Goal: Task Accomplishment & Management: Use online tool/utility

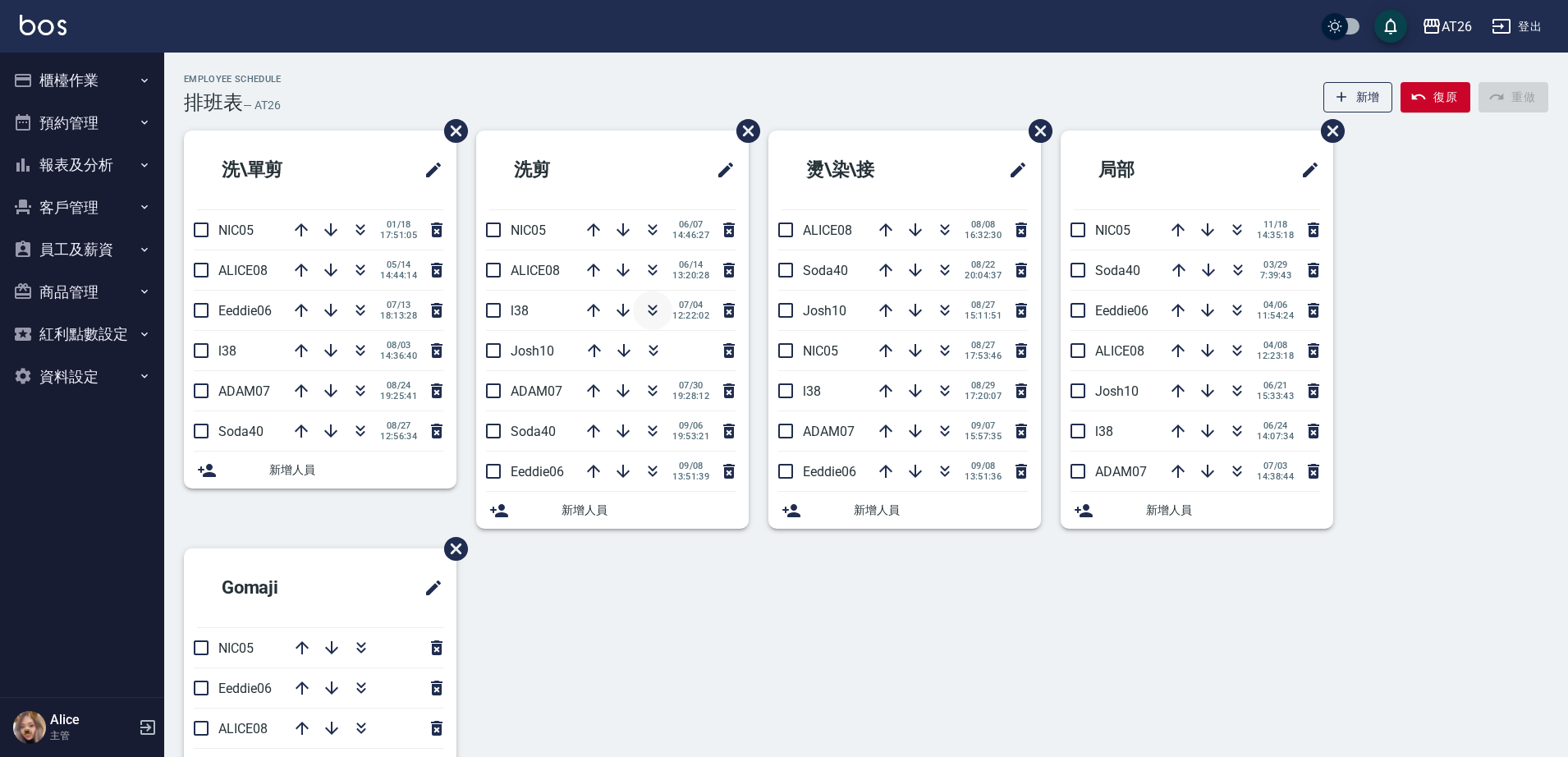
click at [646, 306] on icon "button" at bounding box center [652, 310] width 20 height 20
click at [356, 318] on icon "button" at bounding box center [360, 310] width 20 height 20
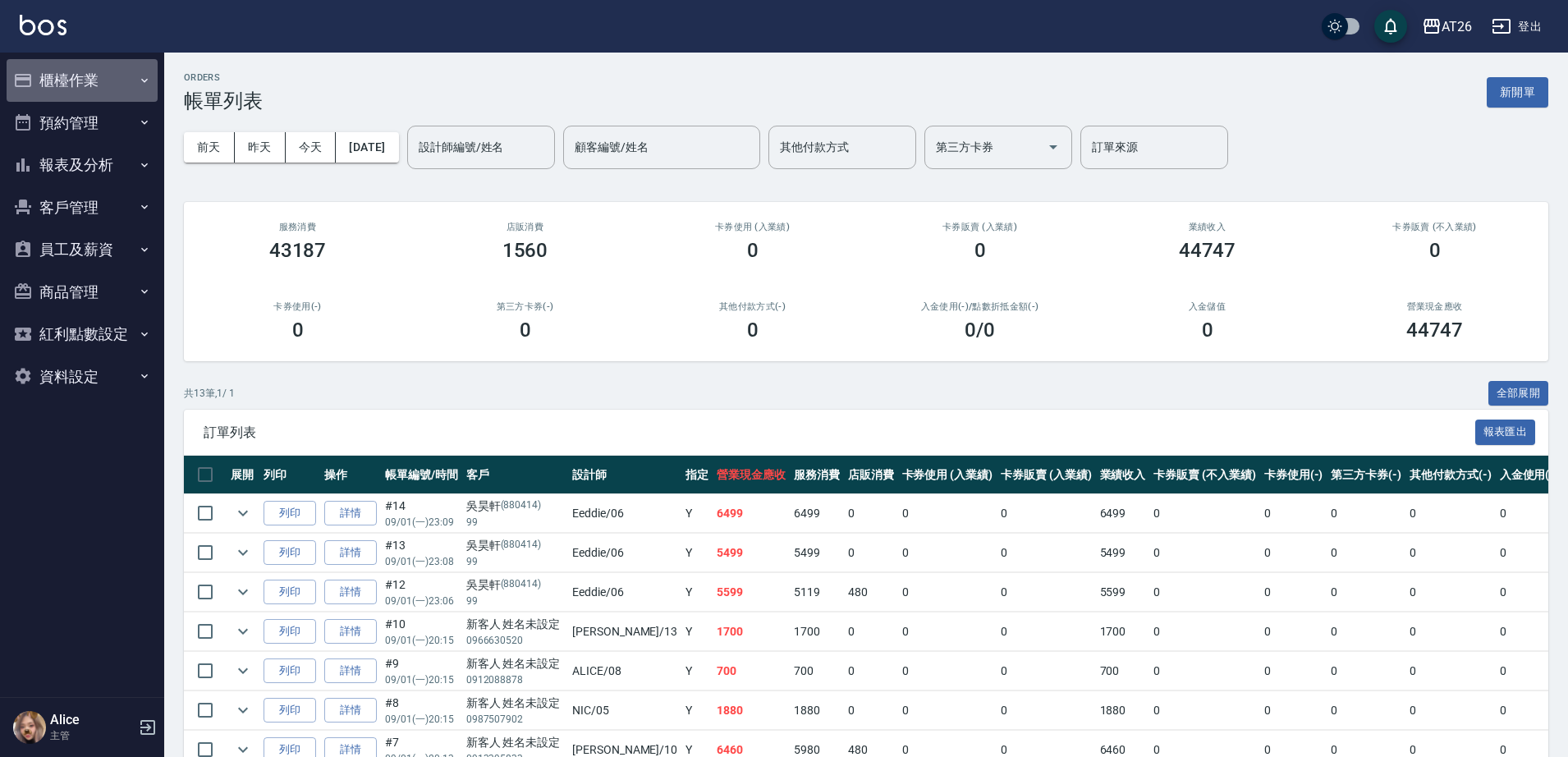
click at [80, 81] on button "櫃檯作業" at bounding box center [82, 80] width 151 height 43
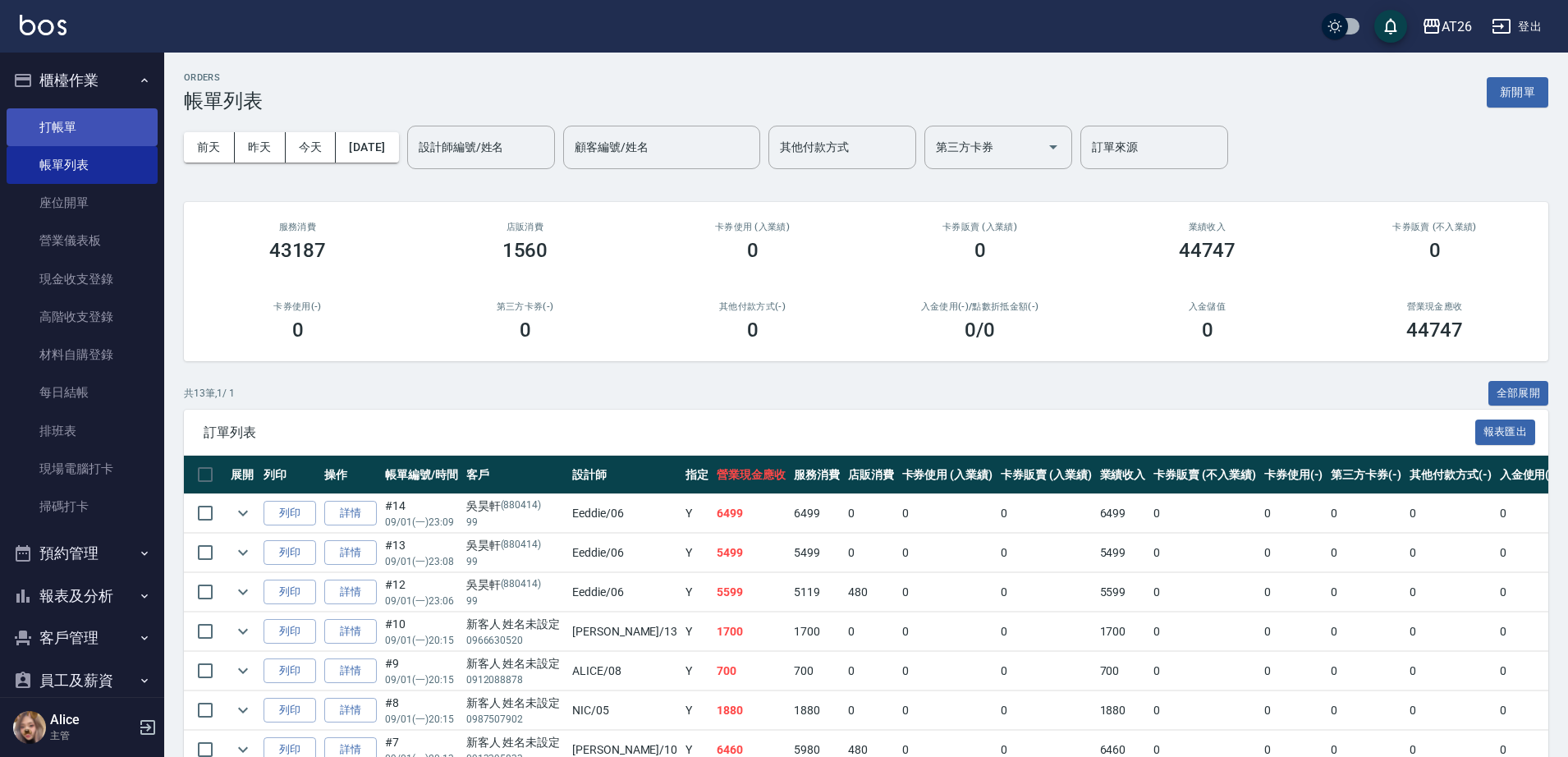
click at [69, 136] on link "打帳單" at bounding box center [82, 127] width 151 height 38
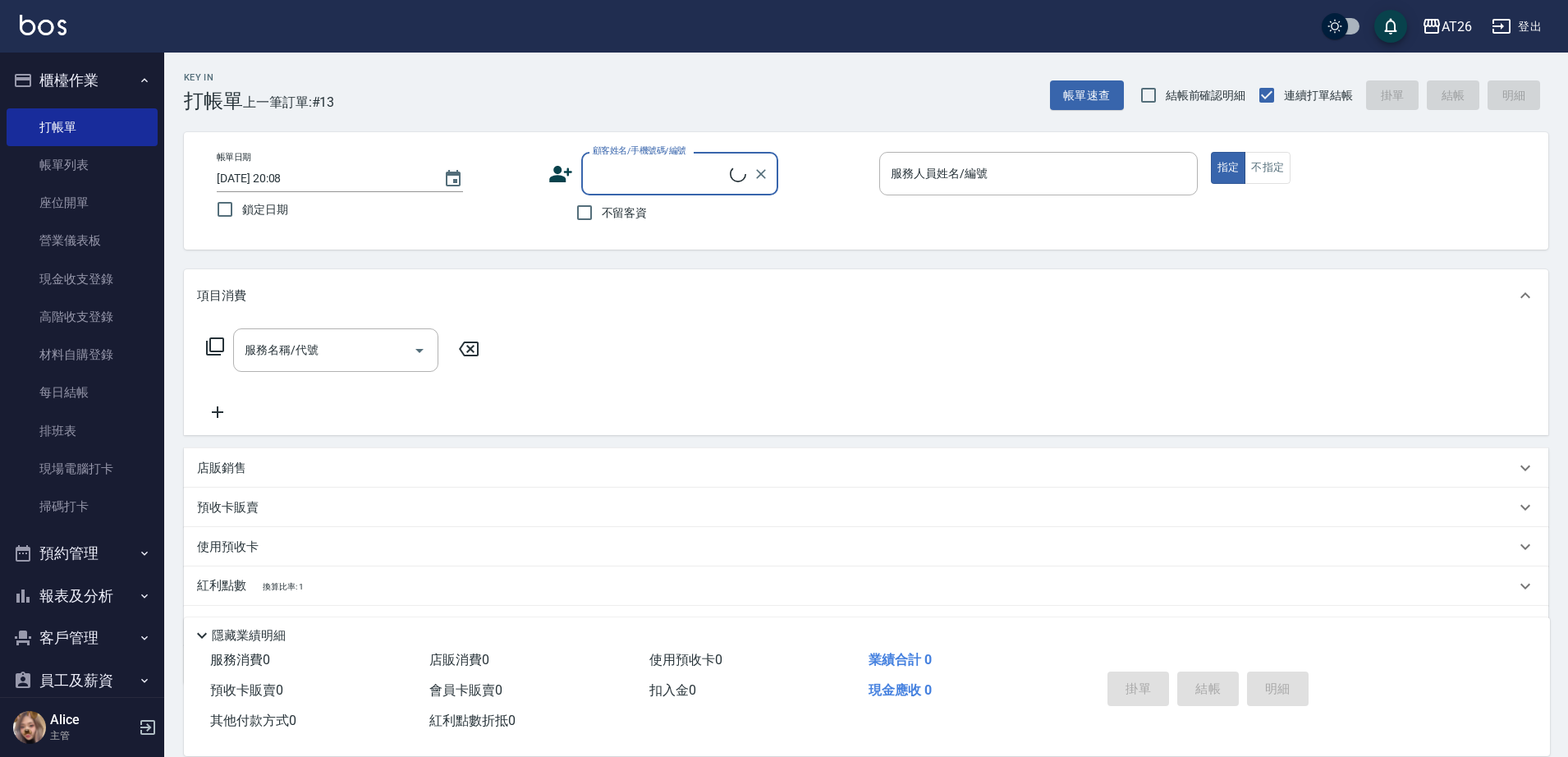
click at [662, 176] on input "顧客姓名/手機號碼/編號" at bounding box center [659, 174] width 141 height 29
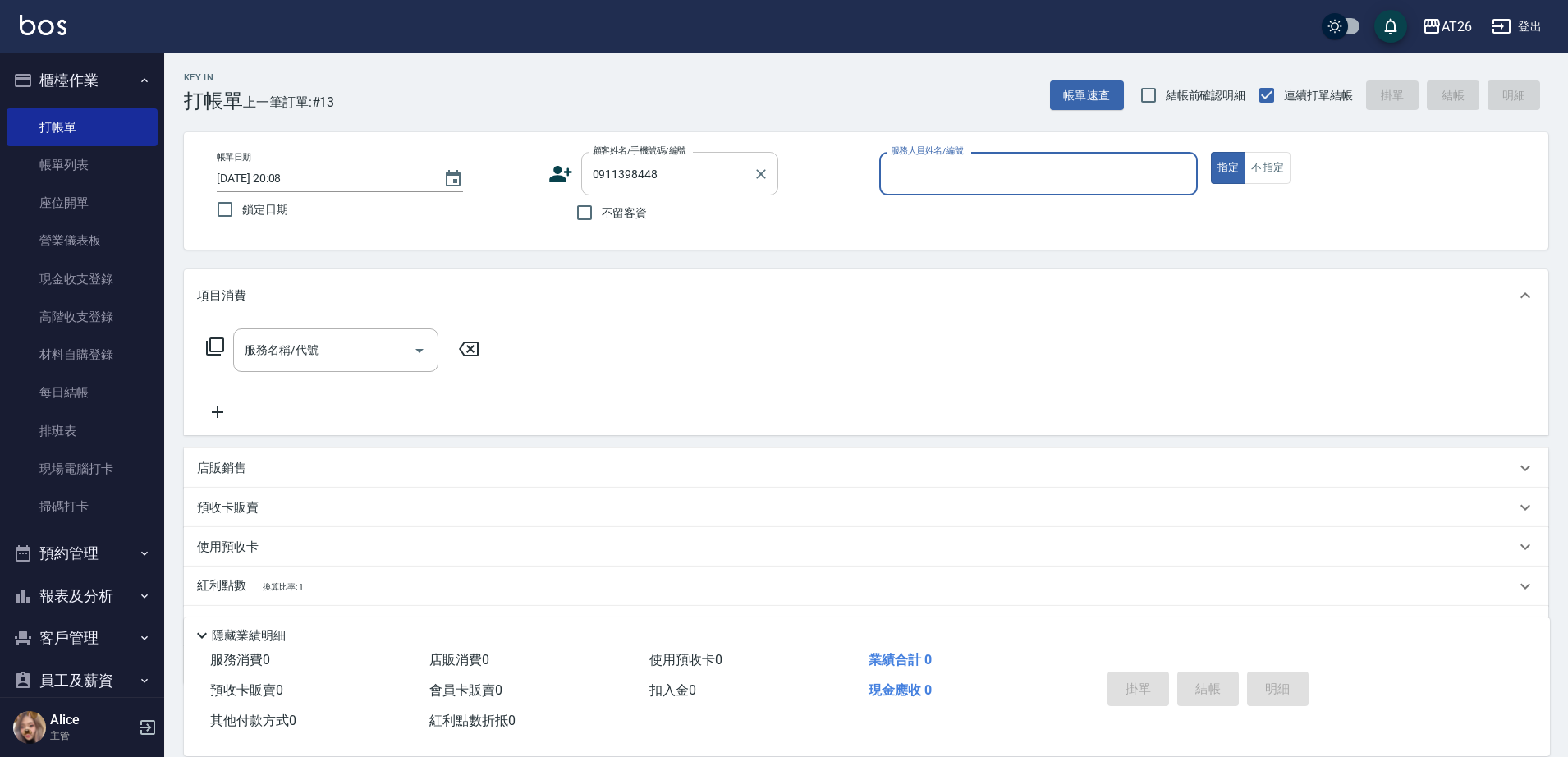
type input "王子宣/0911398448/null"
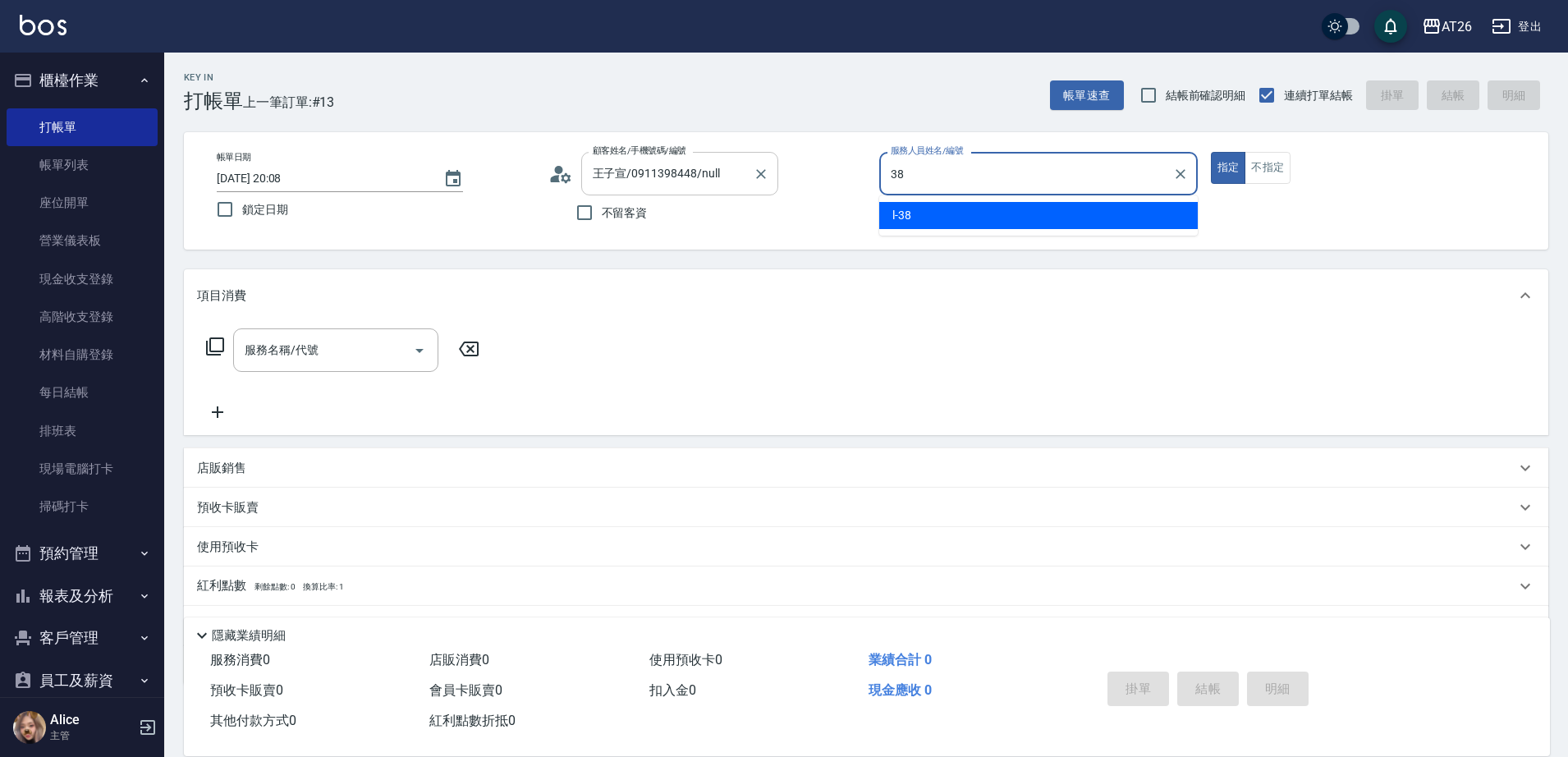
type input "l-38"
type button "true"
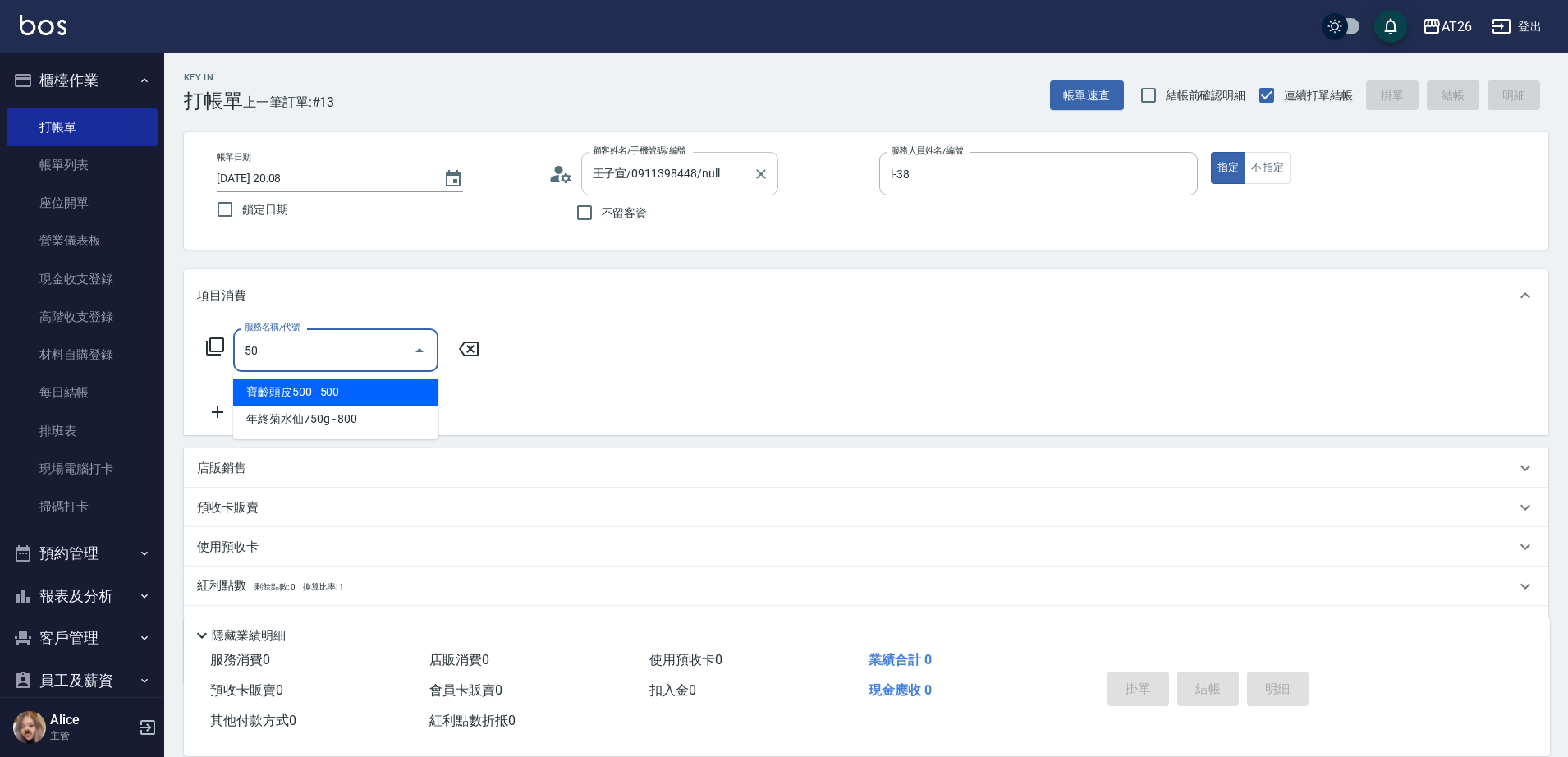
type input "501"
type input "120"
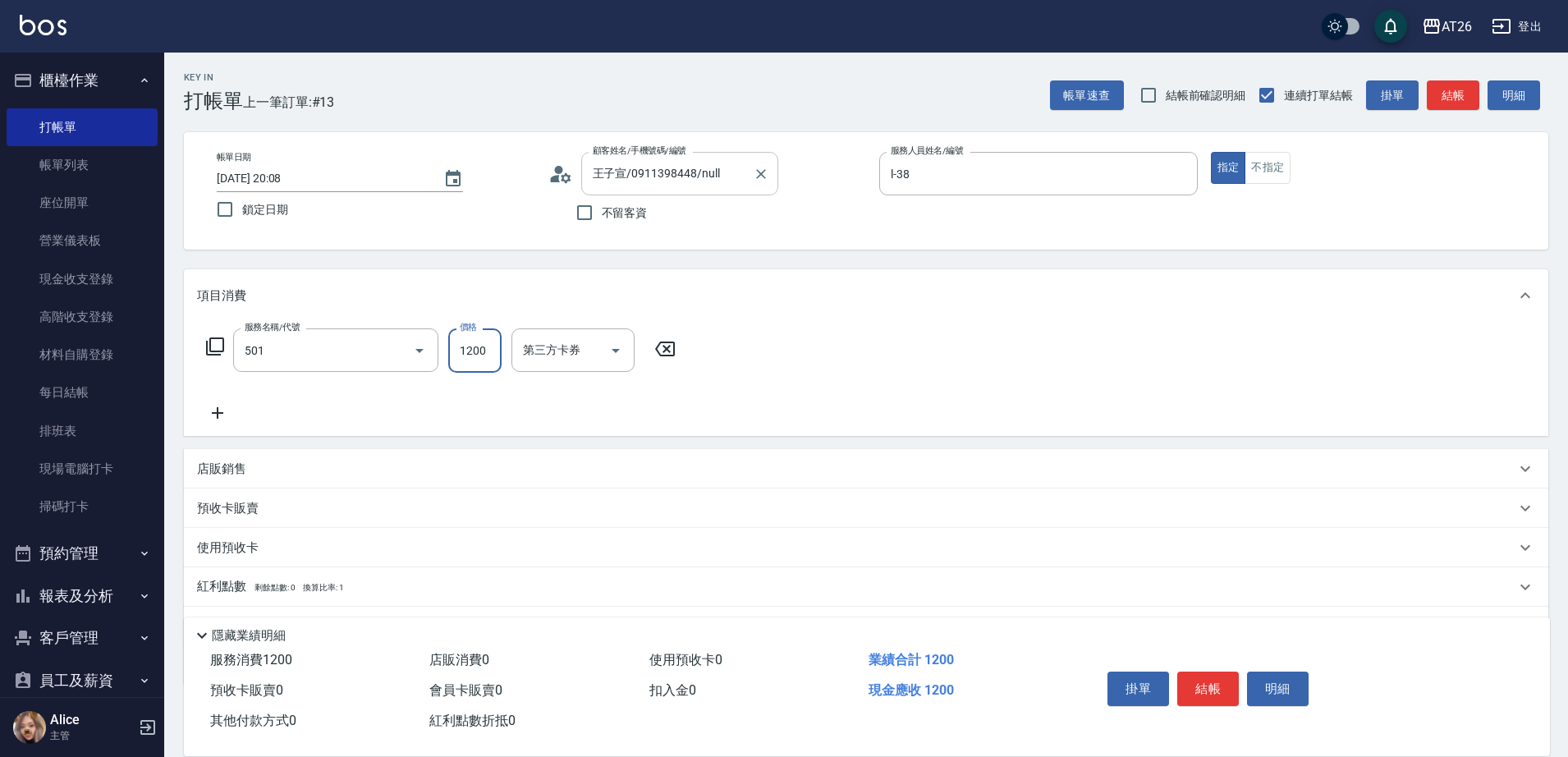
type input "染髮(501)"
type input "1"
type input "0"
type input "189"
type input "10"
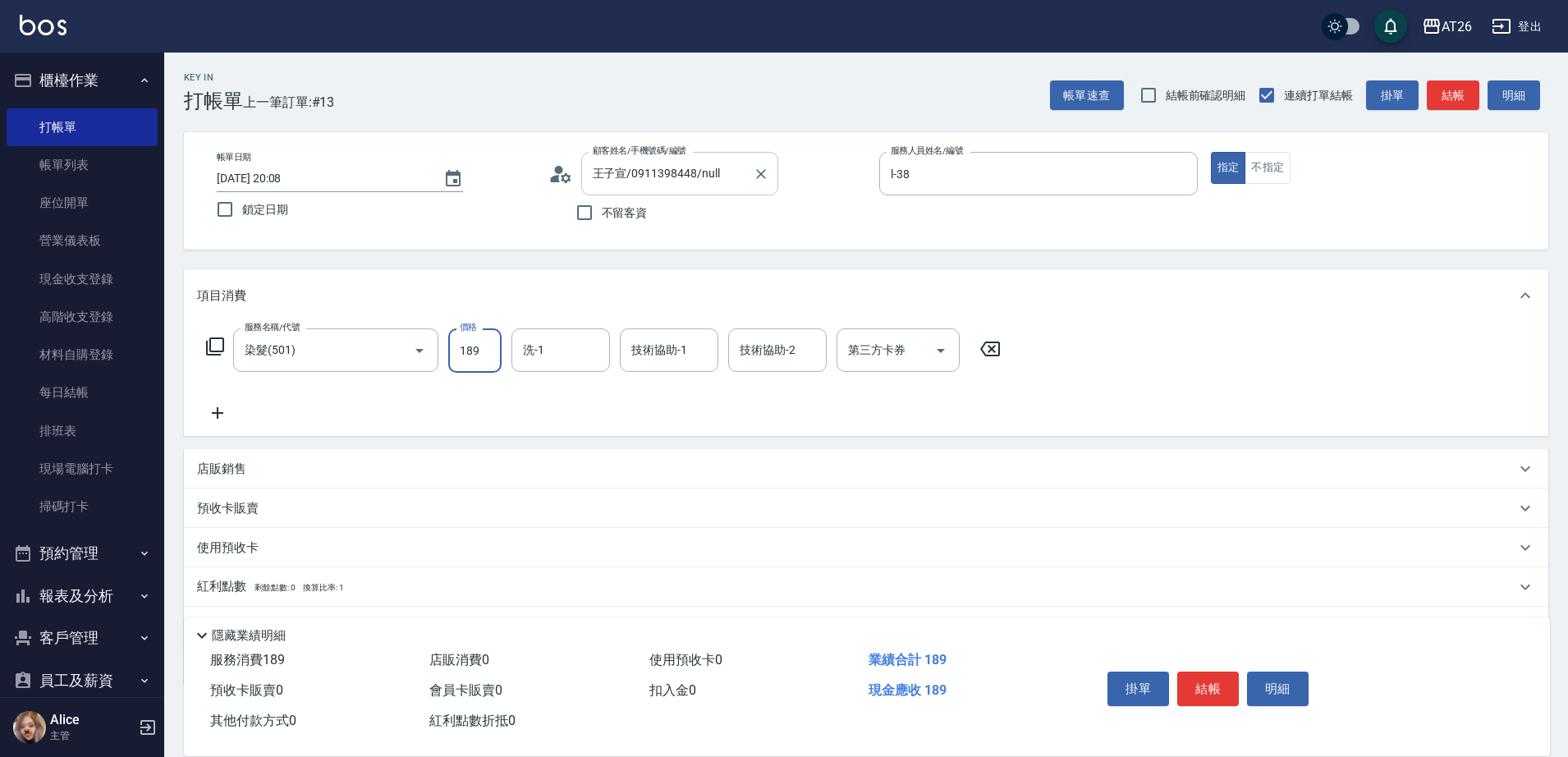
type input "1899"
type input "180"
type input "1899"
type input "祐希-44"
click at [596, 343] on icon "Clear" at bounding box center [592, 350] width 16 height 16
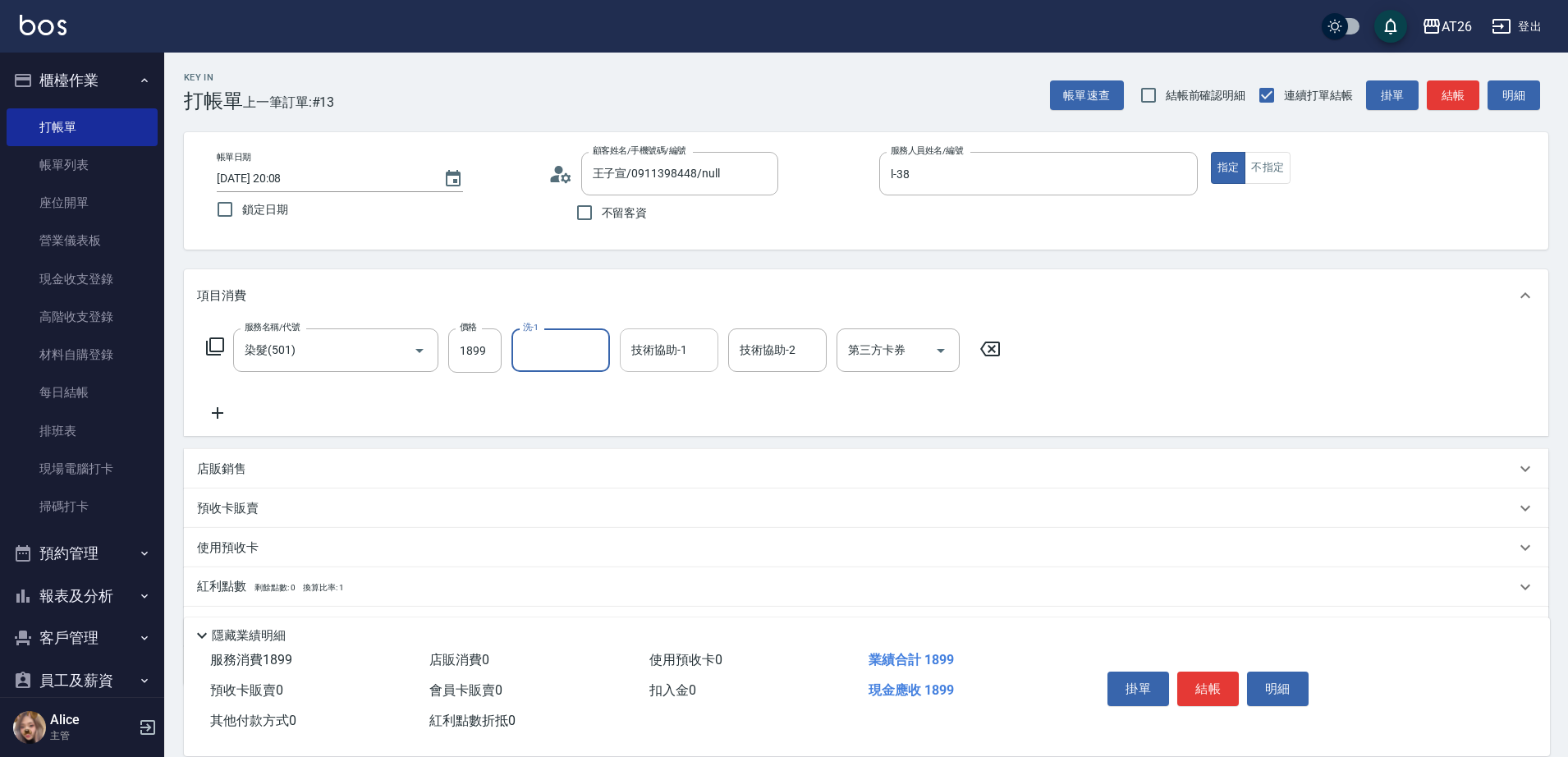
click at [662, 354] on input "技術協助-1" at bounding box center [669, 351] width 84 height 29
type input "祐希-44"
click at [561, 381] on div "服務名稱/代號 染髮(501) 服務名稱/代號 價格 1899 價格 洗-1 洗-1 技術協助-1 祐希-44 技術協助-1 技術協助-2 技術協助-2 第三…" at bounding box center [604, 376] width 814 height 94
click at [566, 360] on input "洗-1" at bounding box center [561, 351] width 84 height 29
type input "祐希-44"
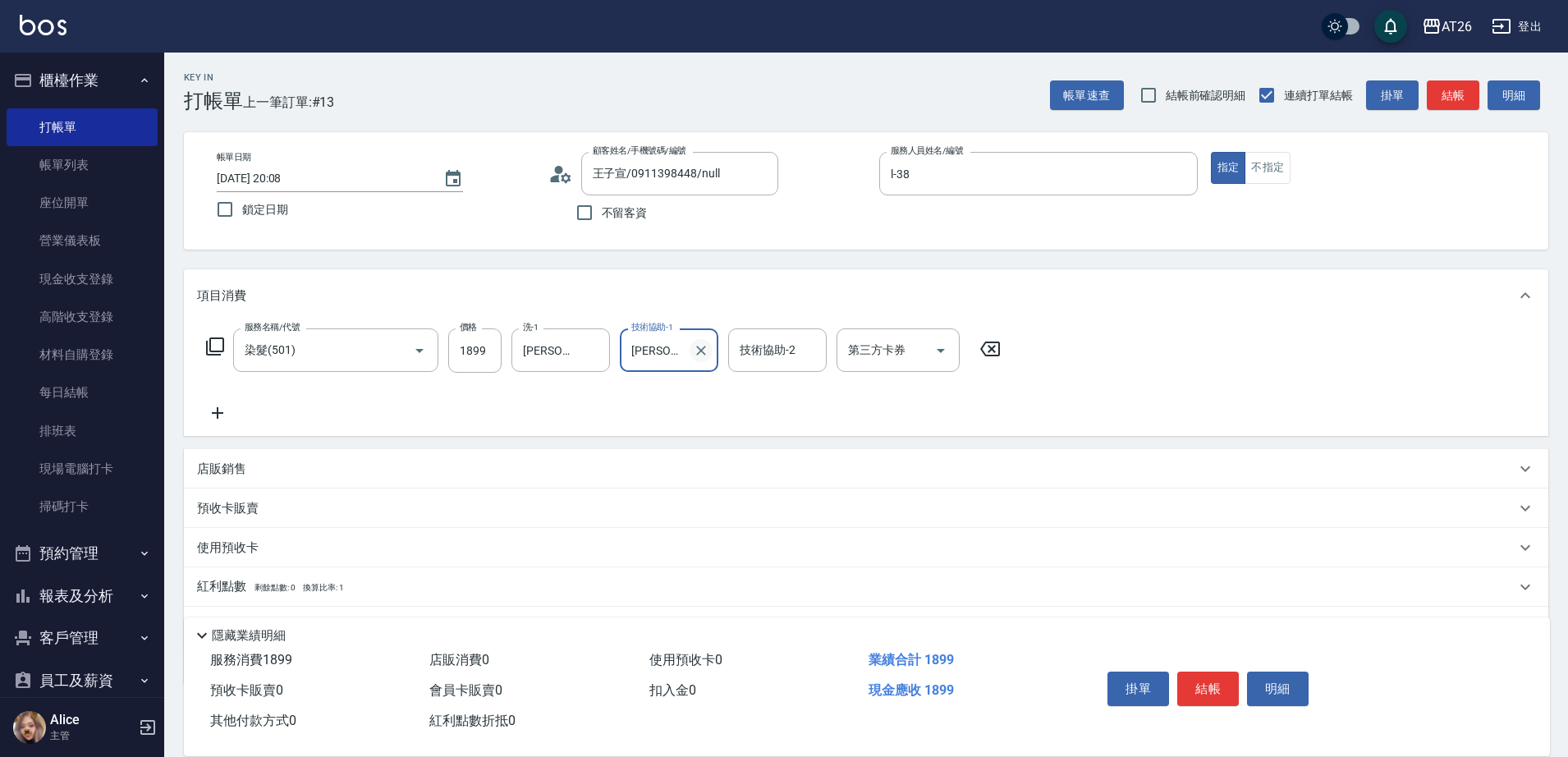
click at [702, 352] on icon "Clear" at bounding box center [701, 351] width 10 height 10
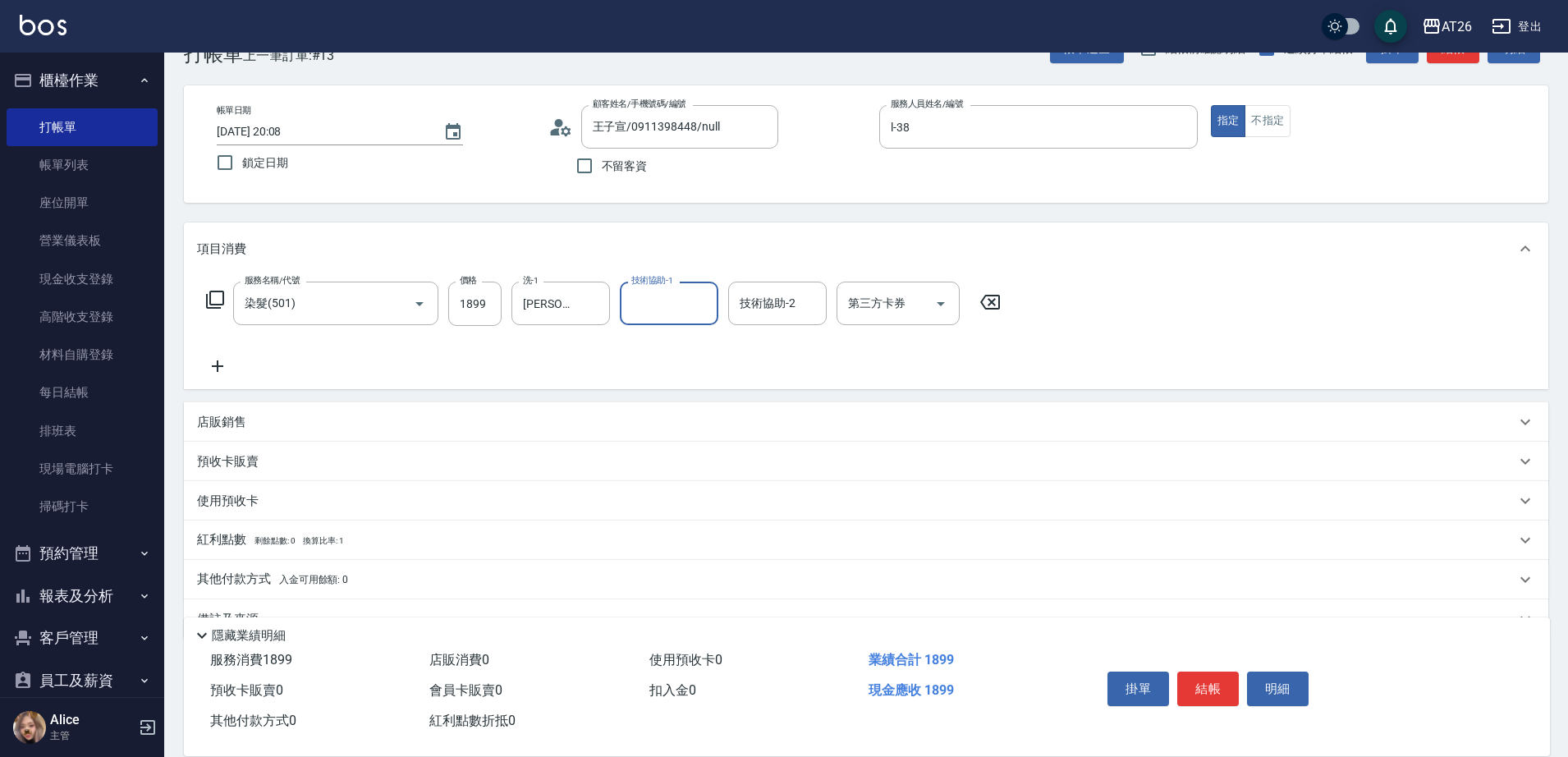
scroll to position [86, 0]
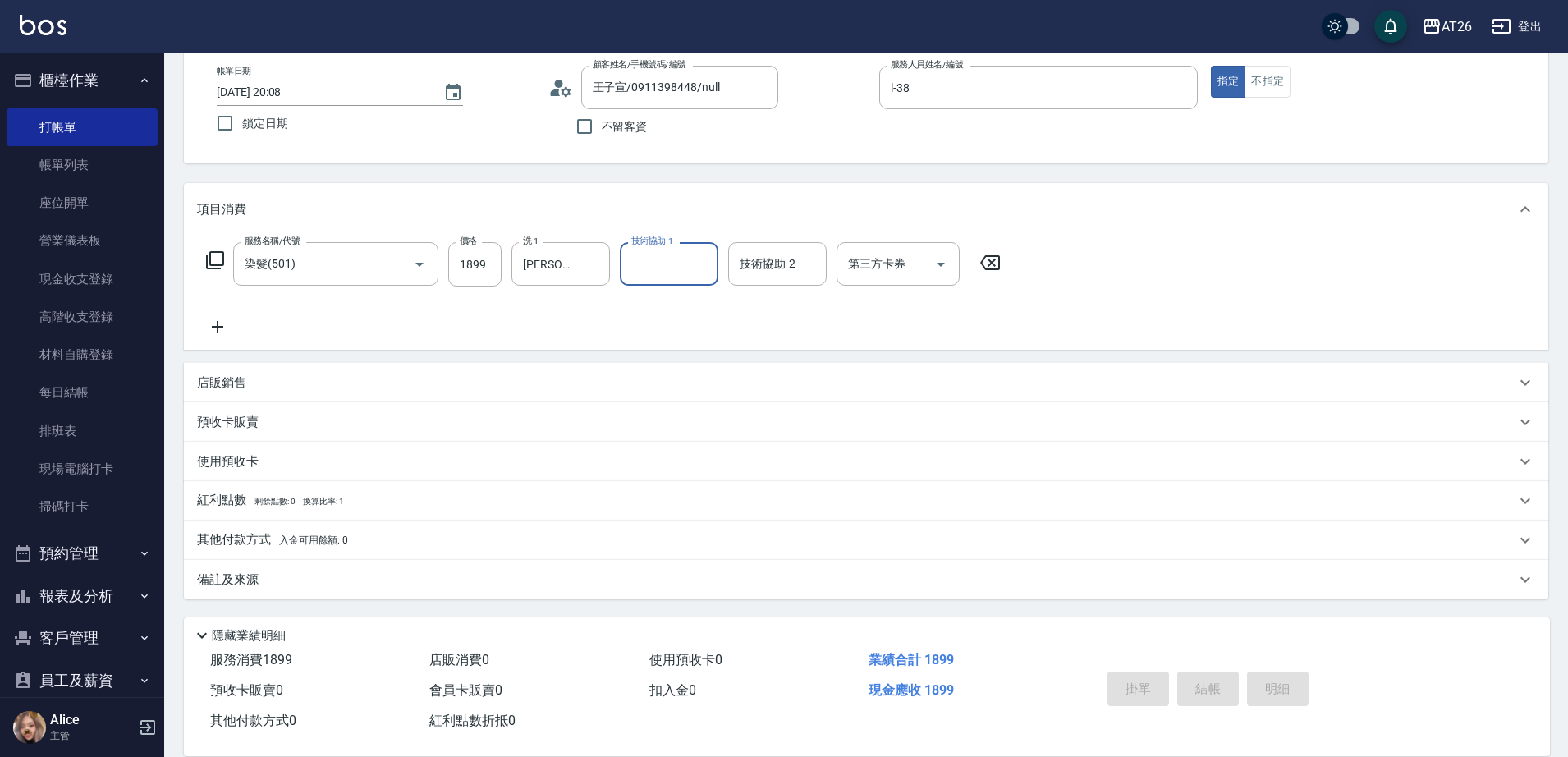
type input "2025/09/08 20:09"
type input "0"
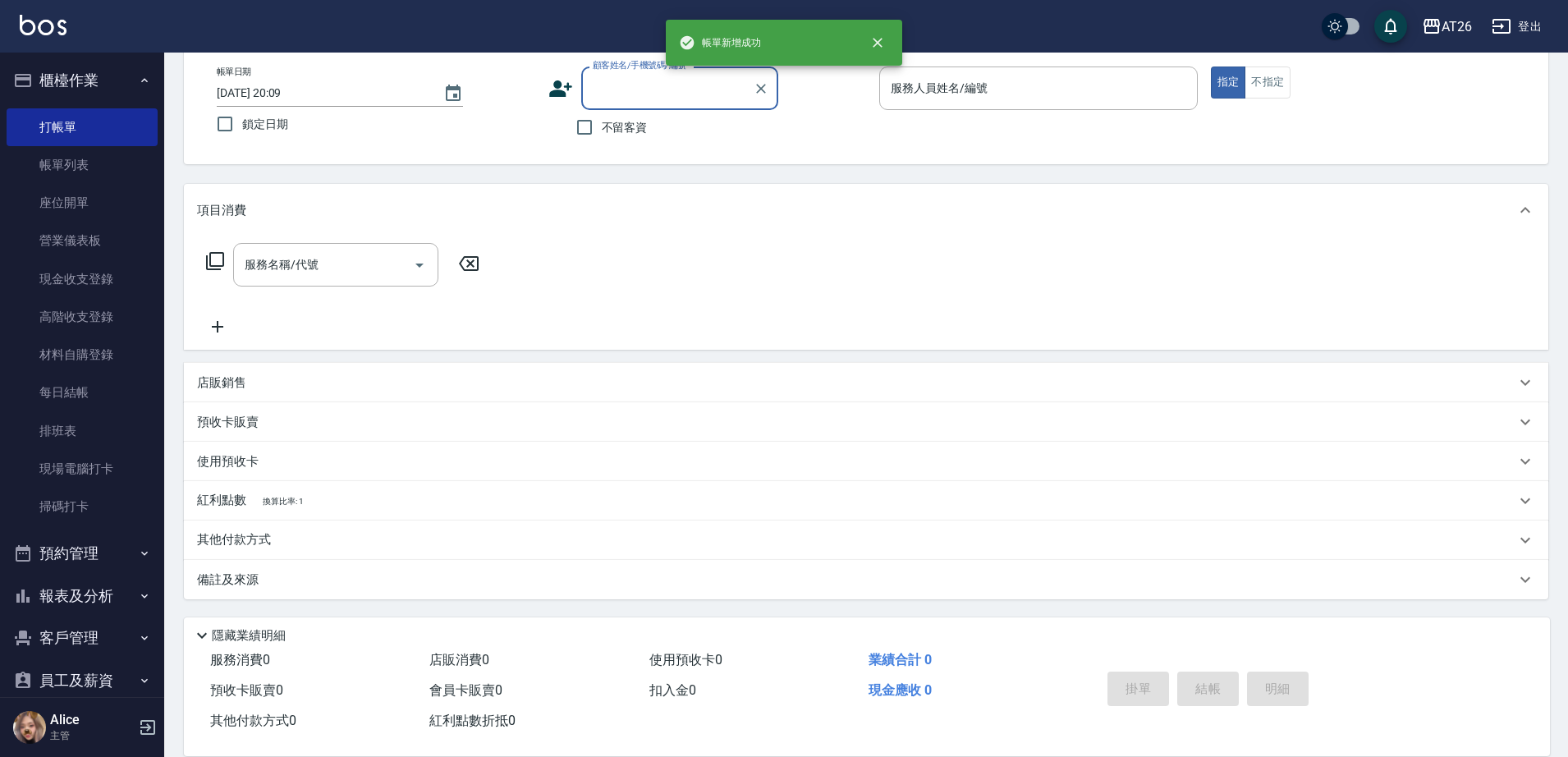
scroll to position [86, 0]
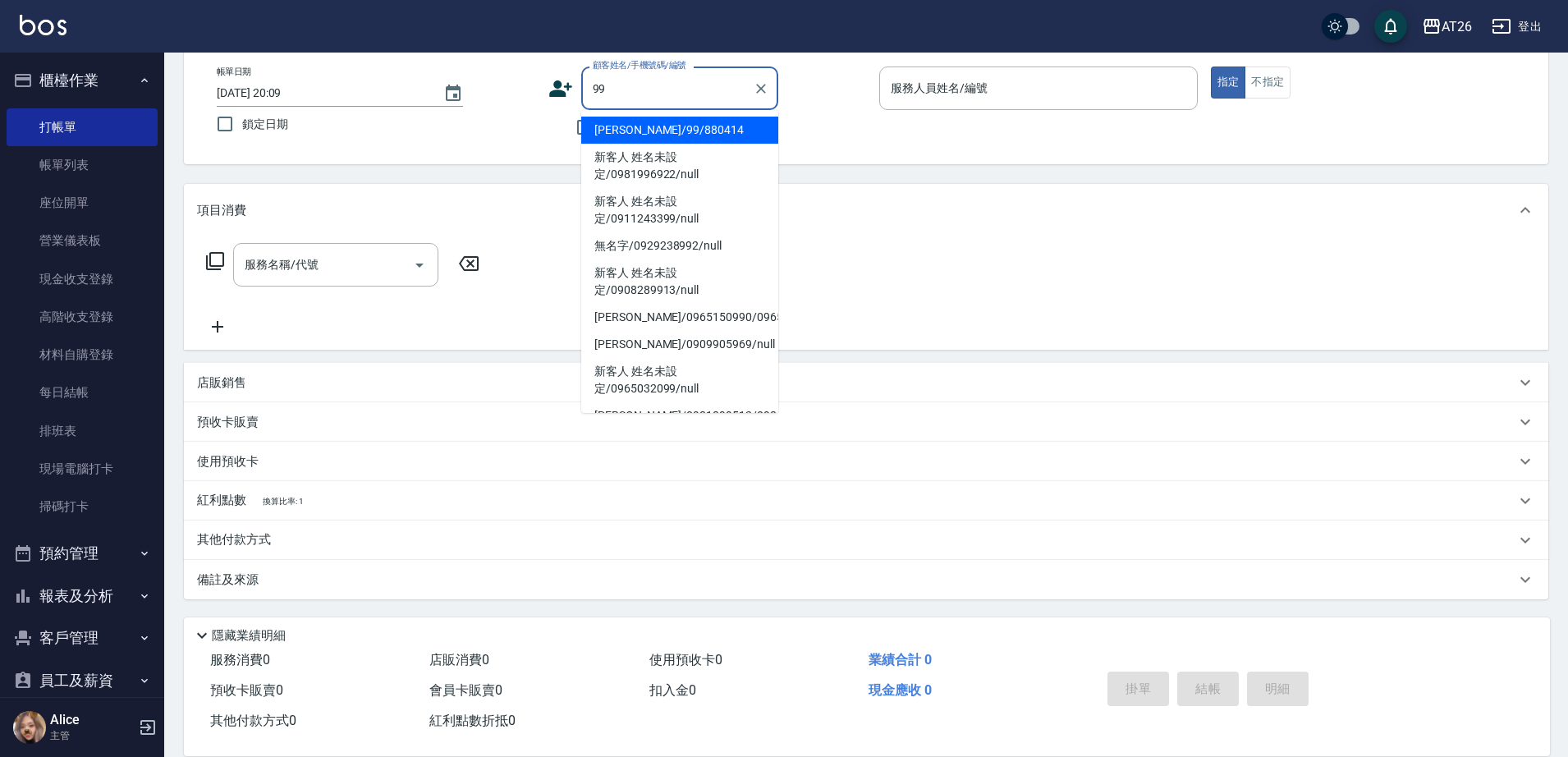
type input "吳昊軒/99/880414"
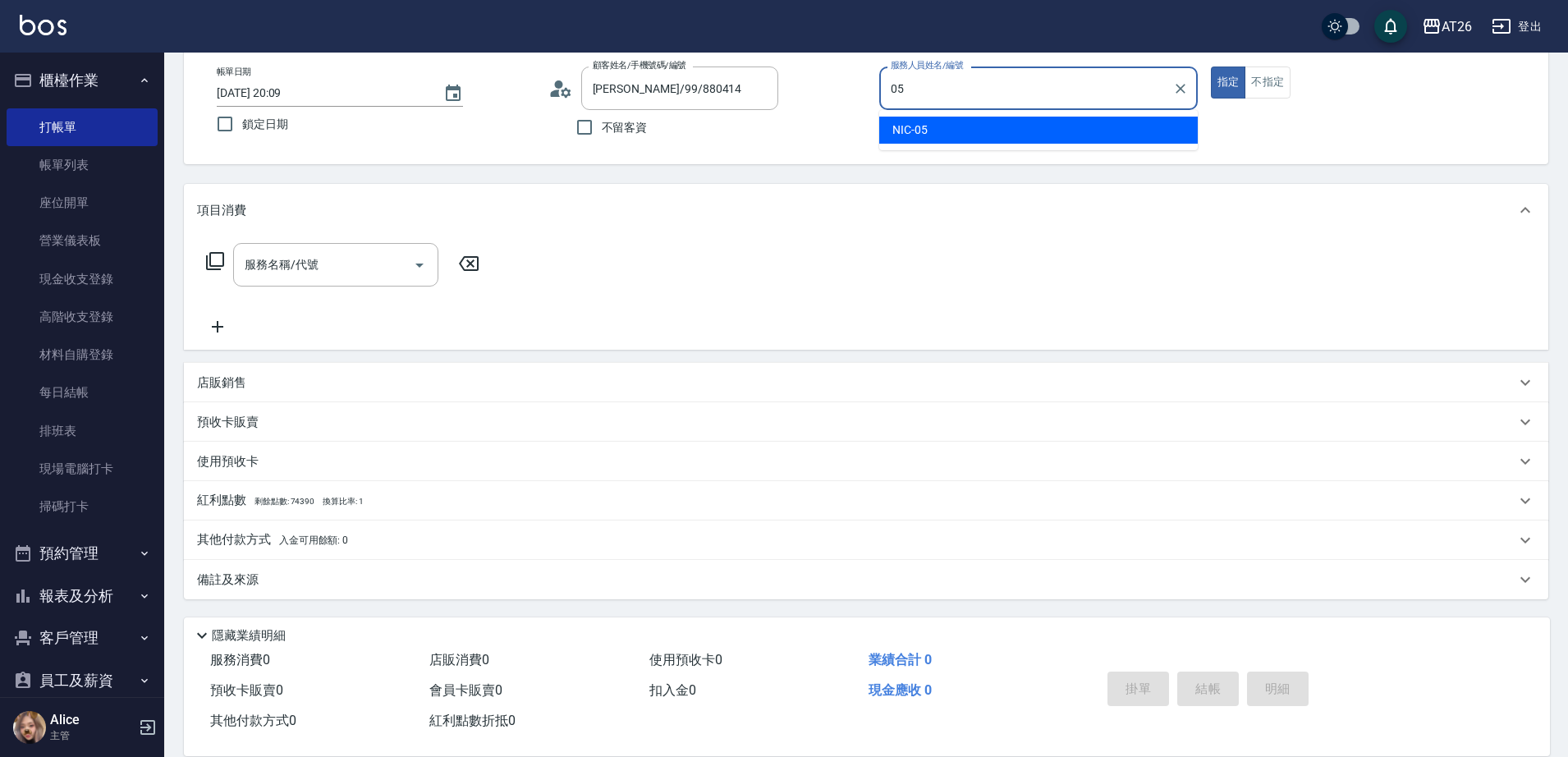
type input "NIC-05"
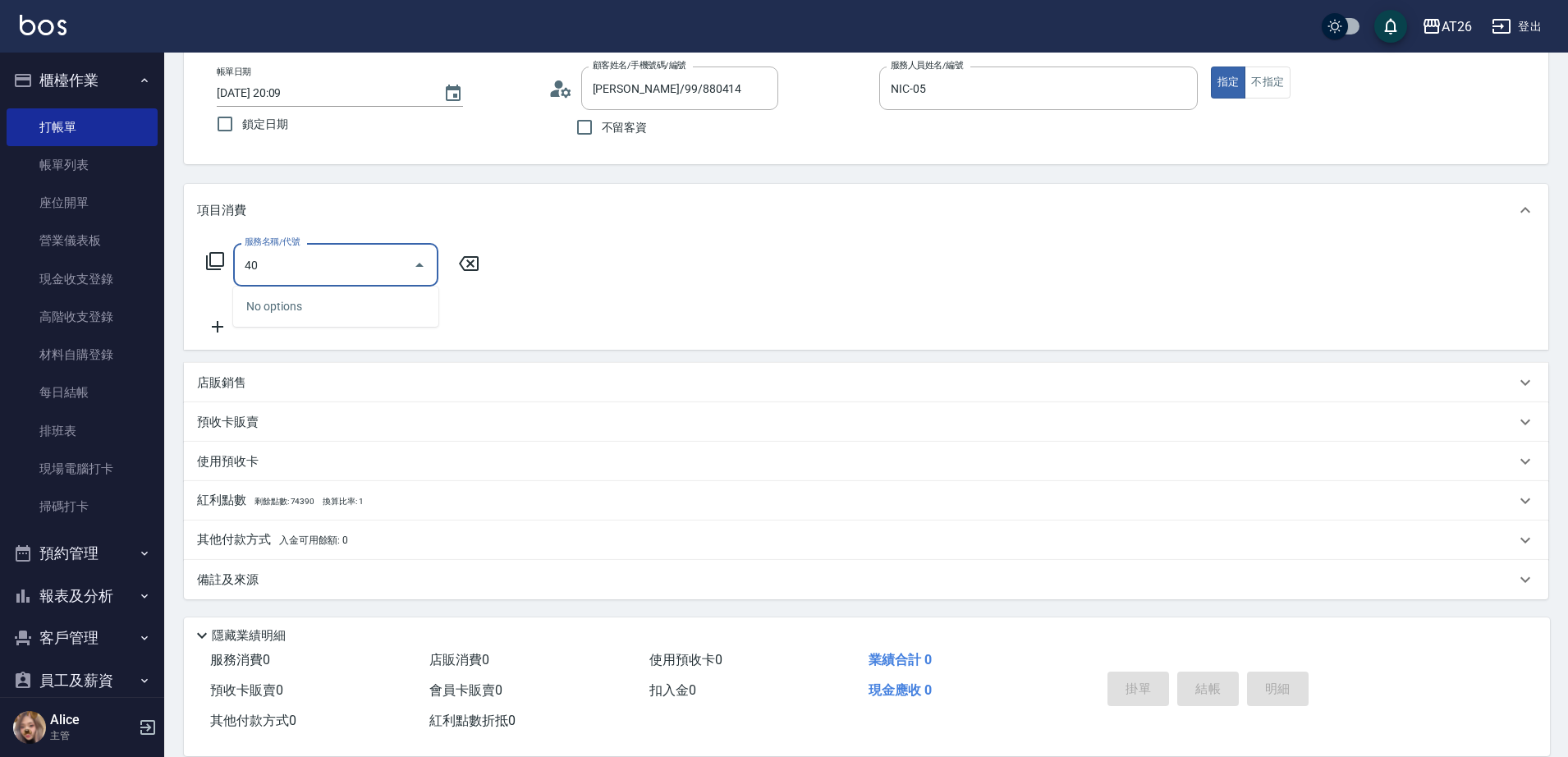
type input "401"
type input "20"
type input "剪髮(401)"
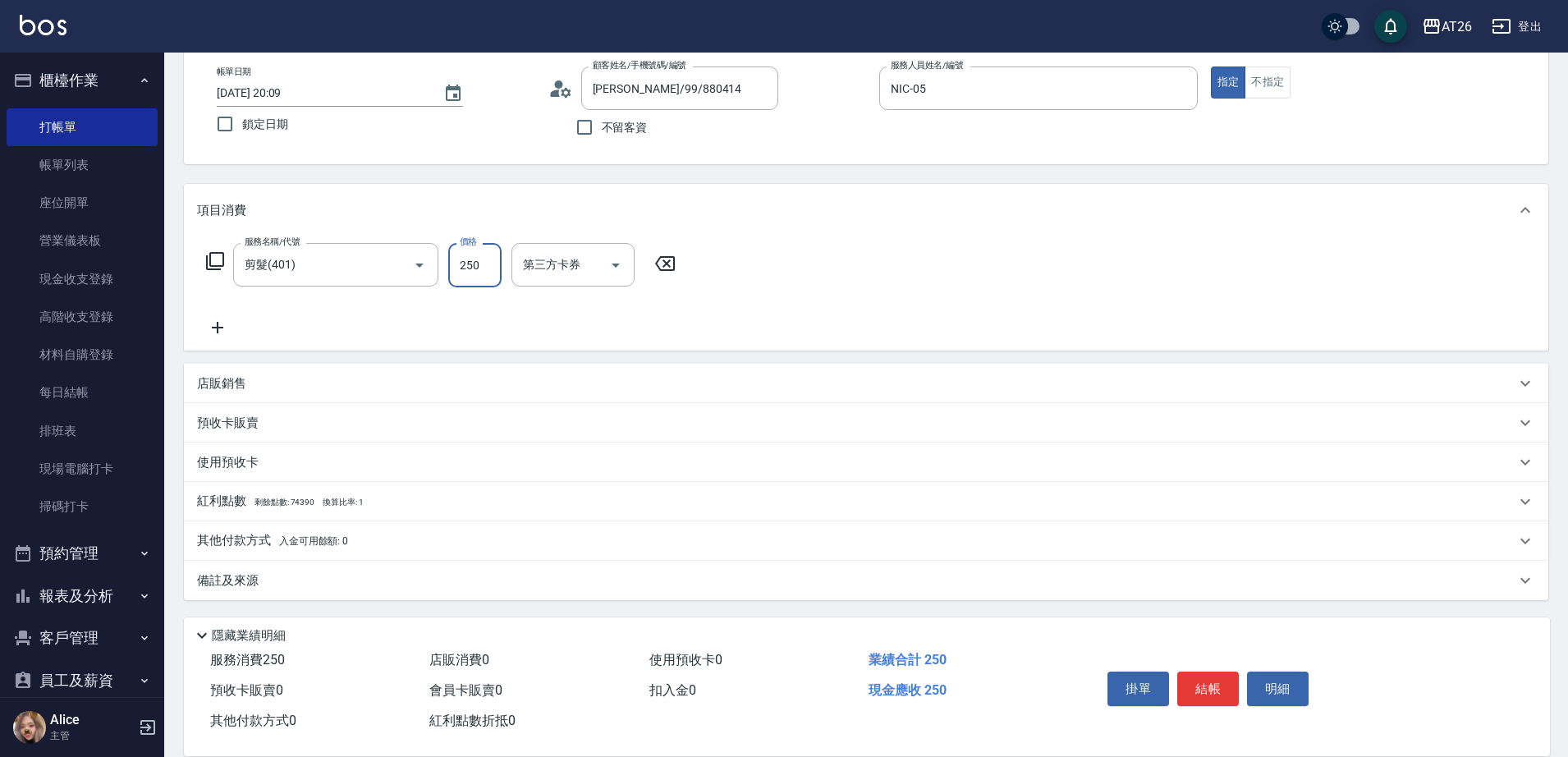
type input "5"
type input "0"
type input "588"
type input "50"
type input "588"
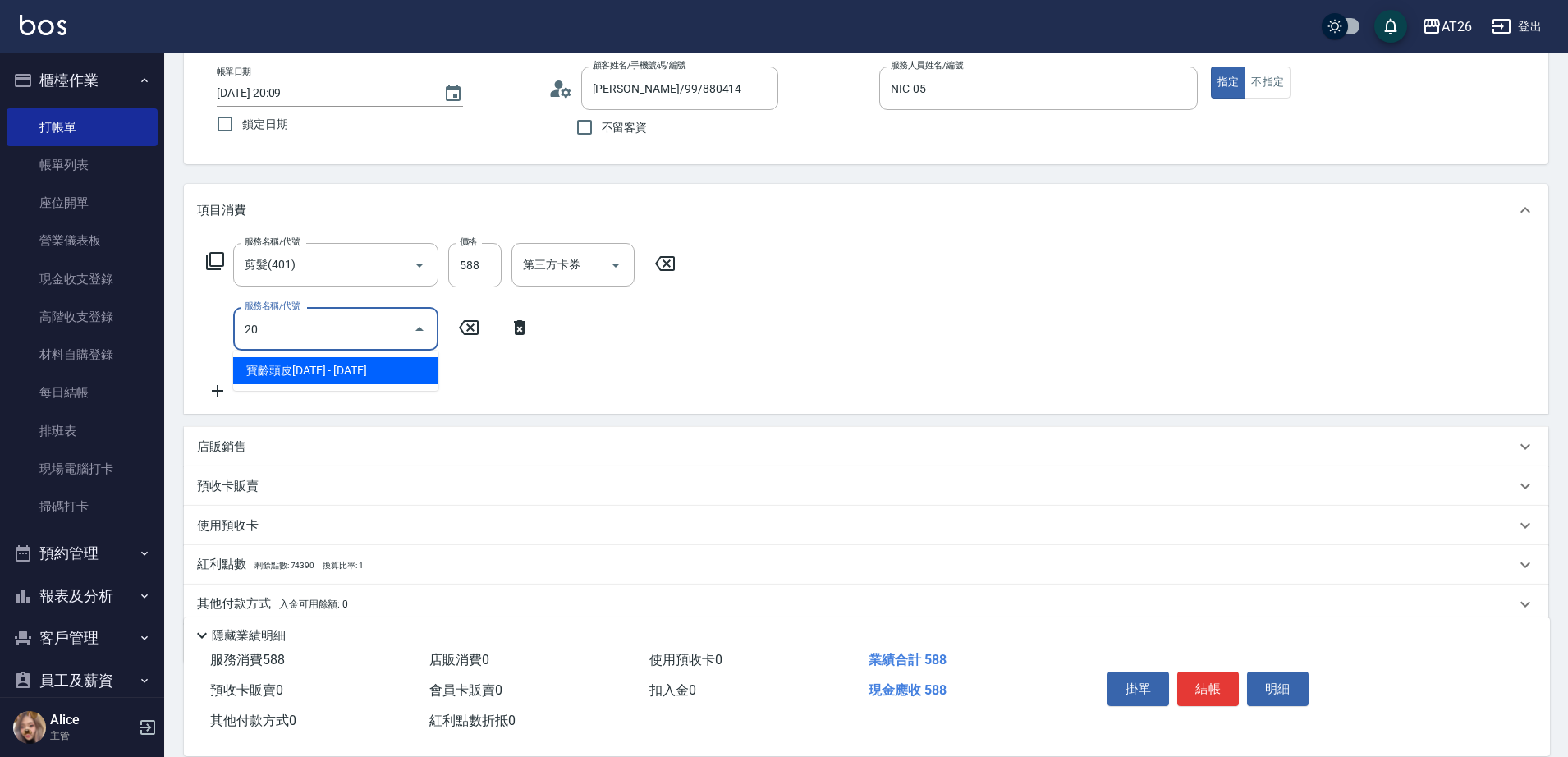
type input "201"
type input "80"
type input "洗髮(201)"
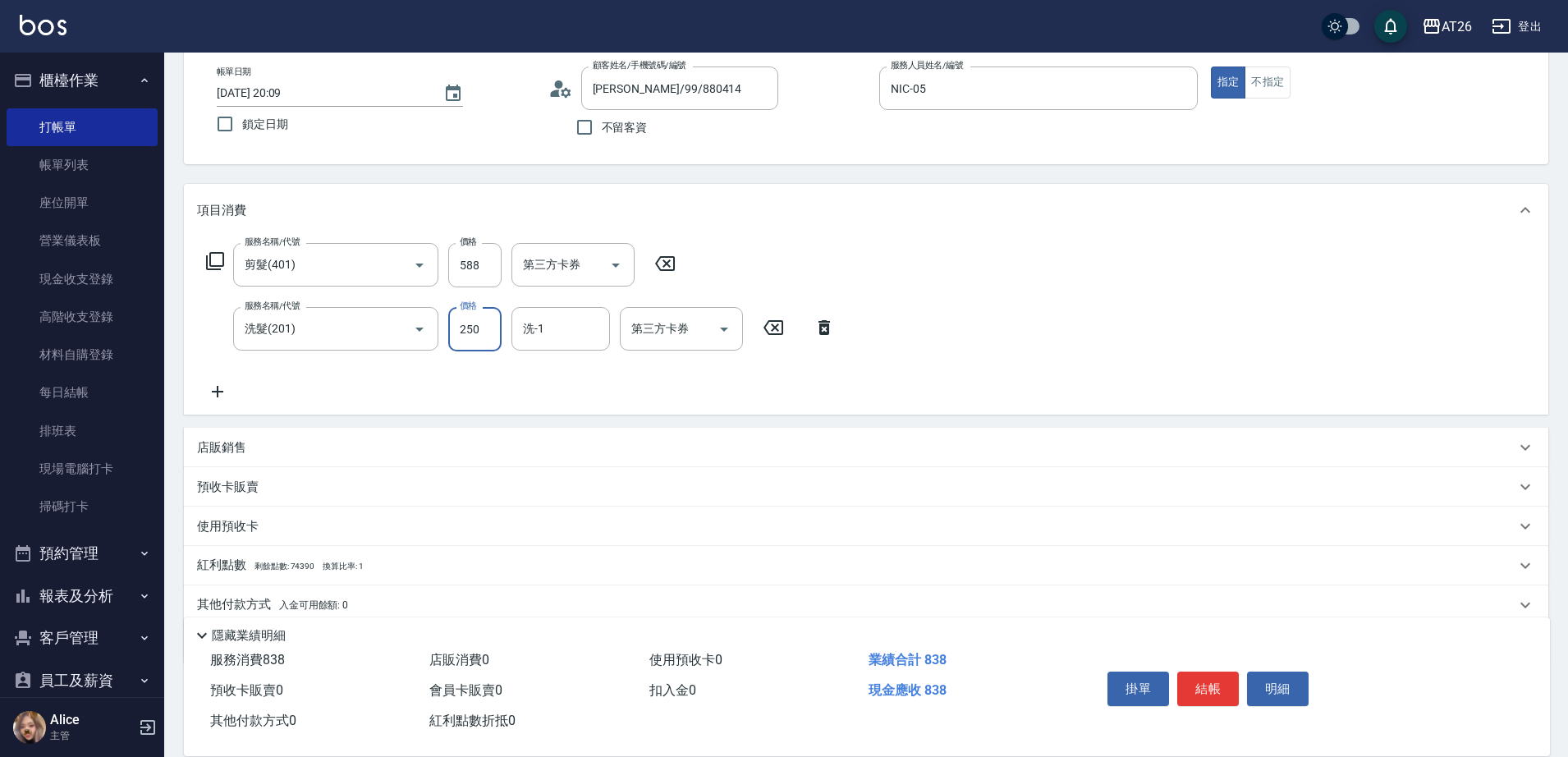
type input "0"
type input "50"
type input "0"
type input "祐希-44"
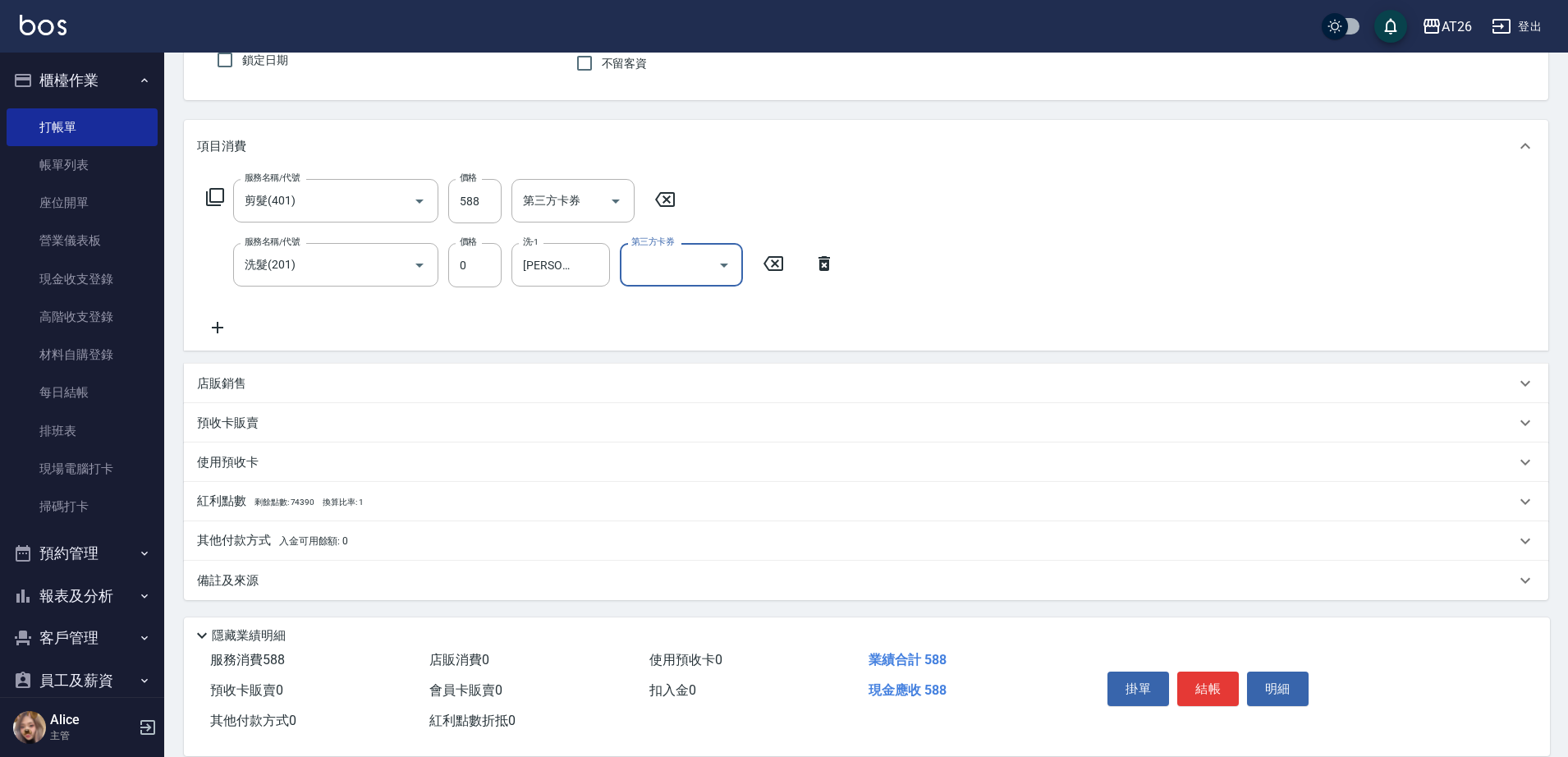
scroll to position [151, 0]
click at [245, 539] on p "其他付款方式 入金可用餘額: 0" at bounding box center [272, 540] width 151 height 18
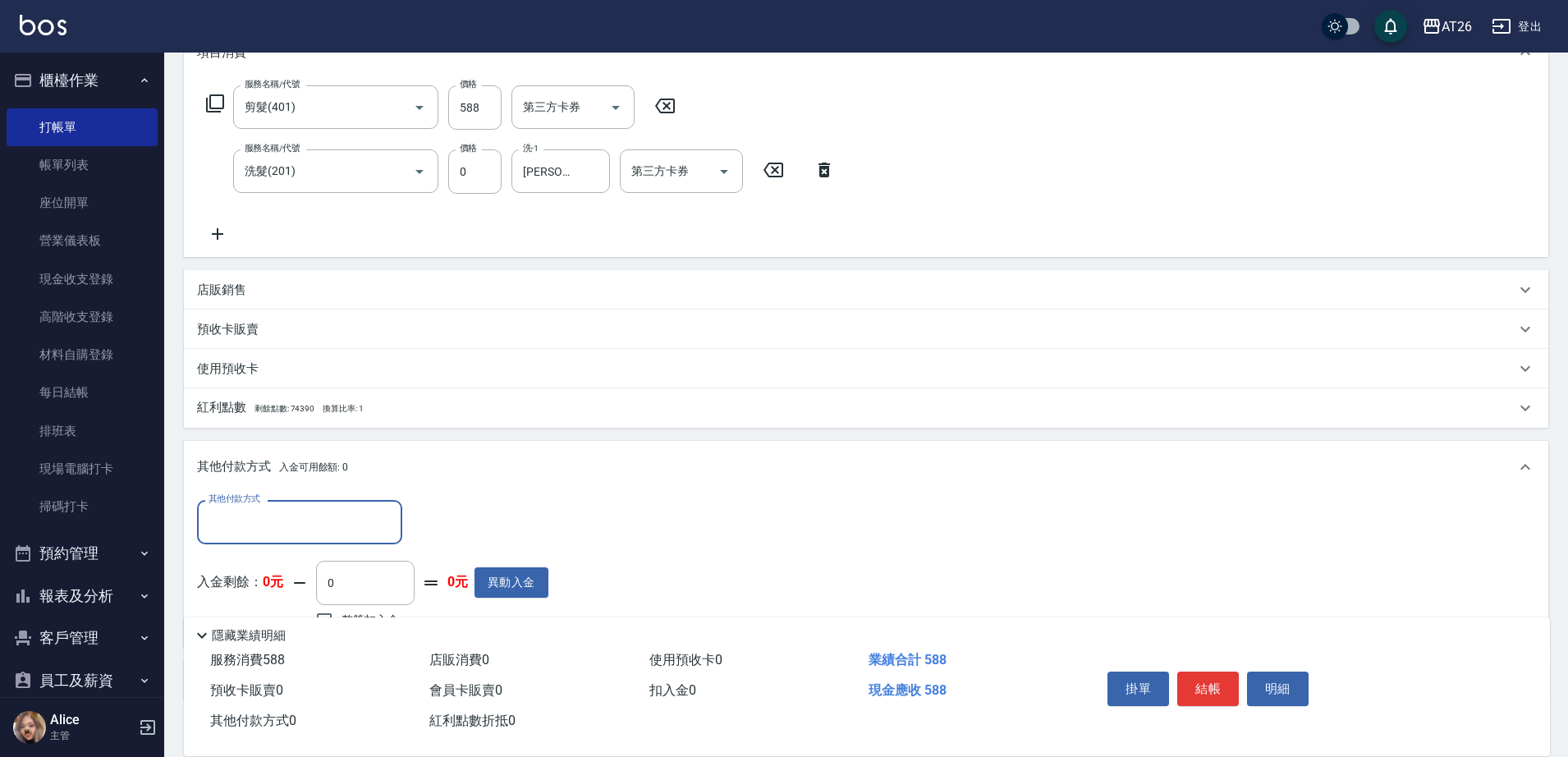
scroll to position [342, 0]
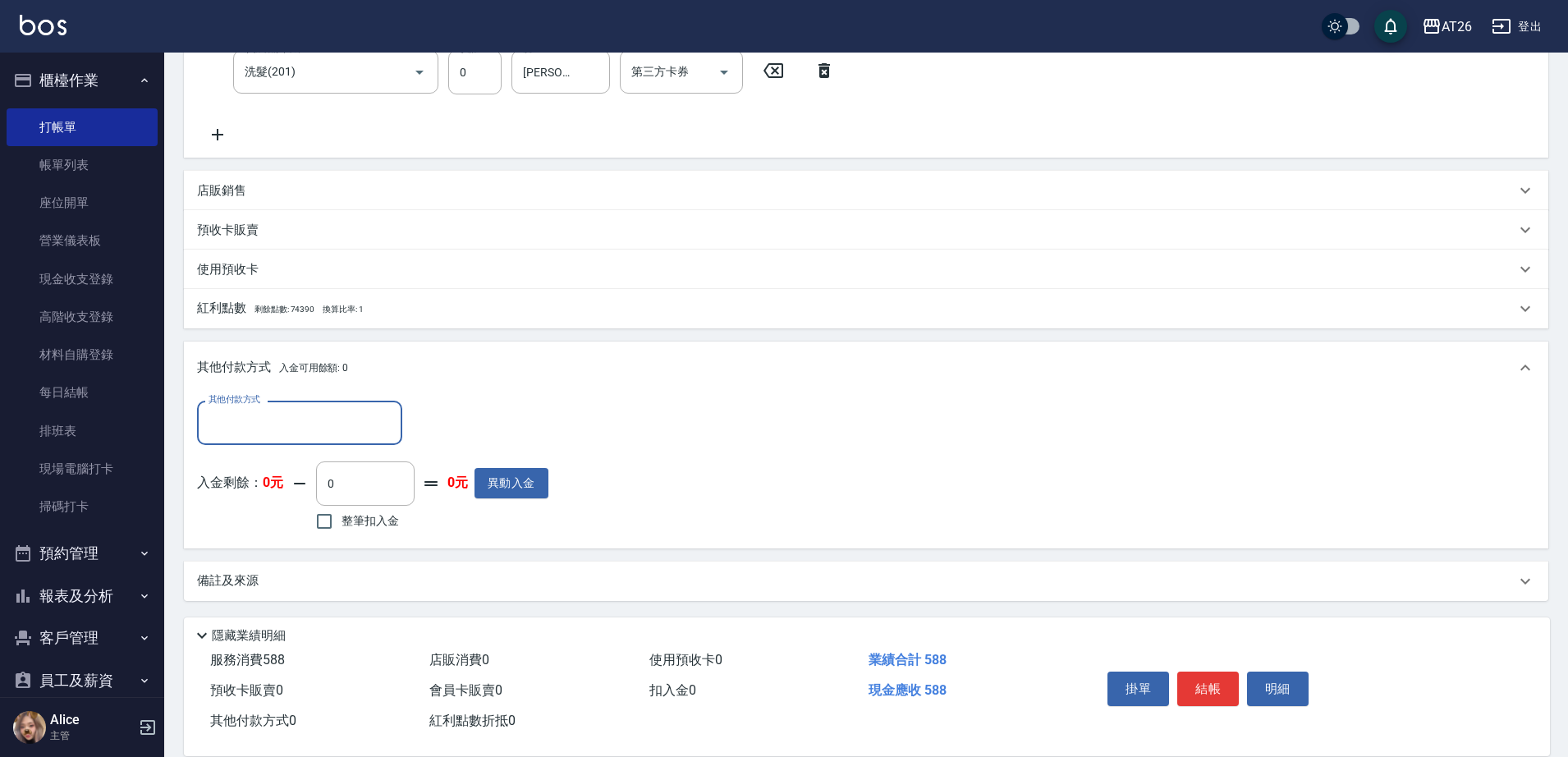
click at [283, 427] on input "其他付款方式" at bounding box center [299, 423] width 191 height 29
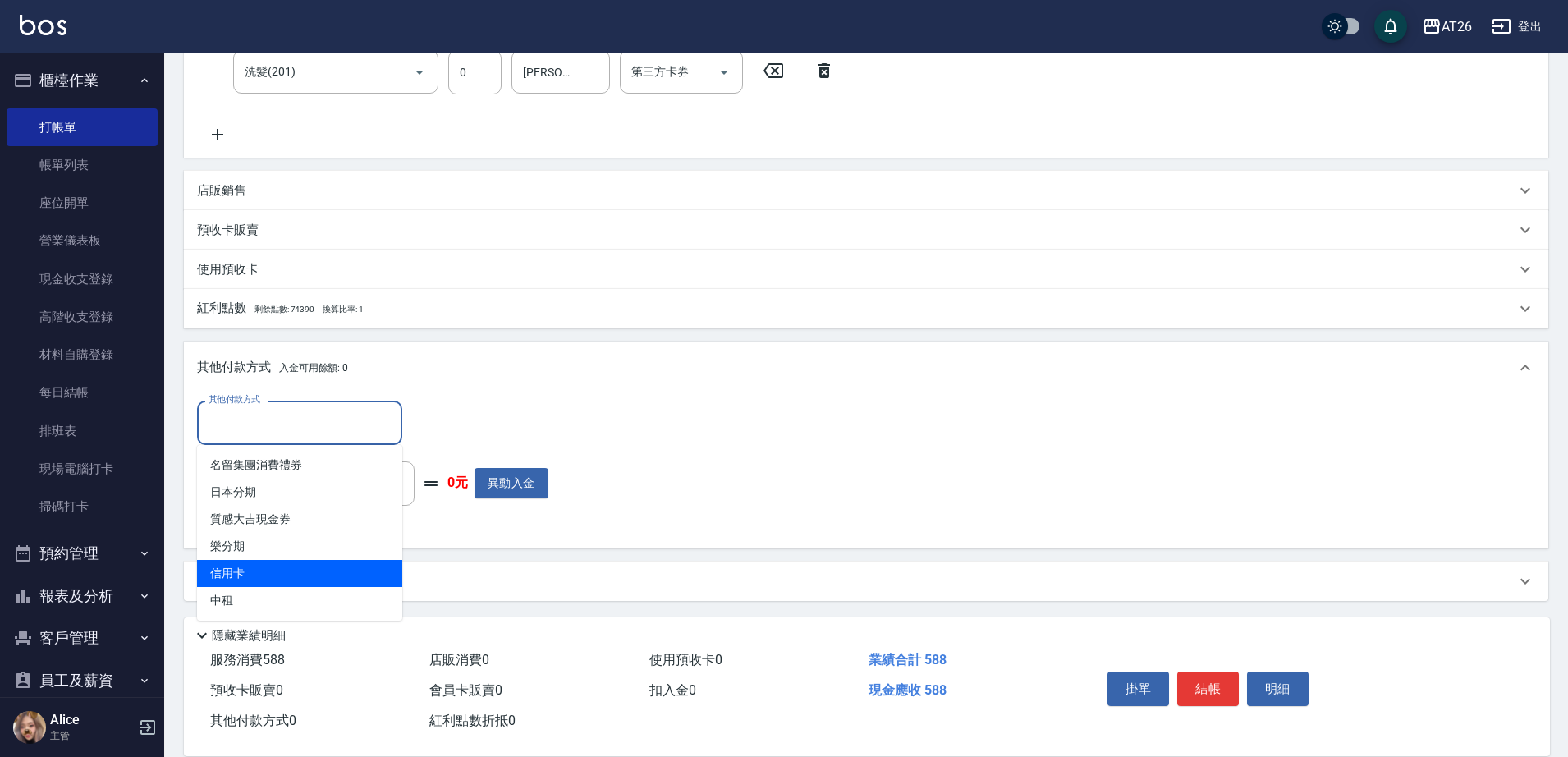
click at [274, 565] on span "信用卡" at bounding box center [299, 574] width 205 height 27
type input "信用卡"
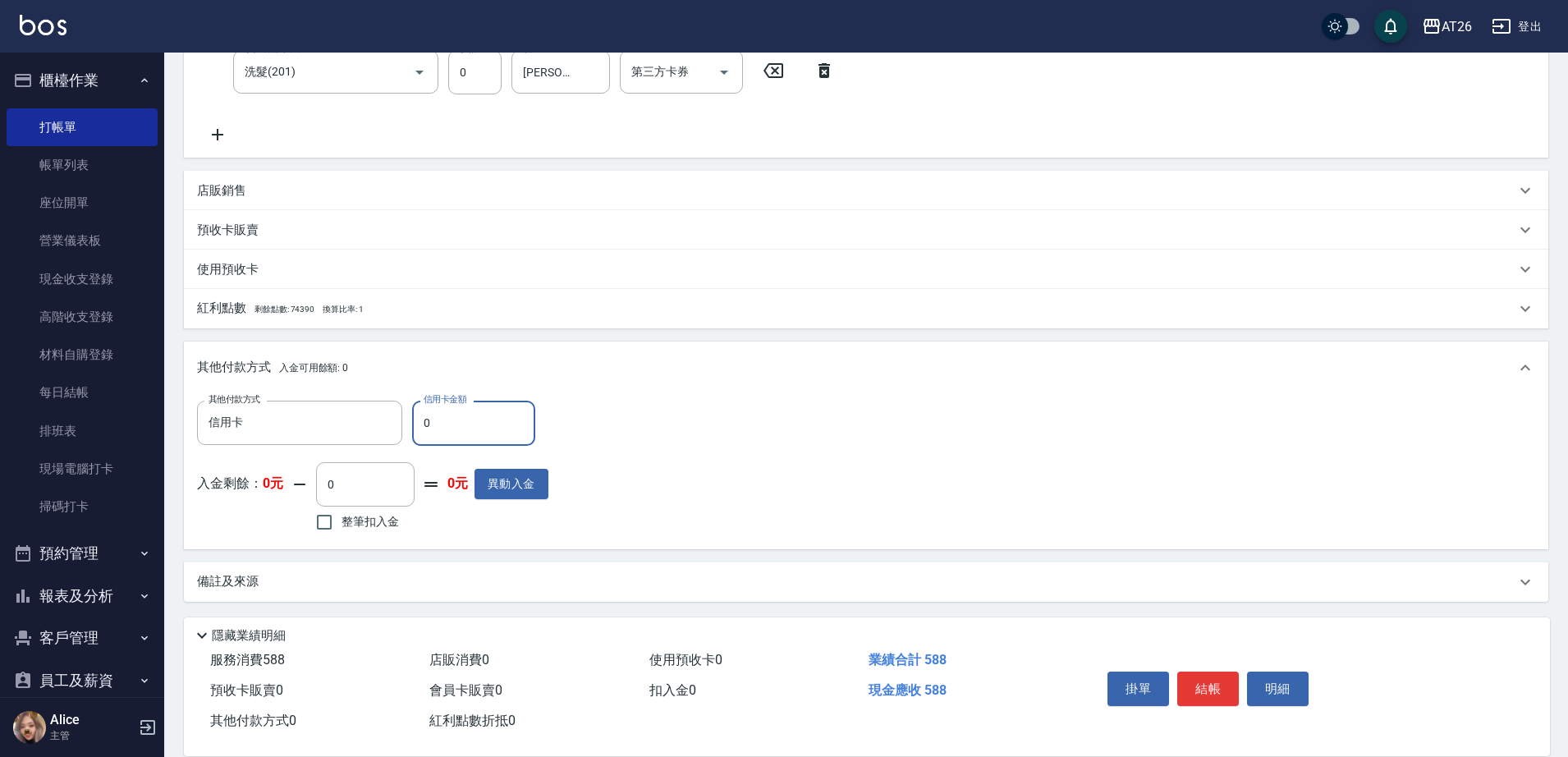
click at [515, 417] on input "0" at bounding box center [474, 423] width 123 height 44
type input "588"
type input "0"
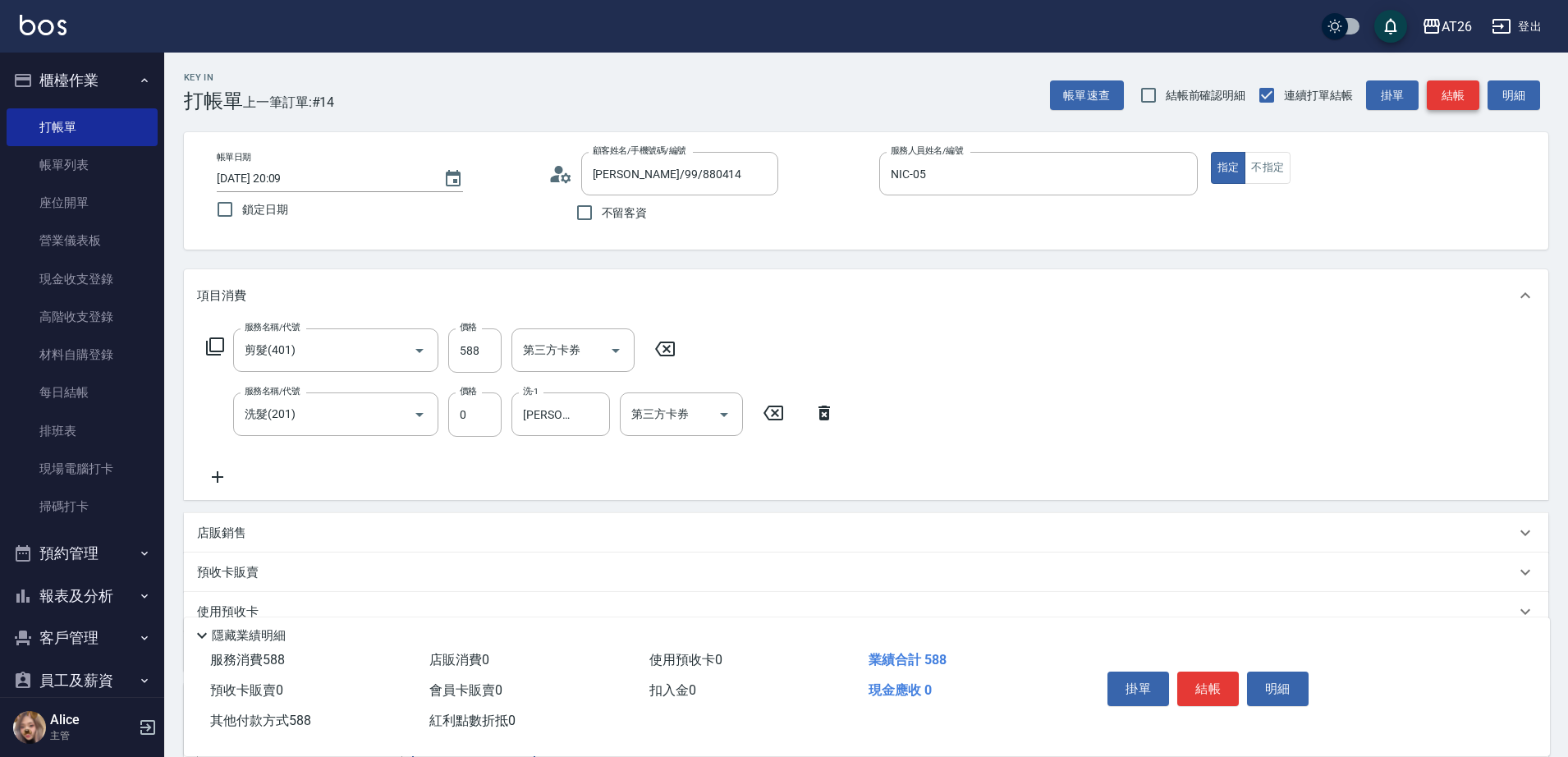
type input "588"
click at [1455, 86] on button "結帳" at bounding box center [1453, 96] width 52 height 31
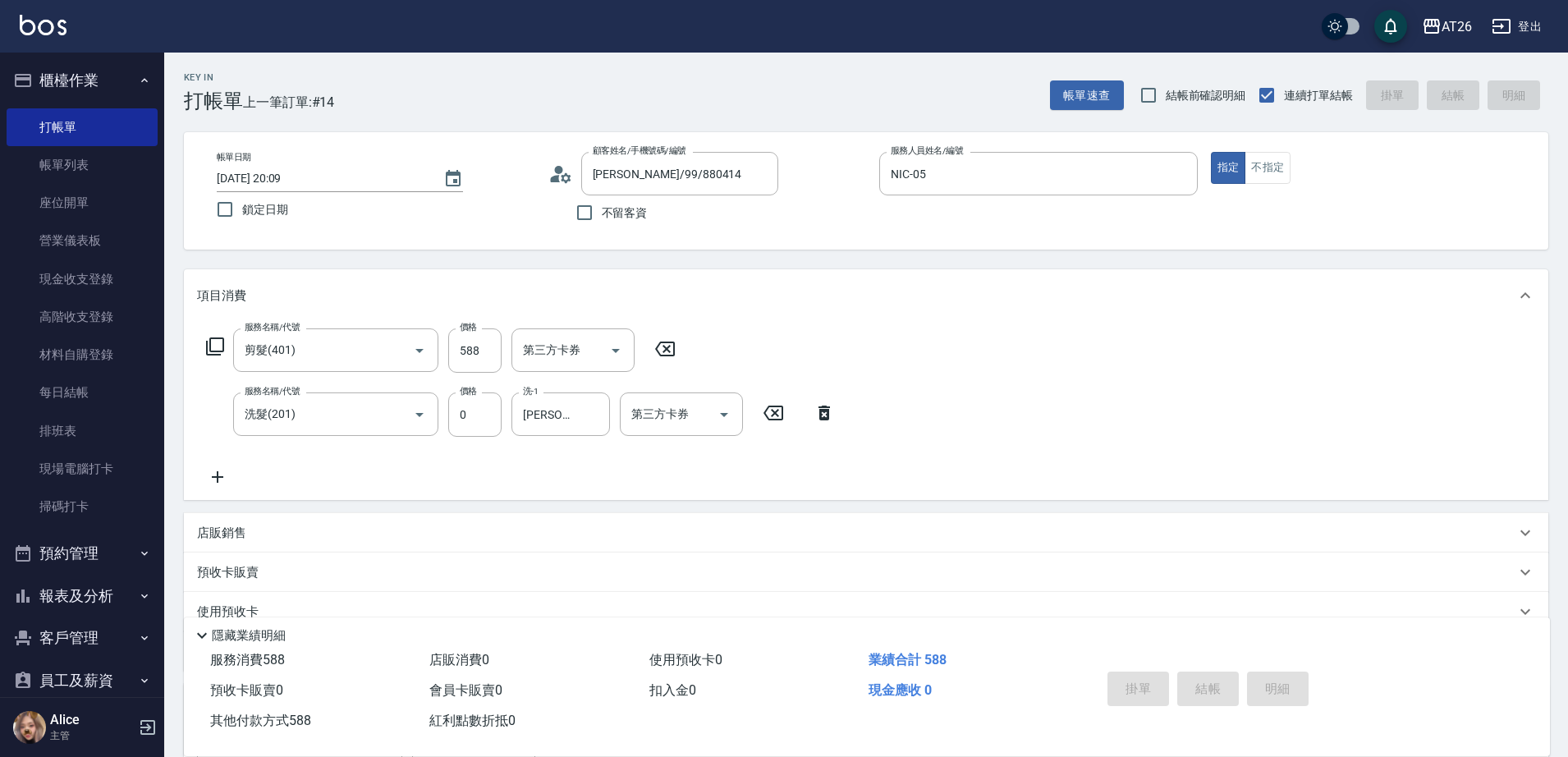
type input "2025/09/08 20:10"
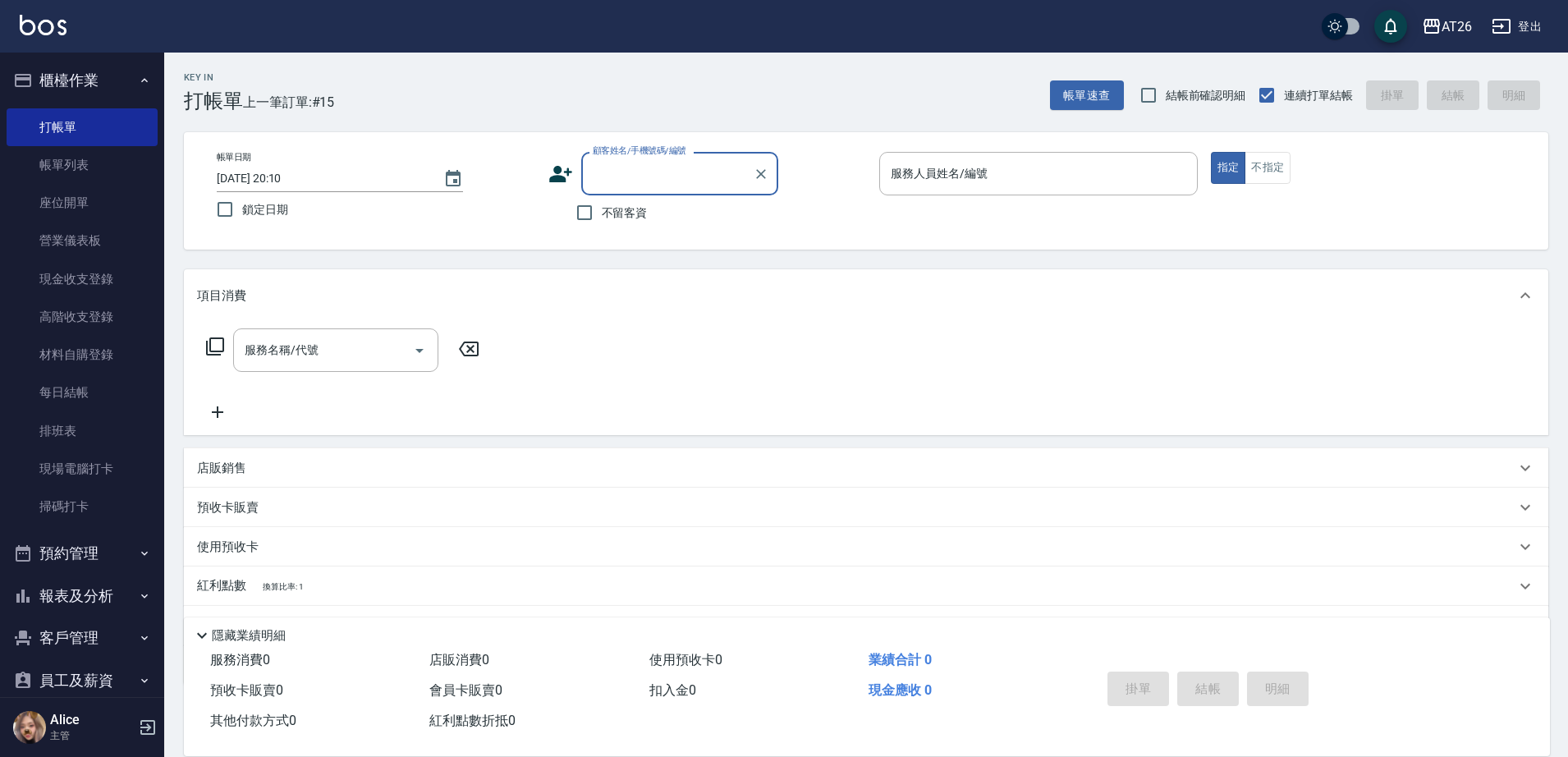
paste input "https://liff.line.me/2002225335-xvLQ3eml/luckydraw/MROBUGyo9ELZ4tIw"
type input "h"
click at [688, 163] on input "顧客姓名/手機號碼/編號" at bounding box center [668, 174] width 157 height 29
type input "0912072169"
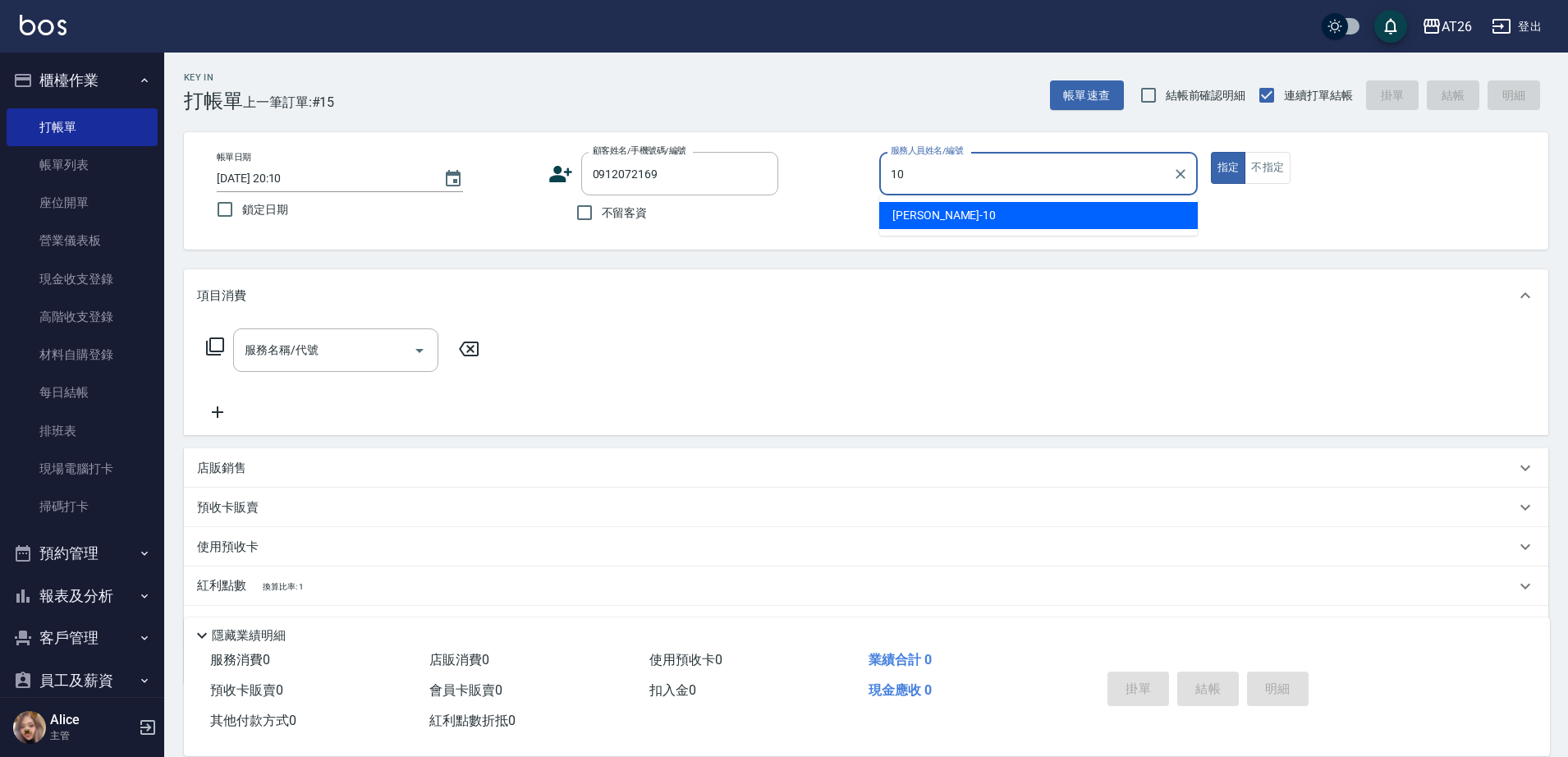
type input "Josh-10"
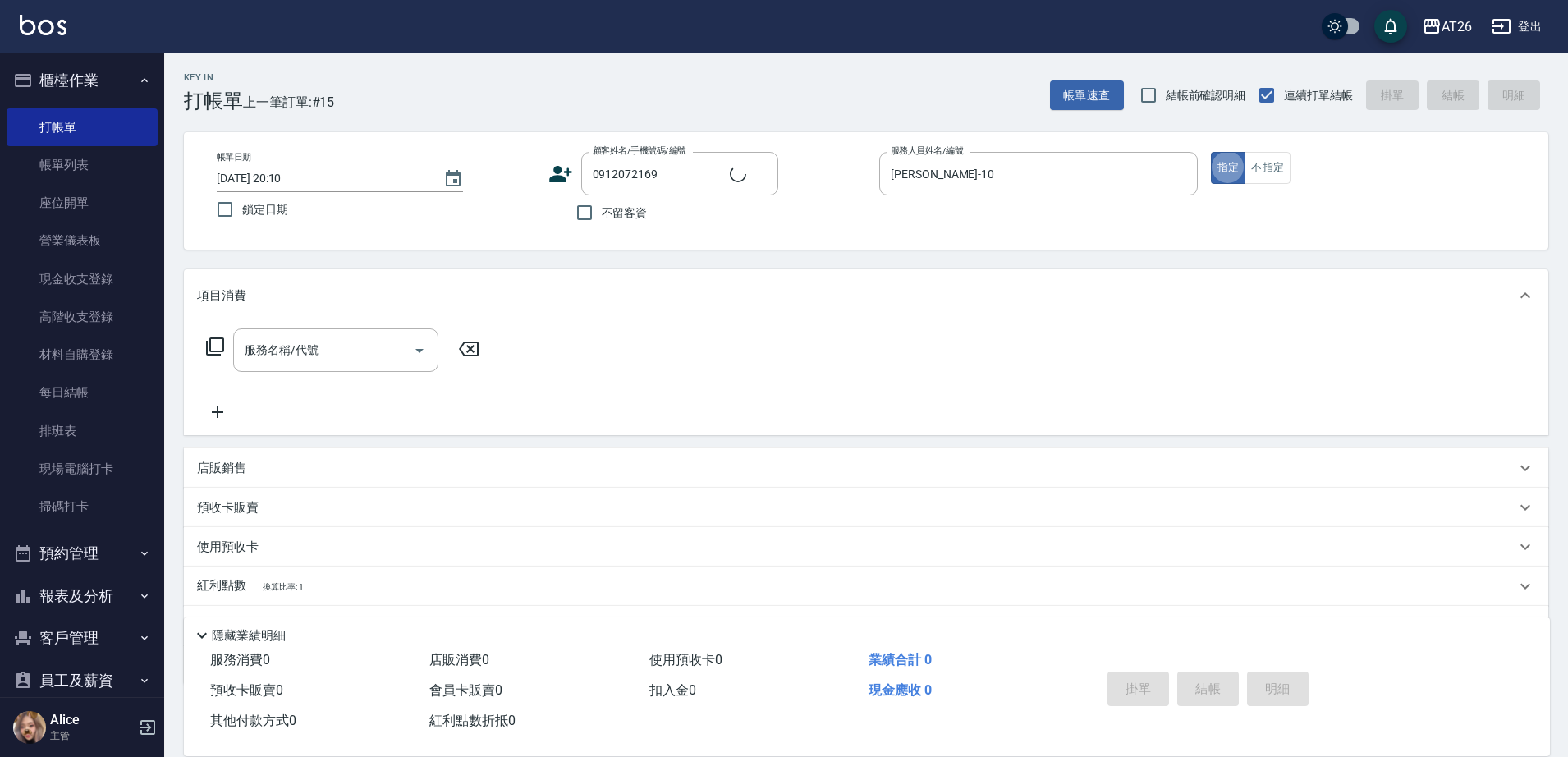
type input "新客人 姓名未設定/0912072169/null"
click at [910, 197] on p at bounding box center [1039, 204] width 319 height 17
click at [934, 192] on div "Josh-10 服務人員姓名/編號" at bounding box center [1039, 174] width 319 height 44
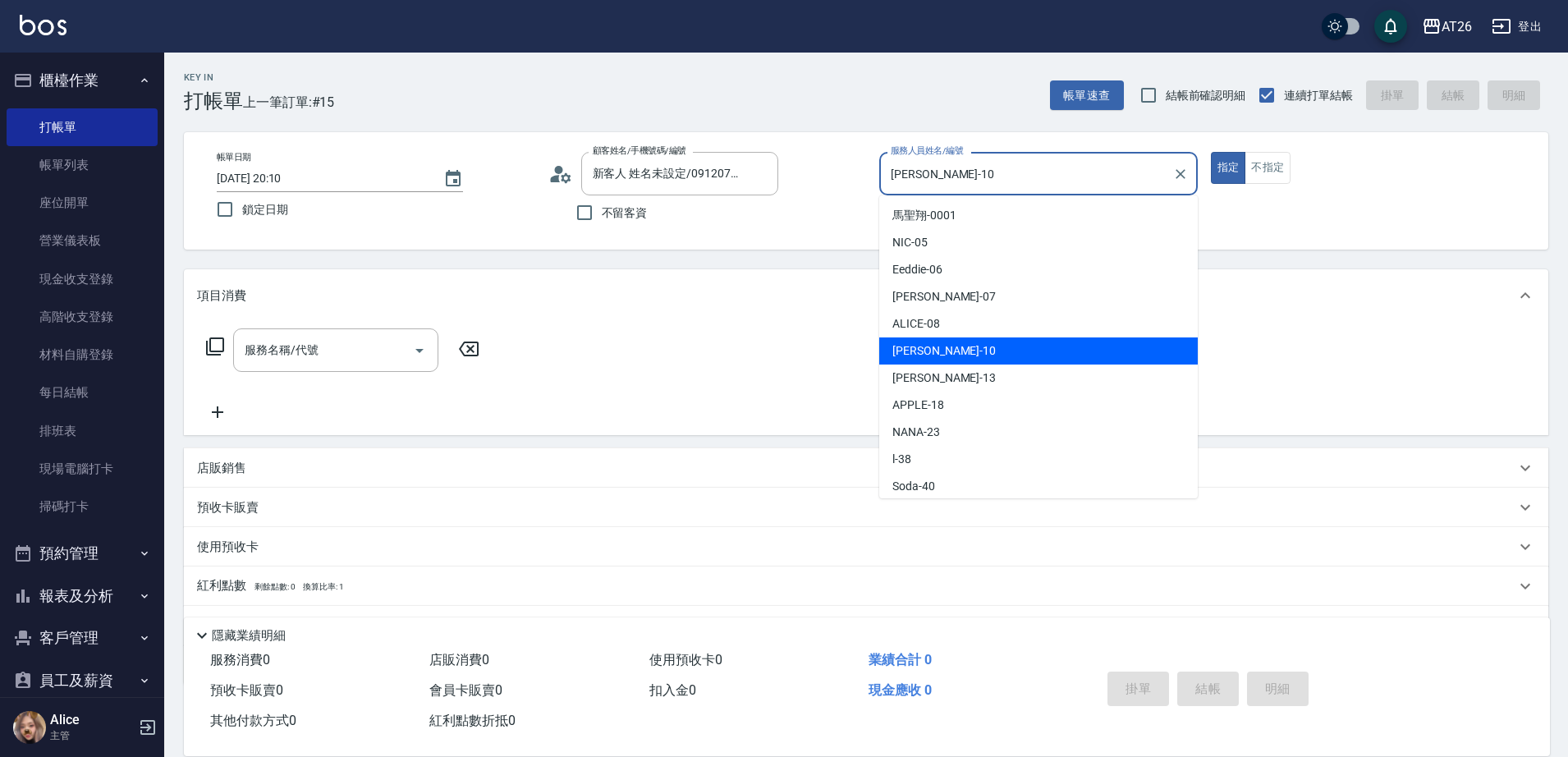
click at [928, 177] on input "Josh-10" at bounding box center [1026, 174] width 280 height 29
click at [929, 176] on input "Josh-10" at bounding box center [1026, 174] width 280 height 29
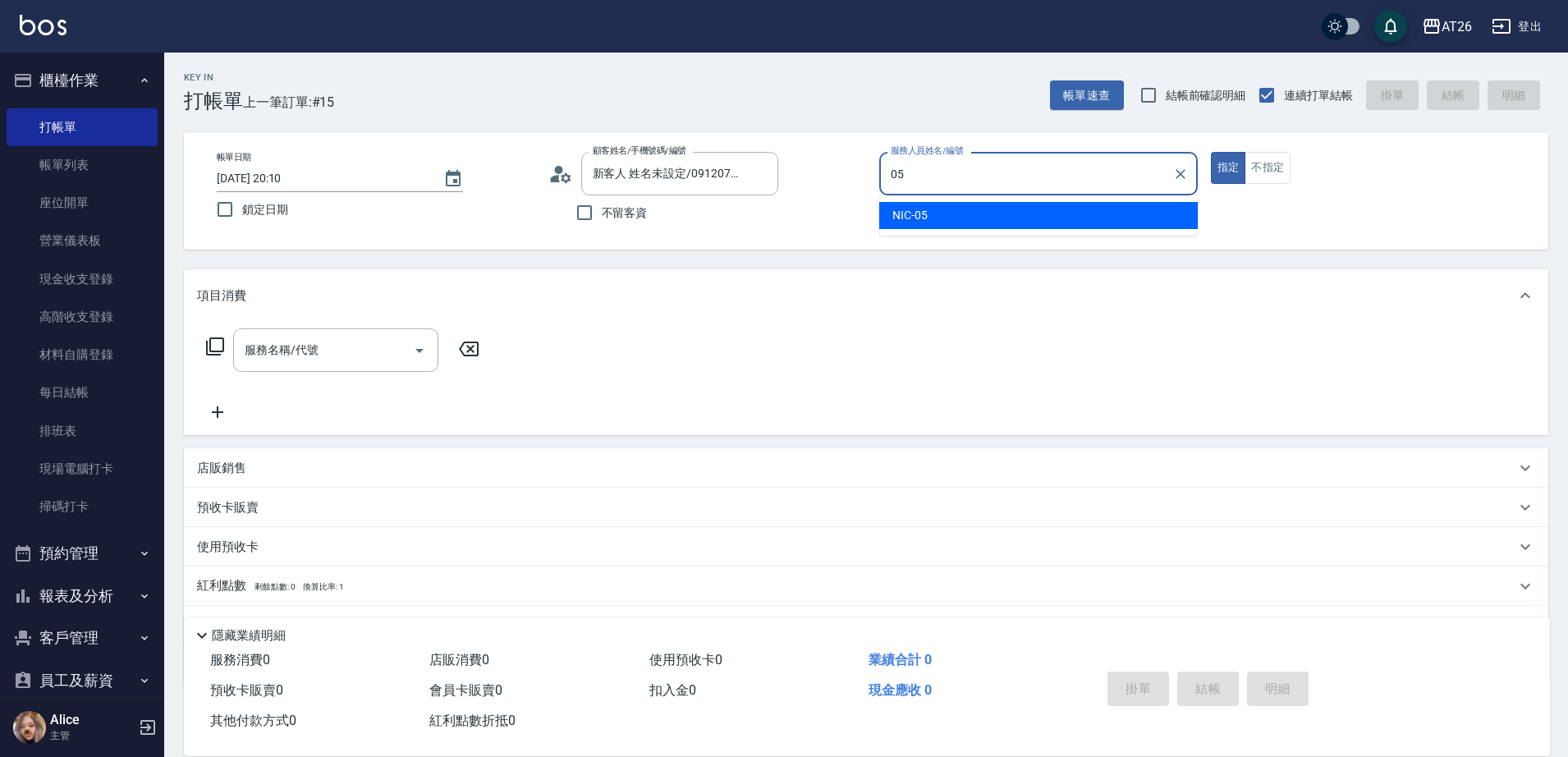
type input "NIC-05"
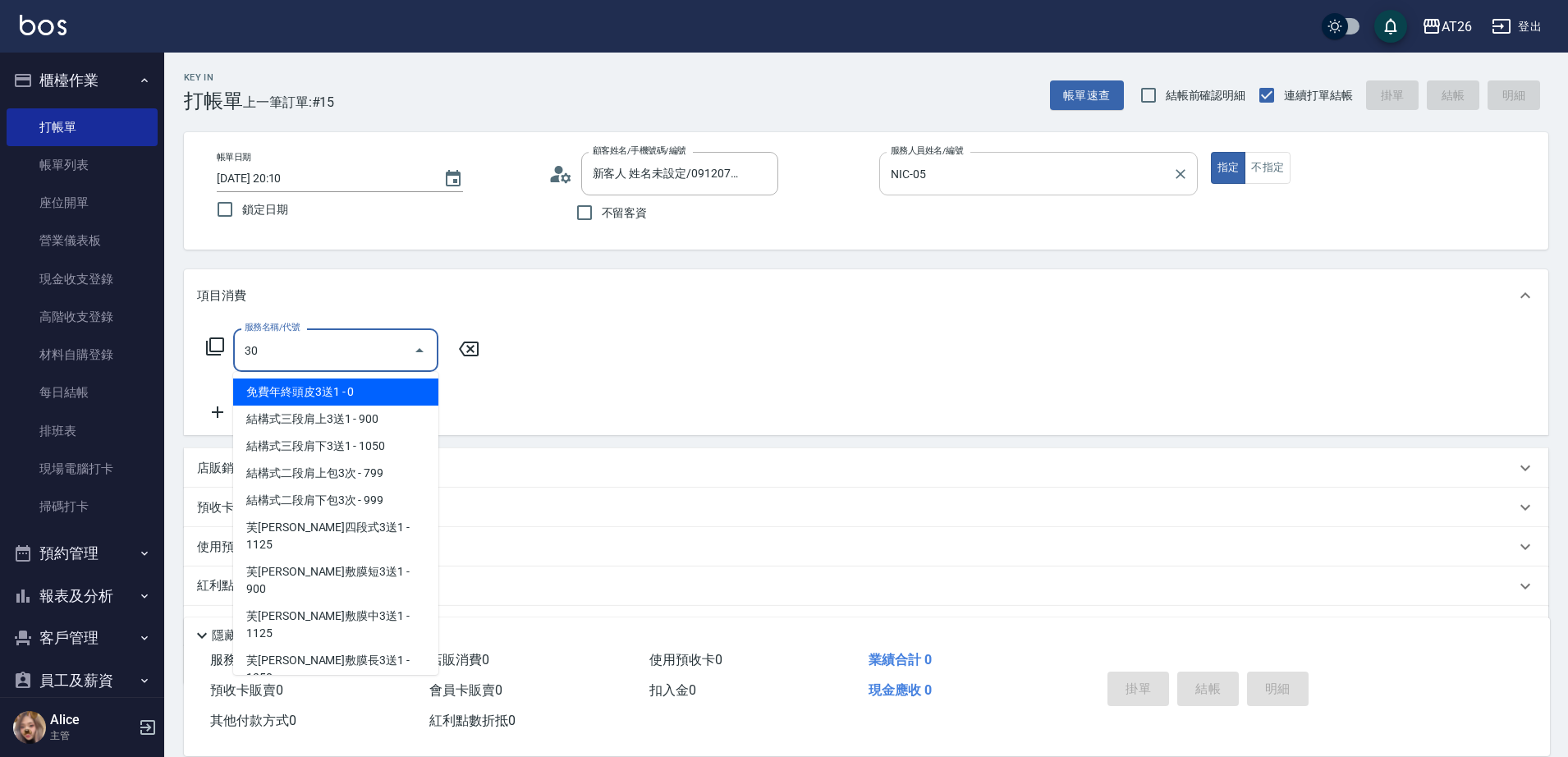
type input "301"
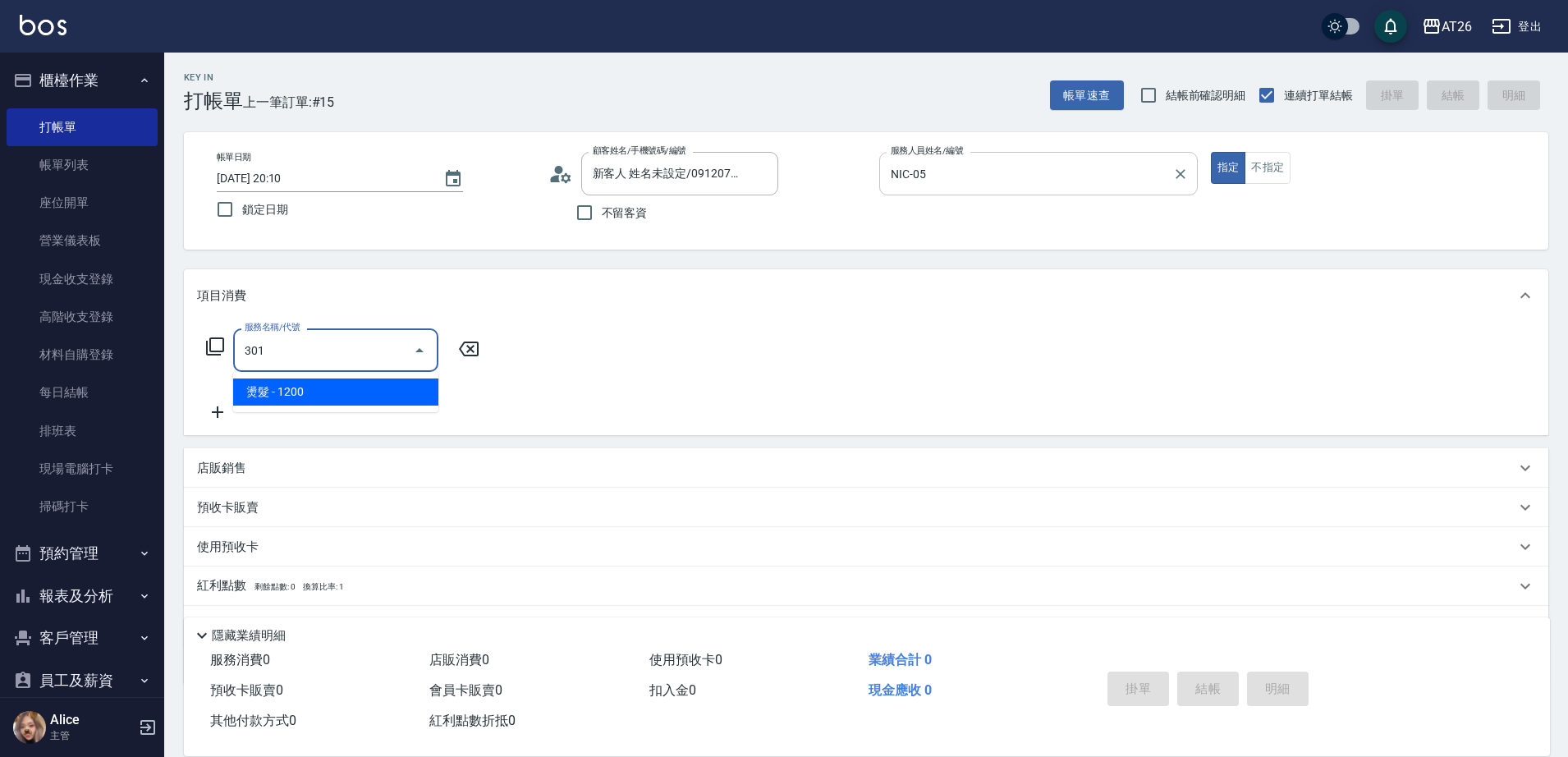
type input "120"
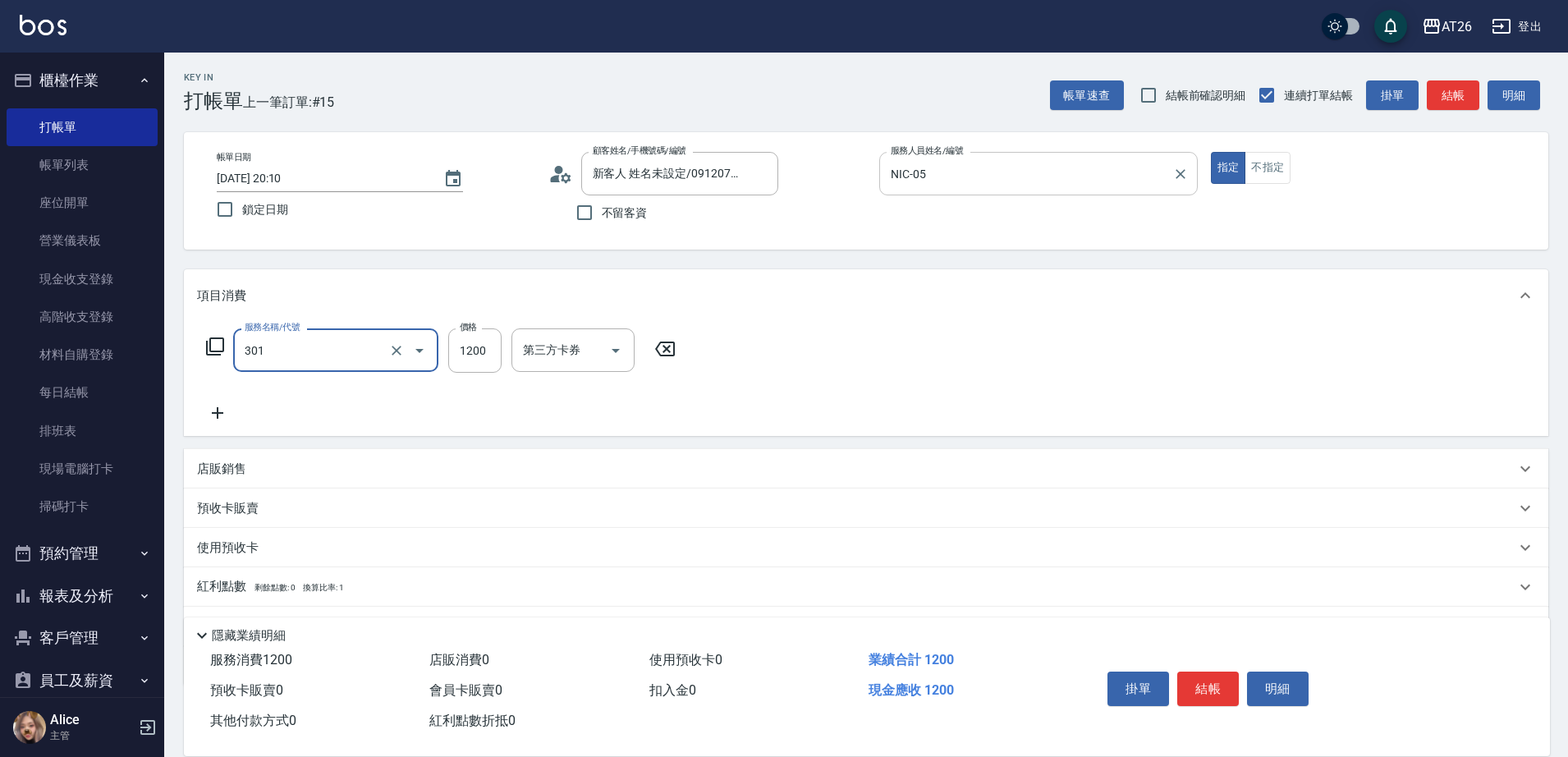
type input "燙髮(301)"
type input "23"
type input "0"
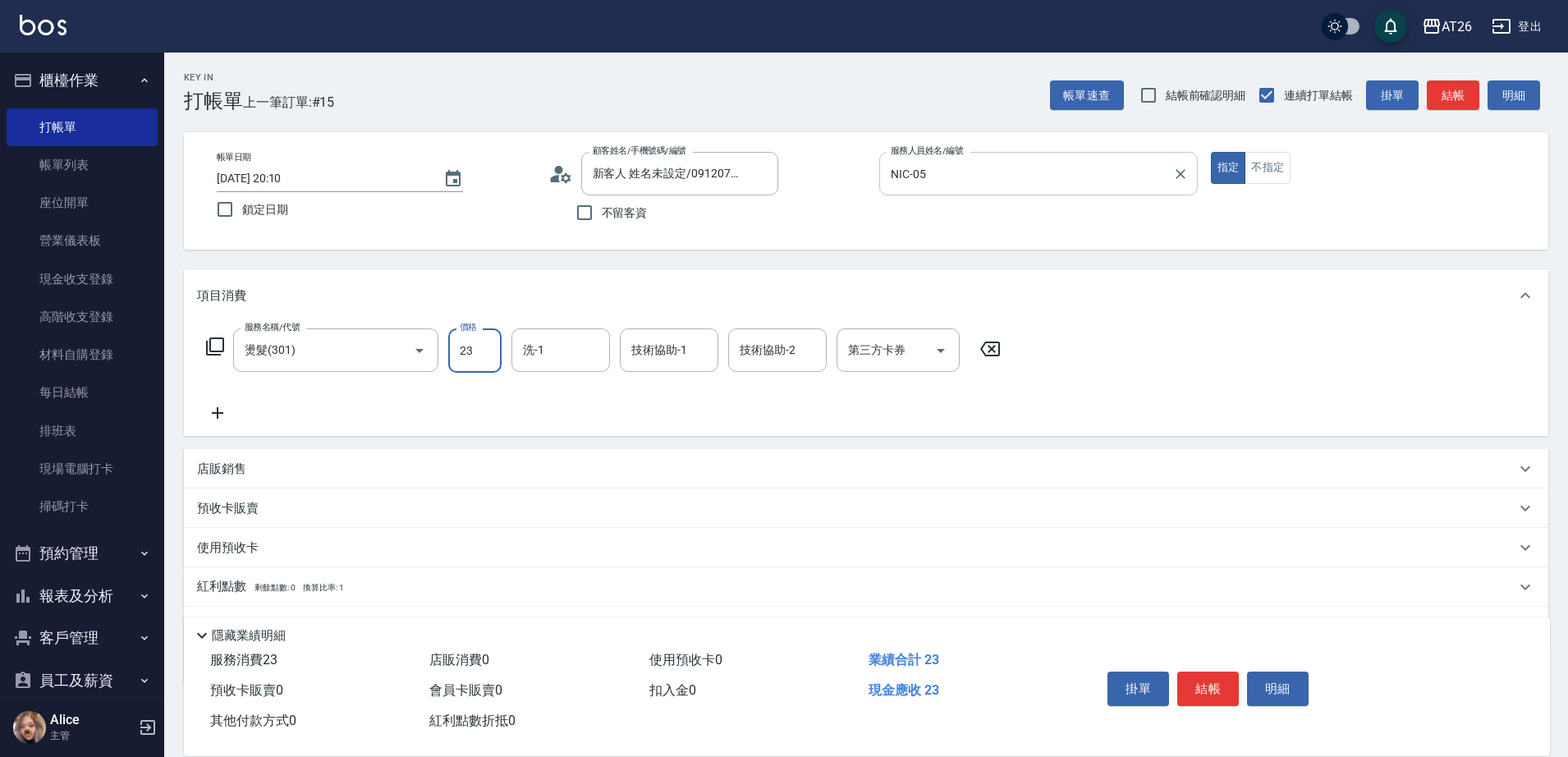
type input "238"
type input "20"
type input "2380"
type input "230"
type input "2380"
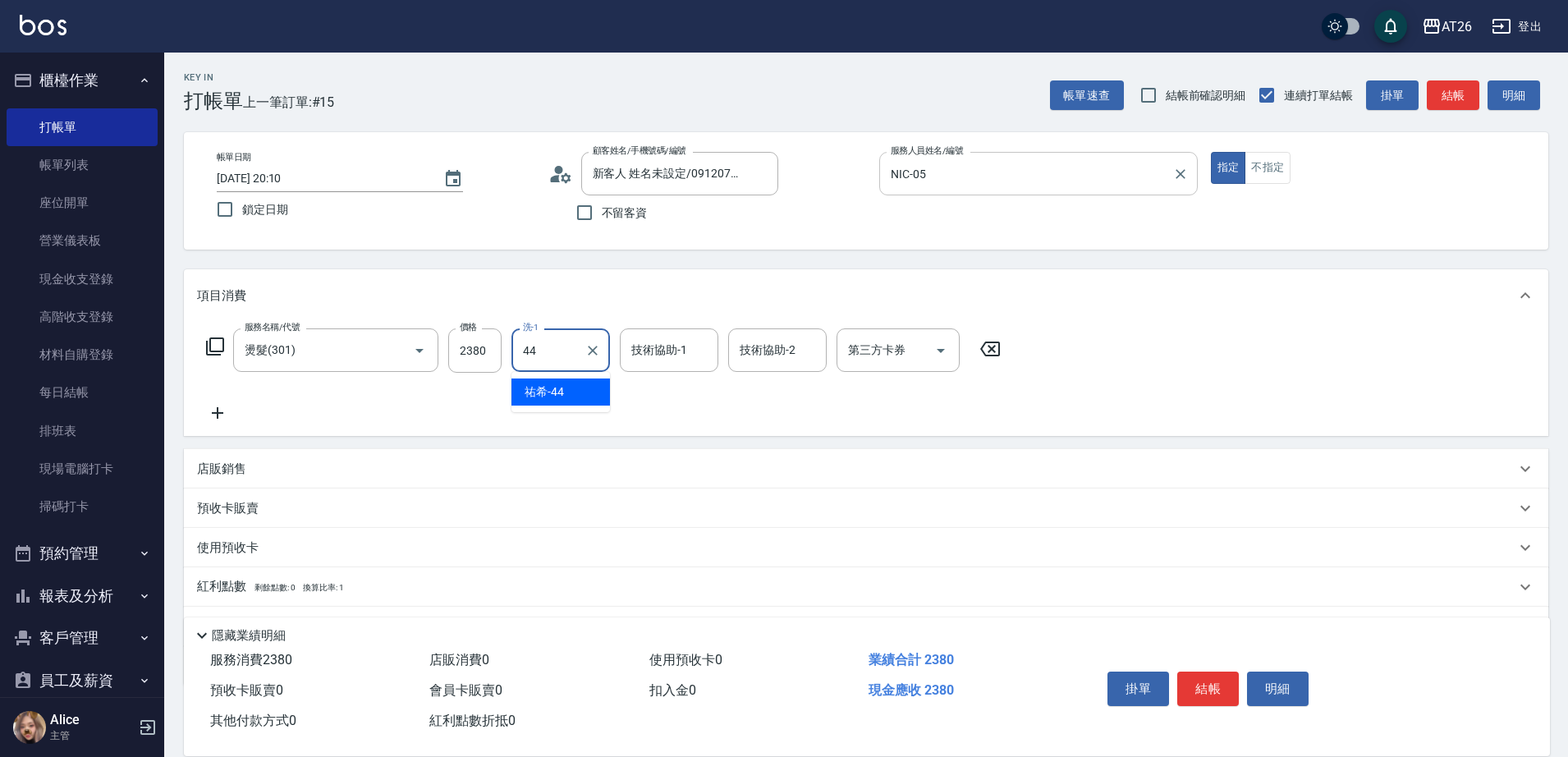
type input "祐希-44"
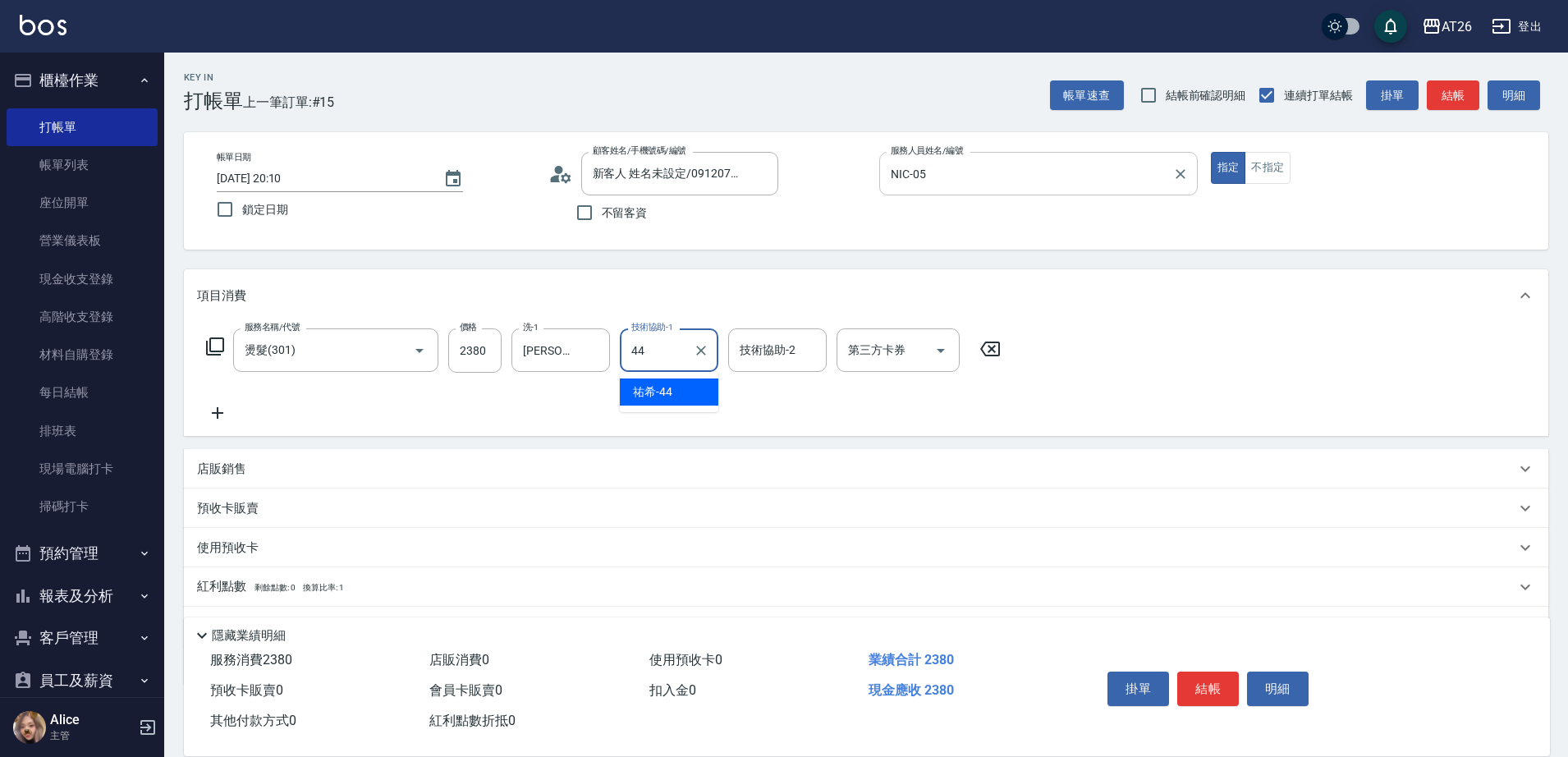
type input "祐希-44"
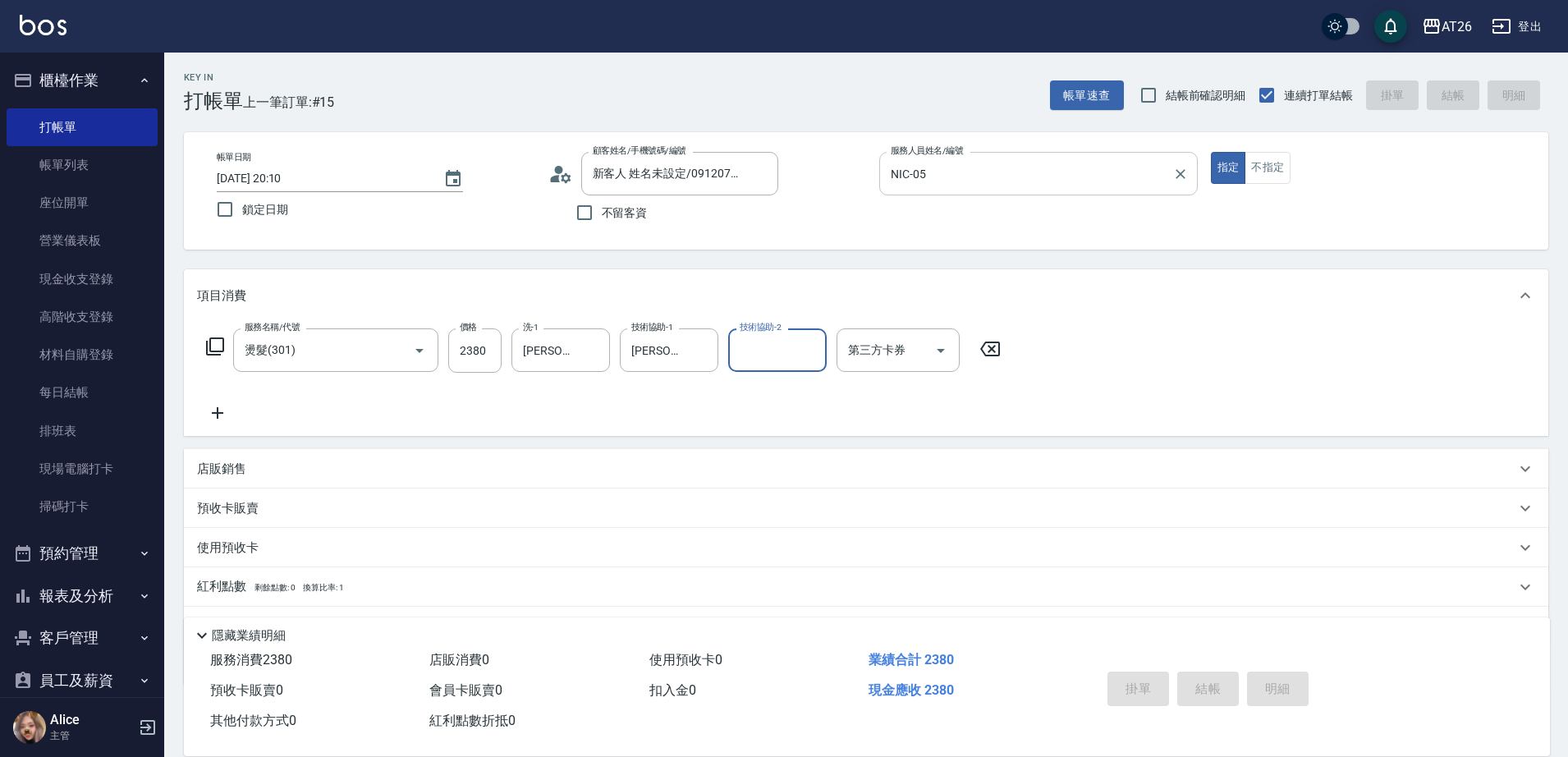
type input "2025/09/08 20:38"
type input "0"
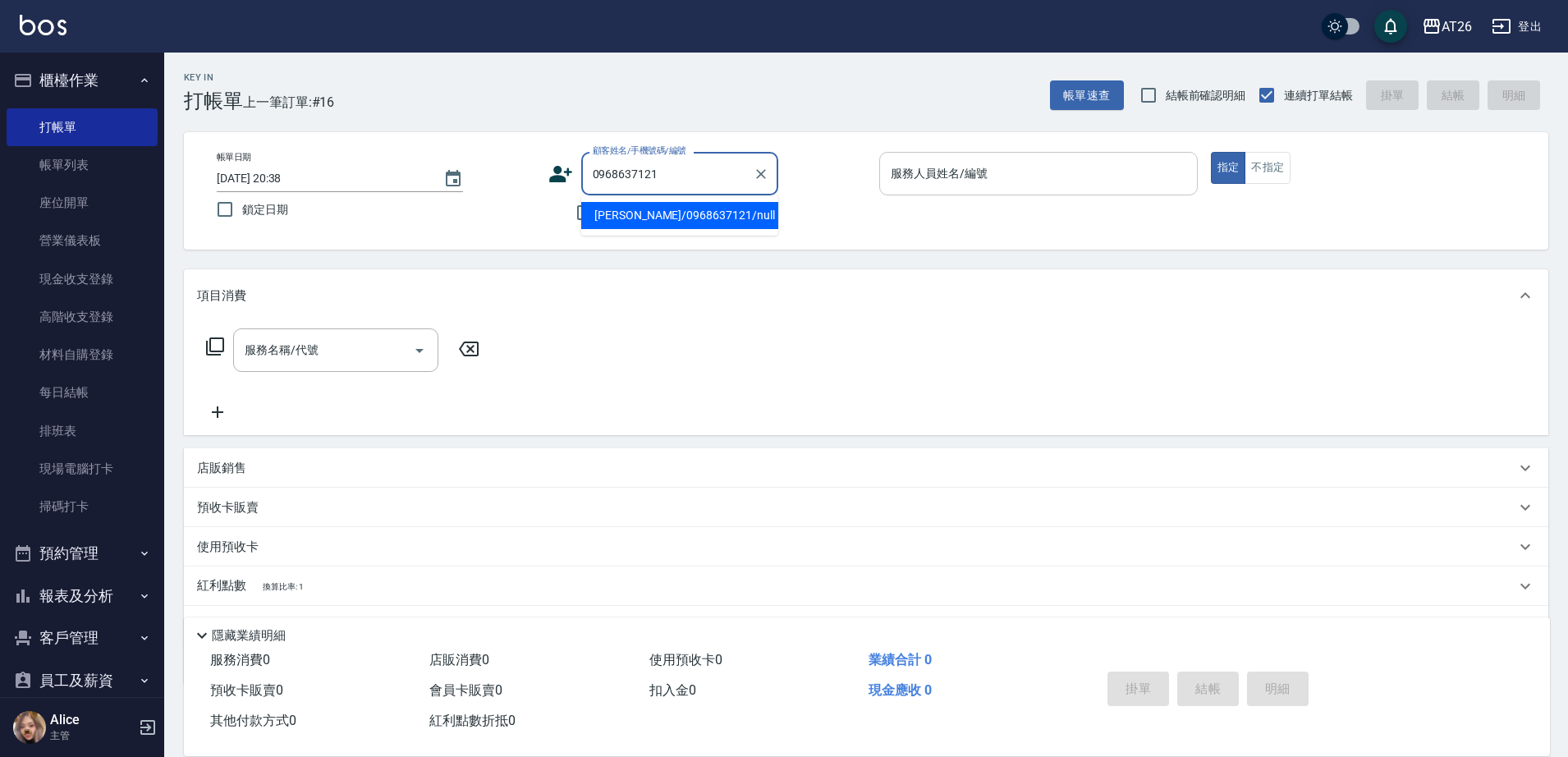
type input "雷貽茜/0968637121/null"
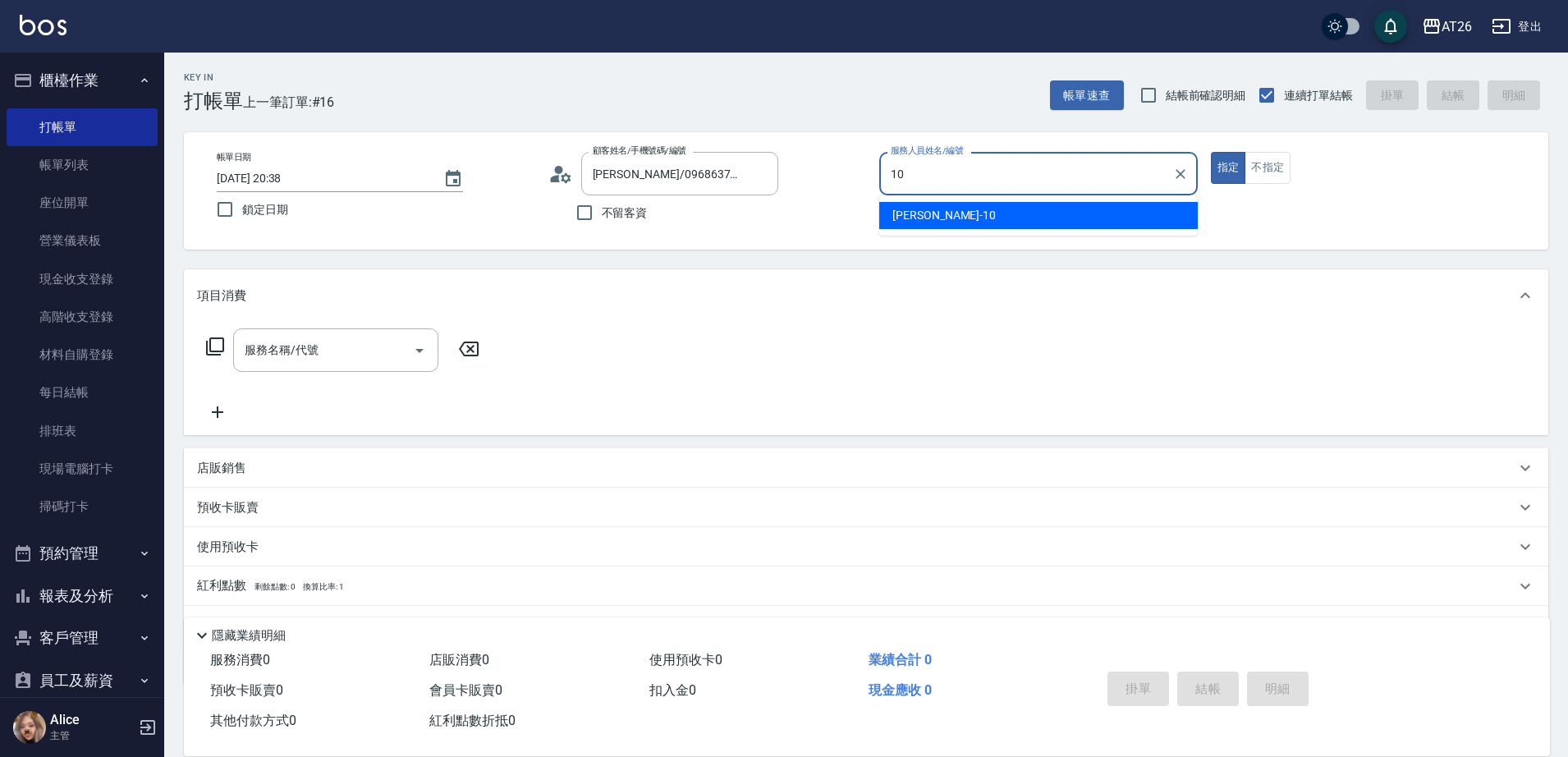
type input "Josh-10"
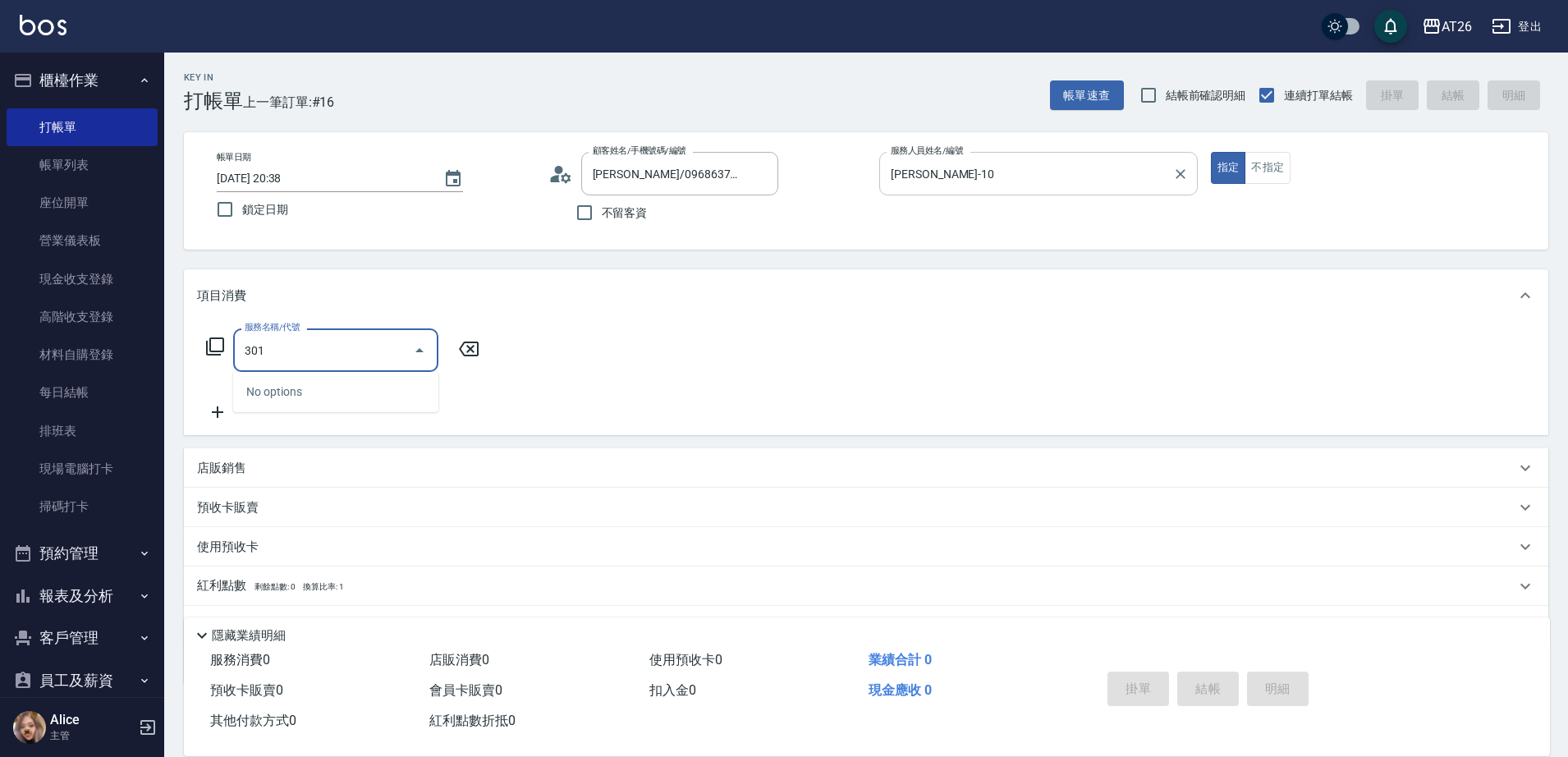
type input "燙髮(301)"
type input "120"
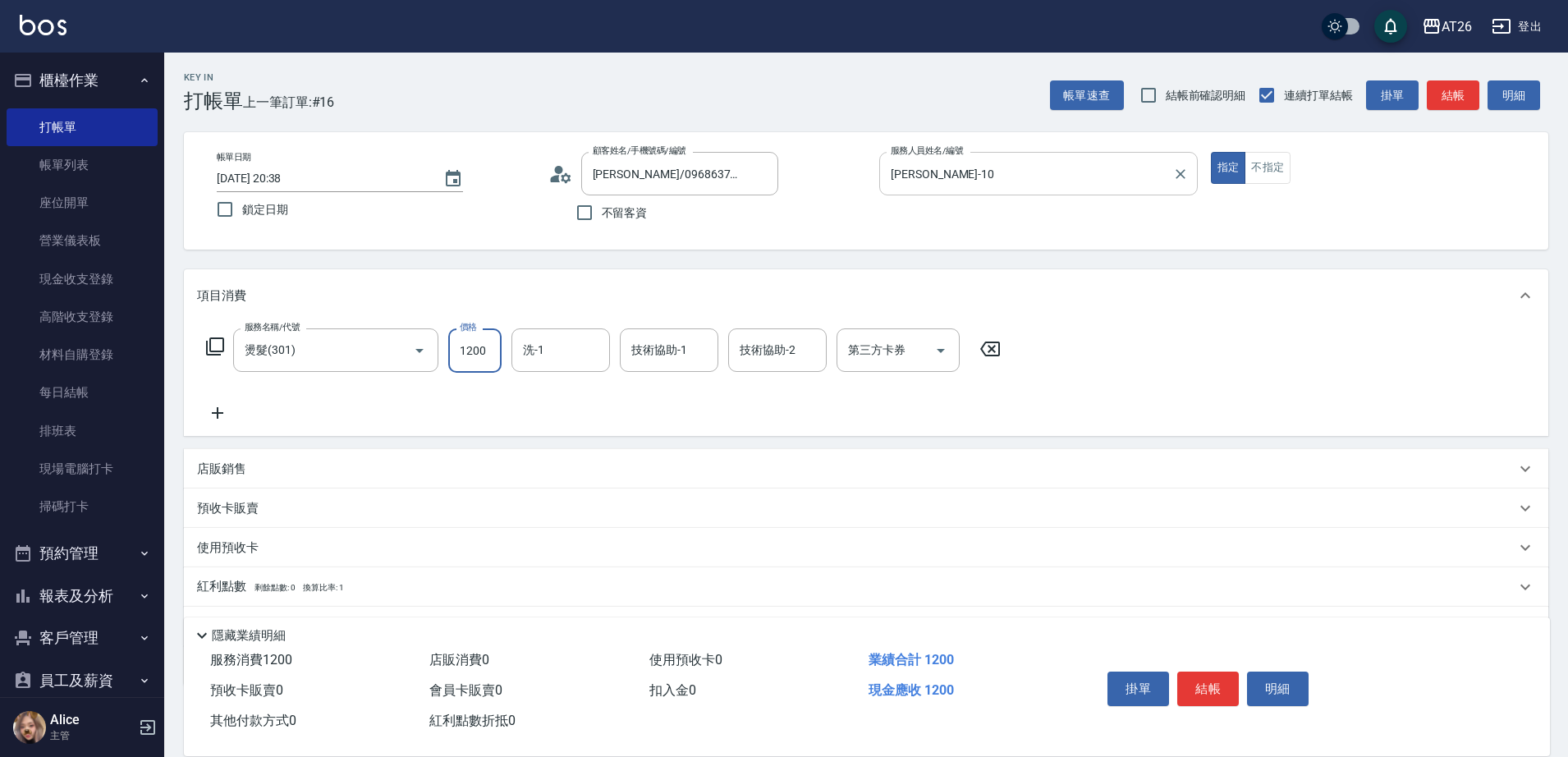
type input "0"
type input "2"
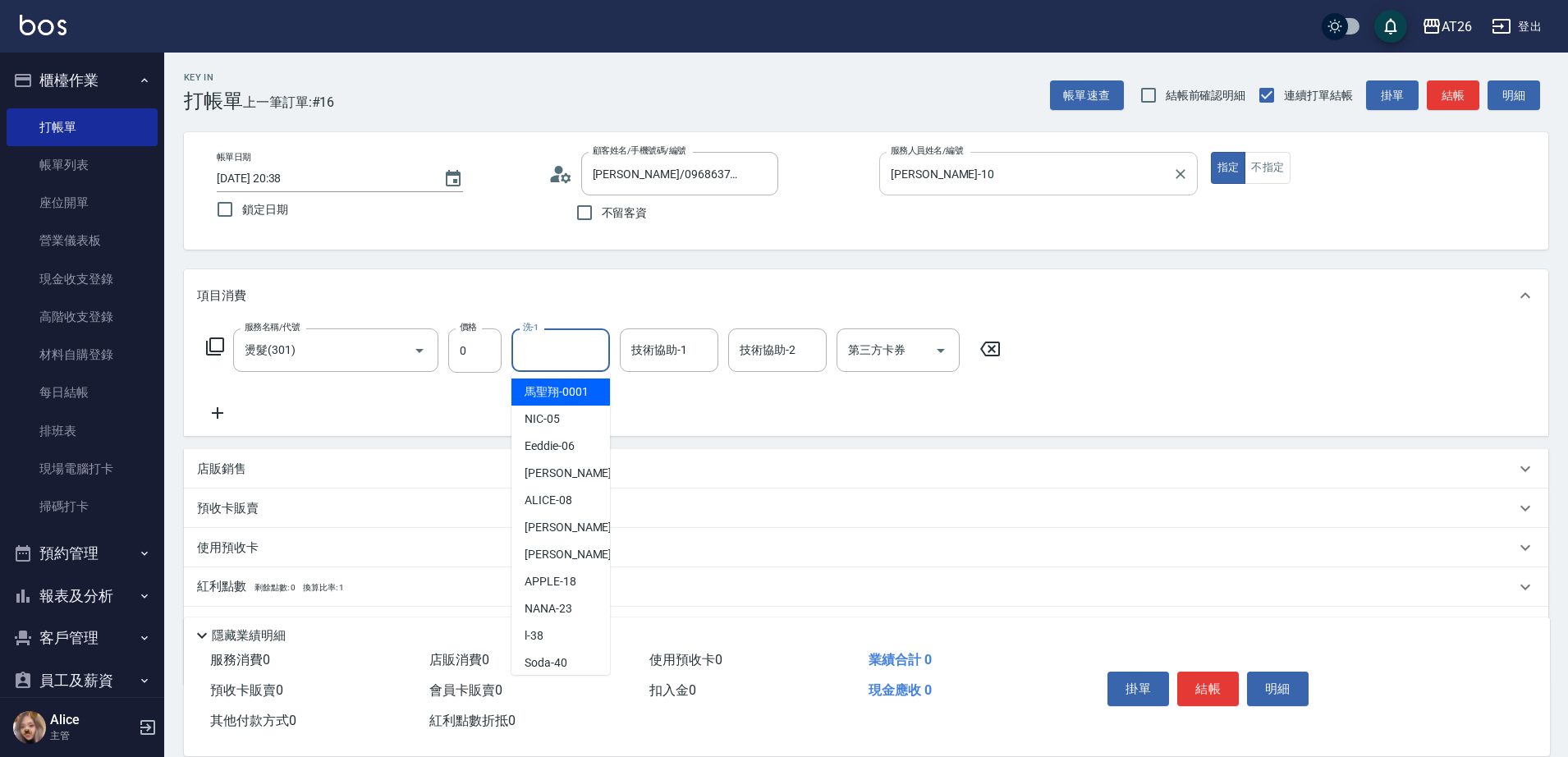
type input "3"
click at [657, 342] on div "技術協助-1 技術協助-1" at bounding box center [669, 350] width 98 height 44
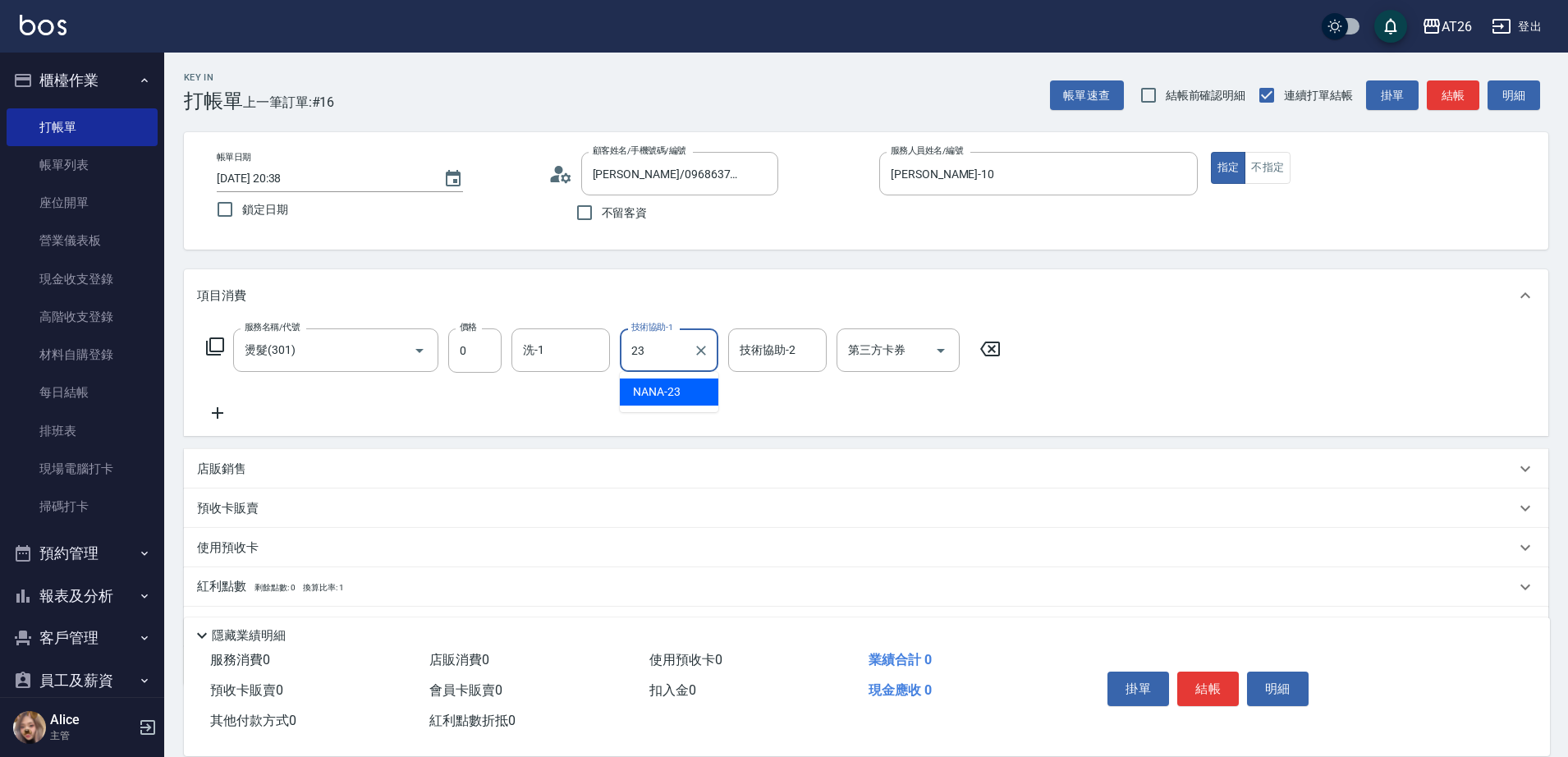
type input "NANA-23"
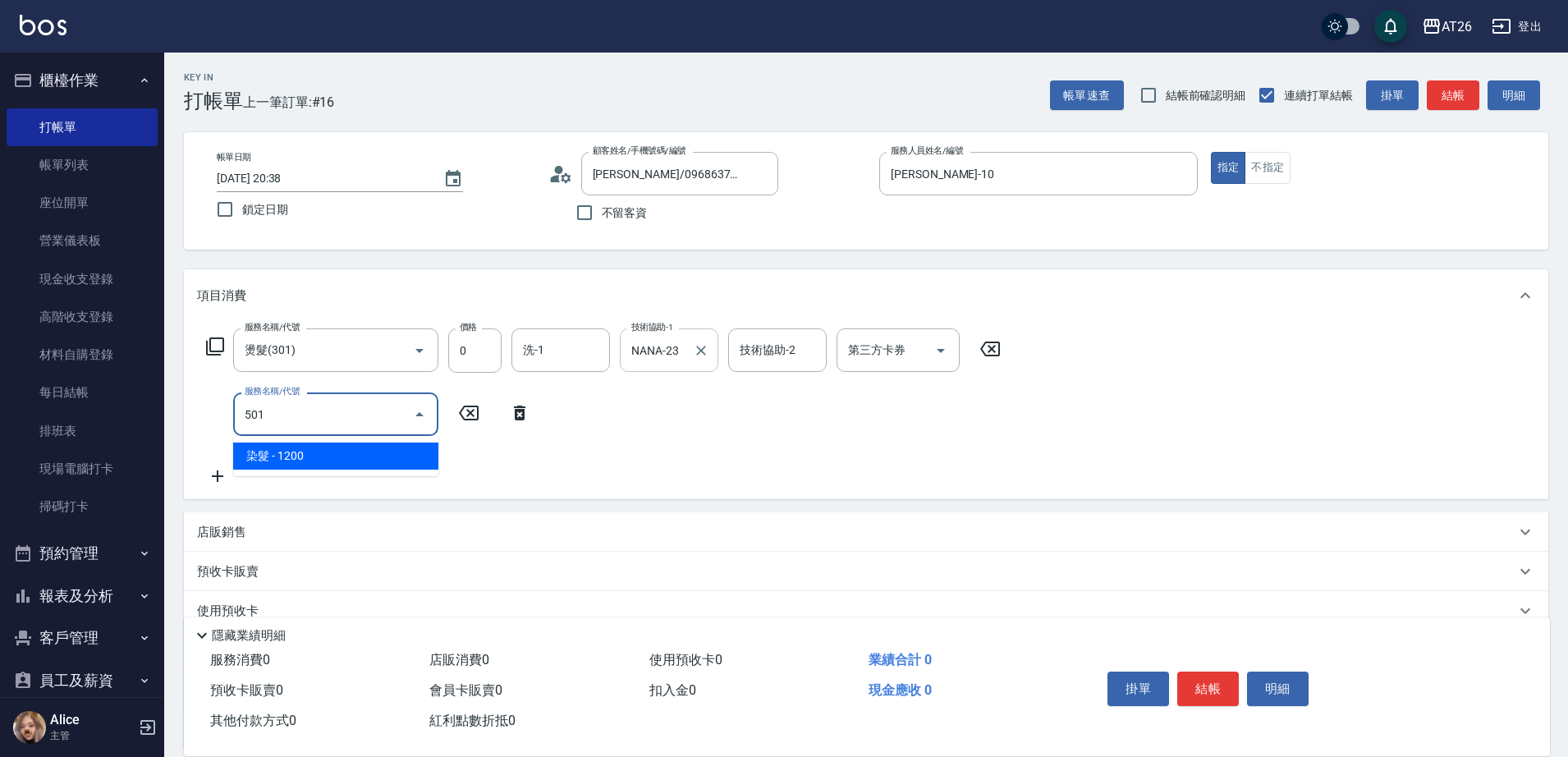
type input "501"
type input "120"
type input "染髮(501)"
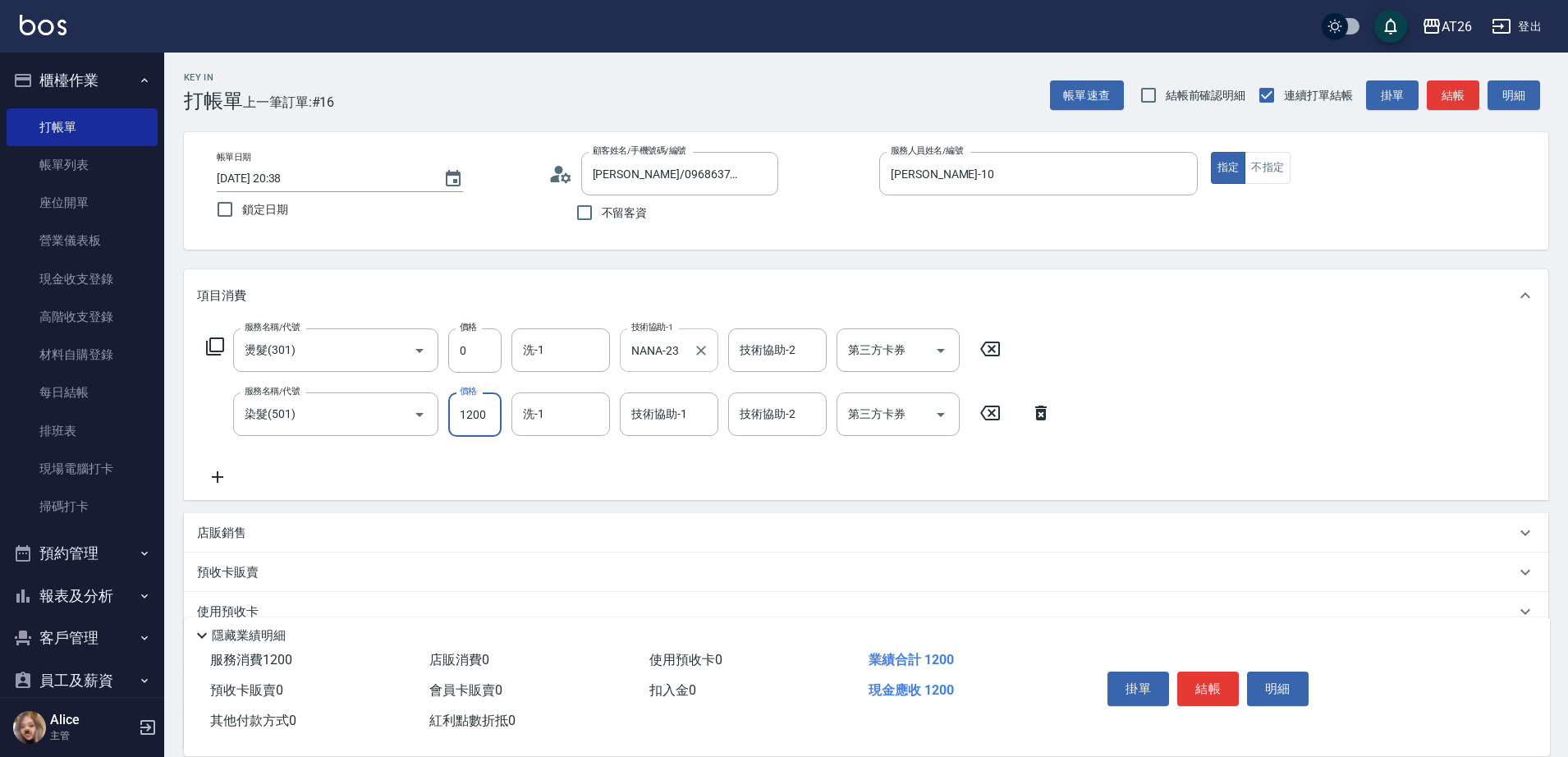
type input "2"
type input "0"
type input "334"
type input "30"
type input "33480"
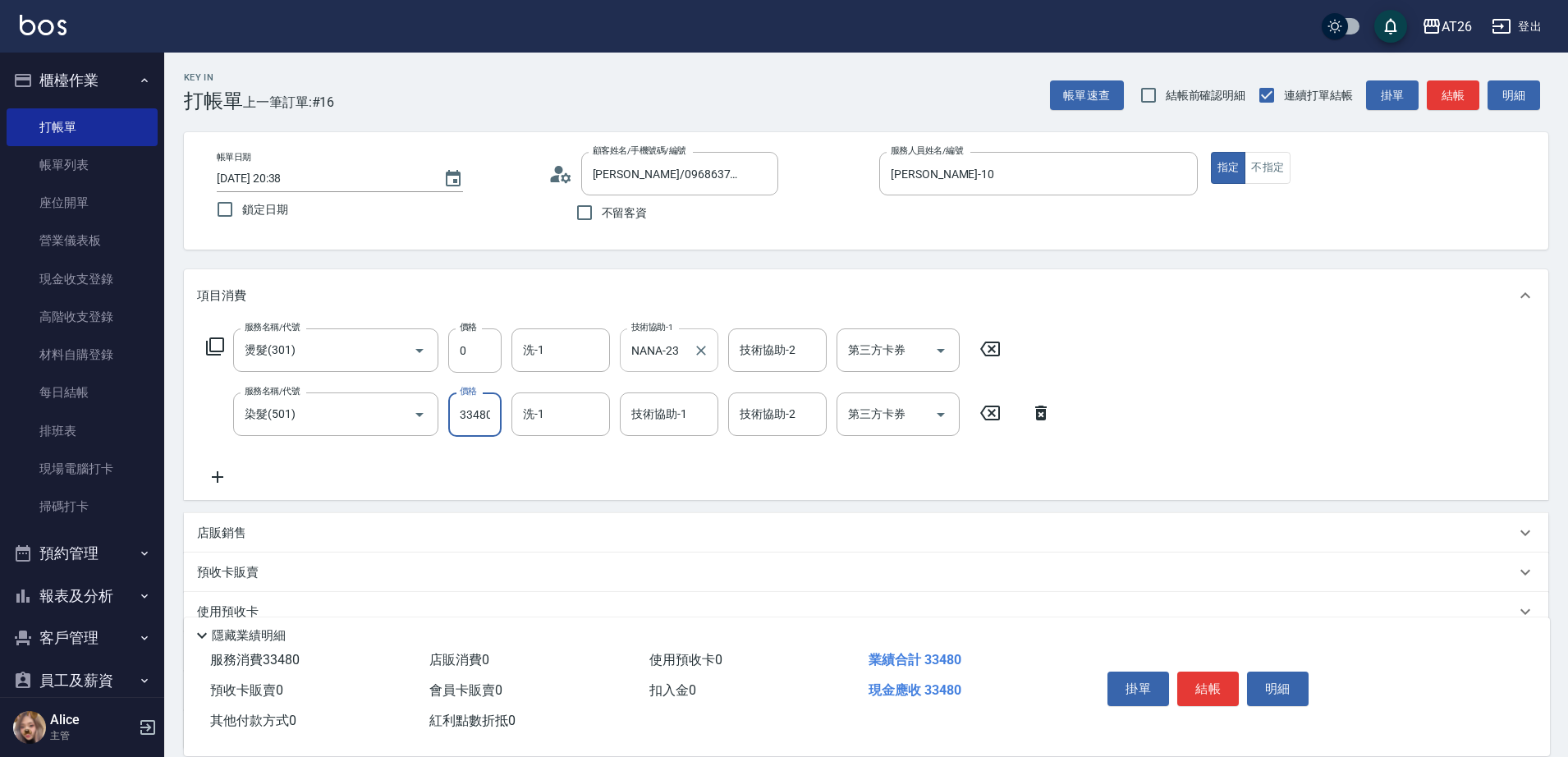
type input "3340"
type input "3348"
type input "330"
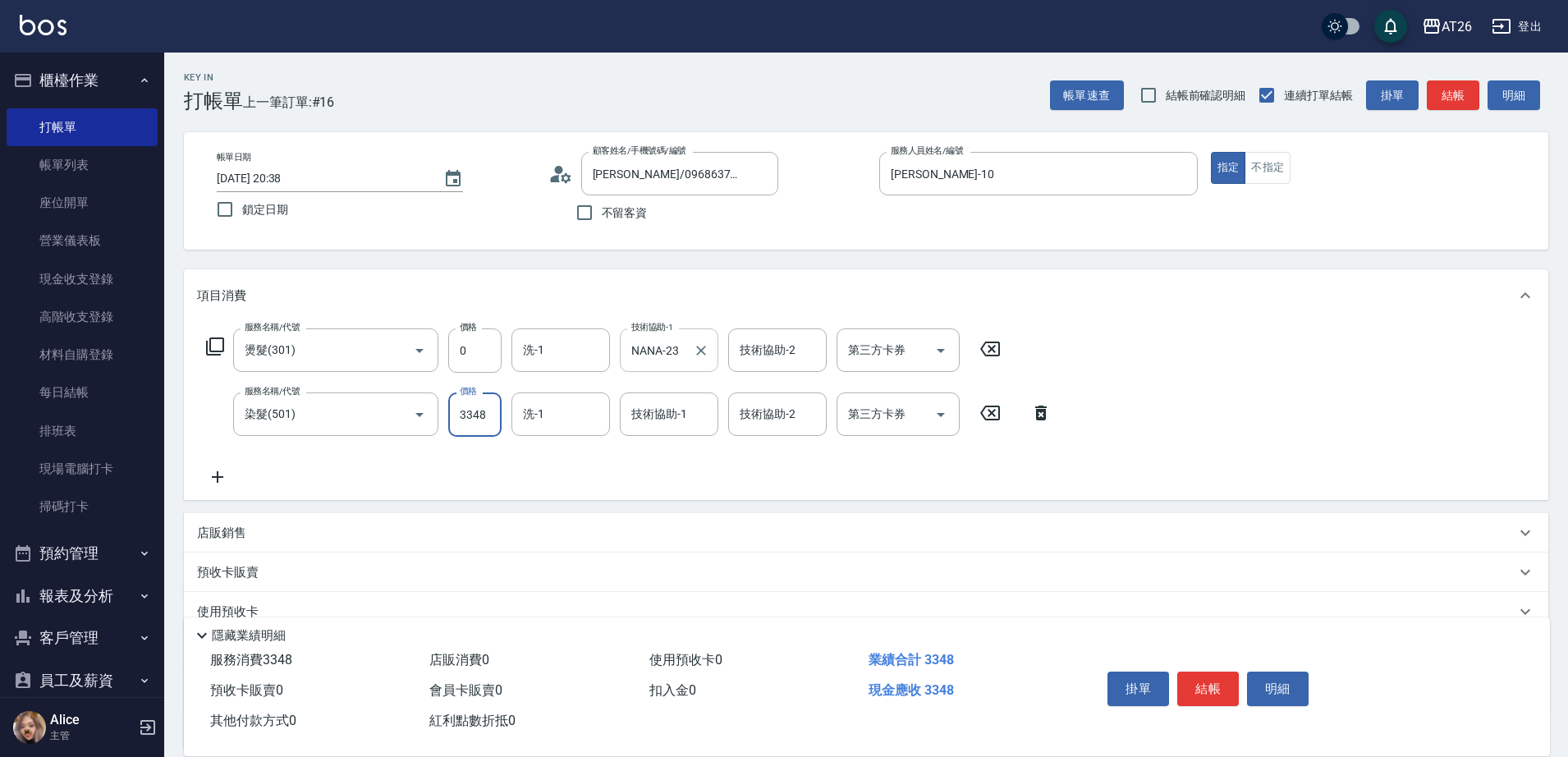
type input "334"
type input "30"
type input "33"
type input "0"
type input "34"
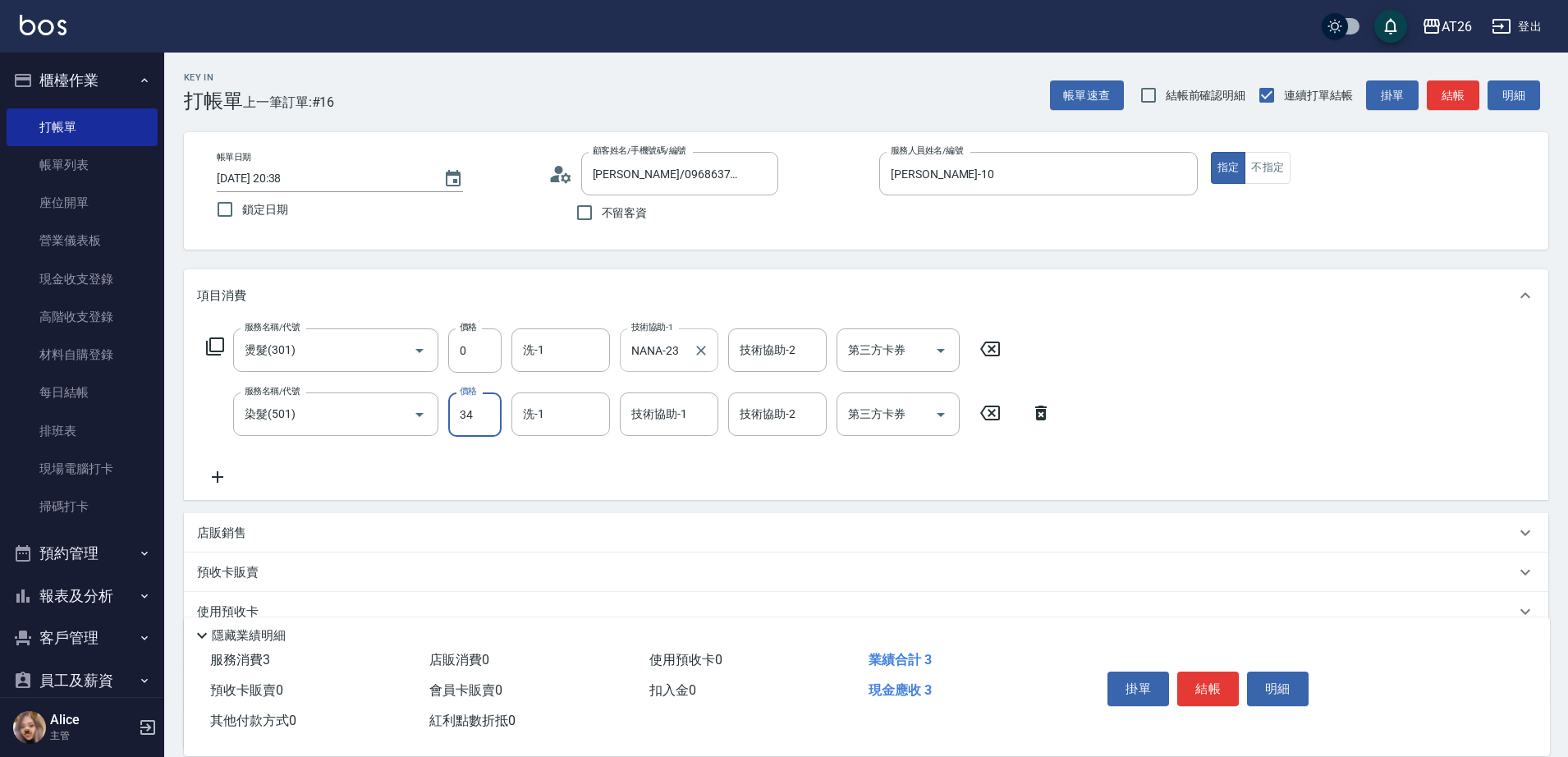
type input "30"
type input "3480"
type input "340"
type input "3480"
type input "NANA-23"
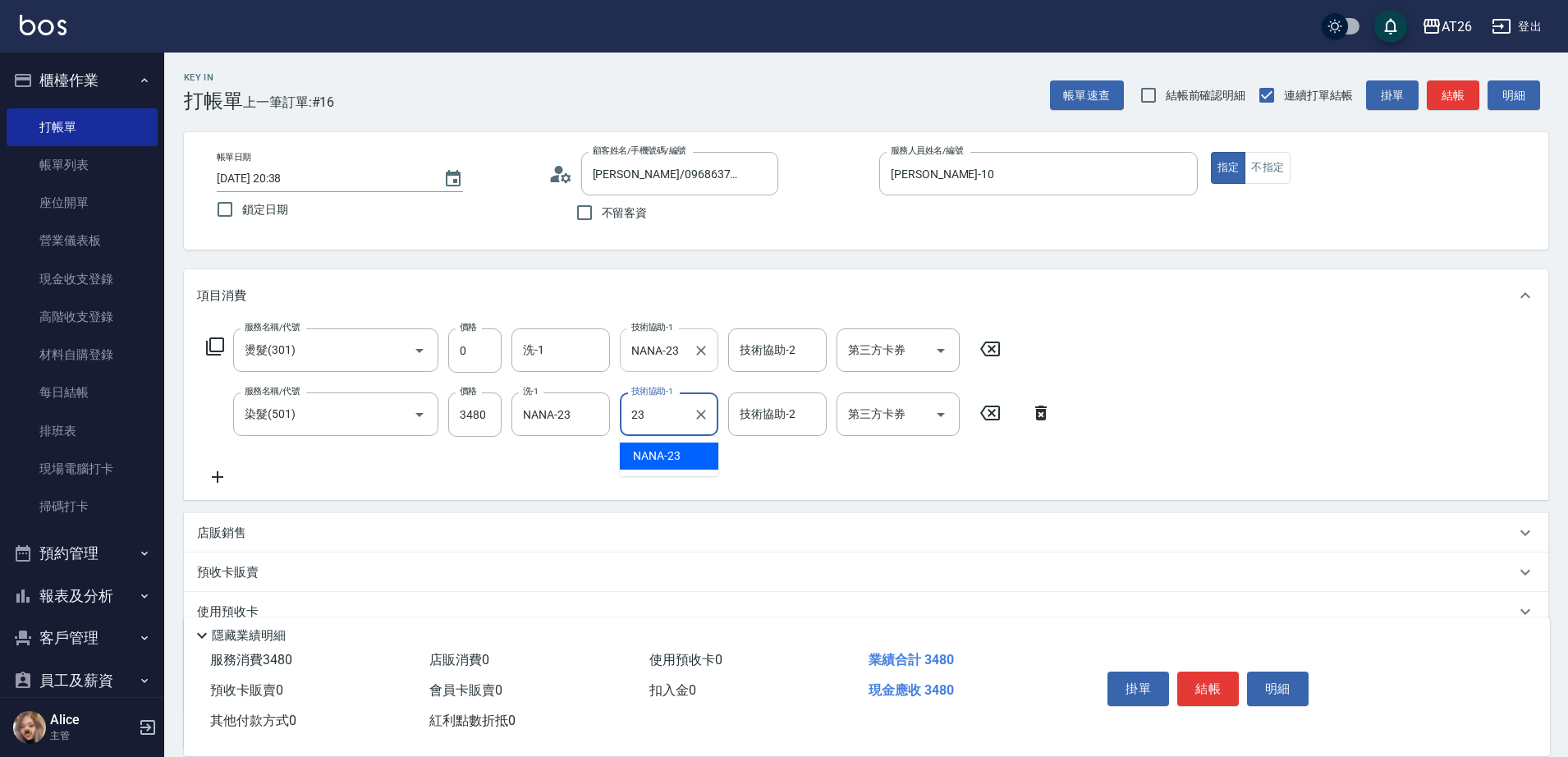
type input "NANA-23"
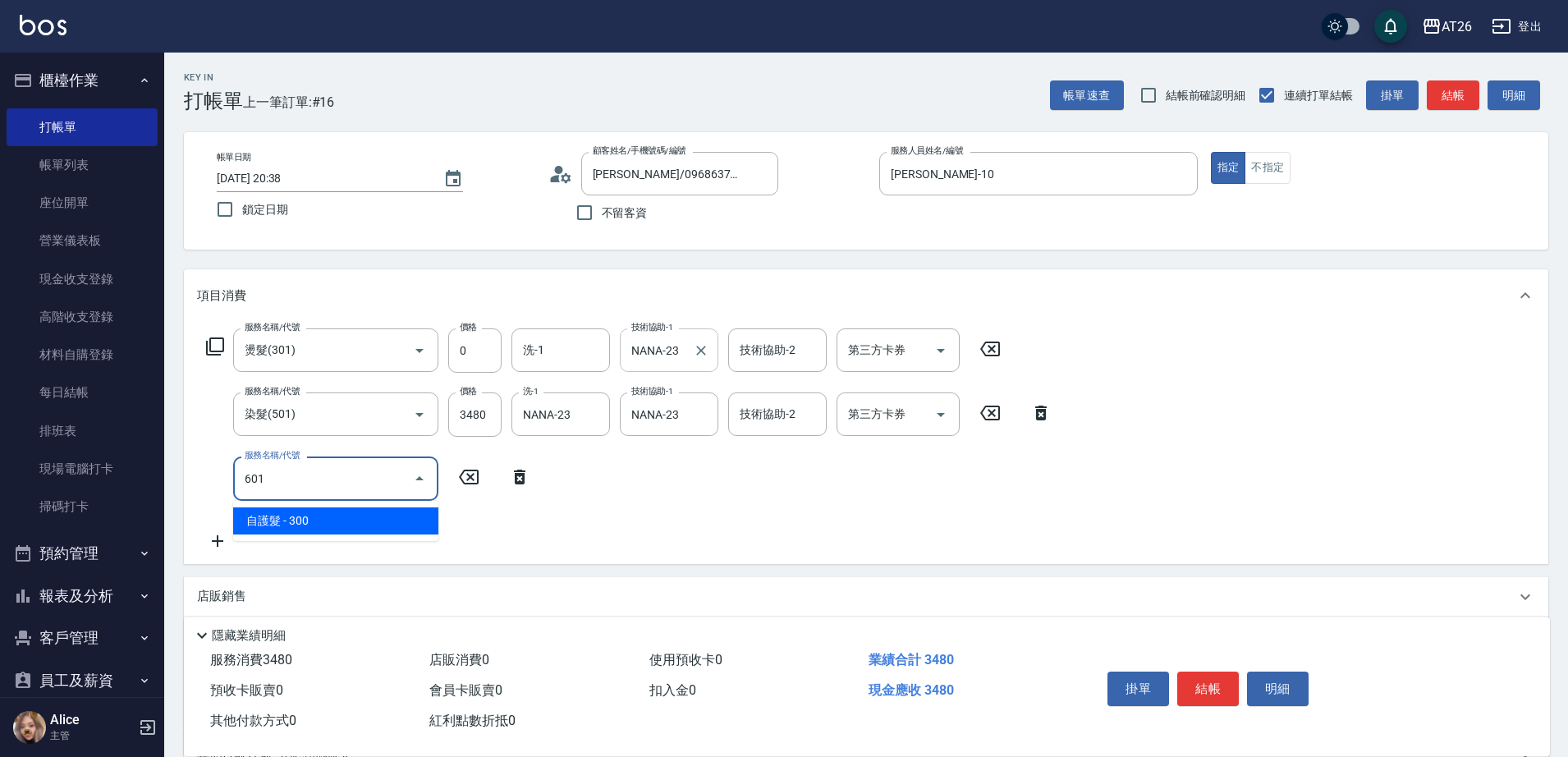
type input "601"
type input "370"
type input "自護髮(601)"
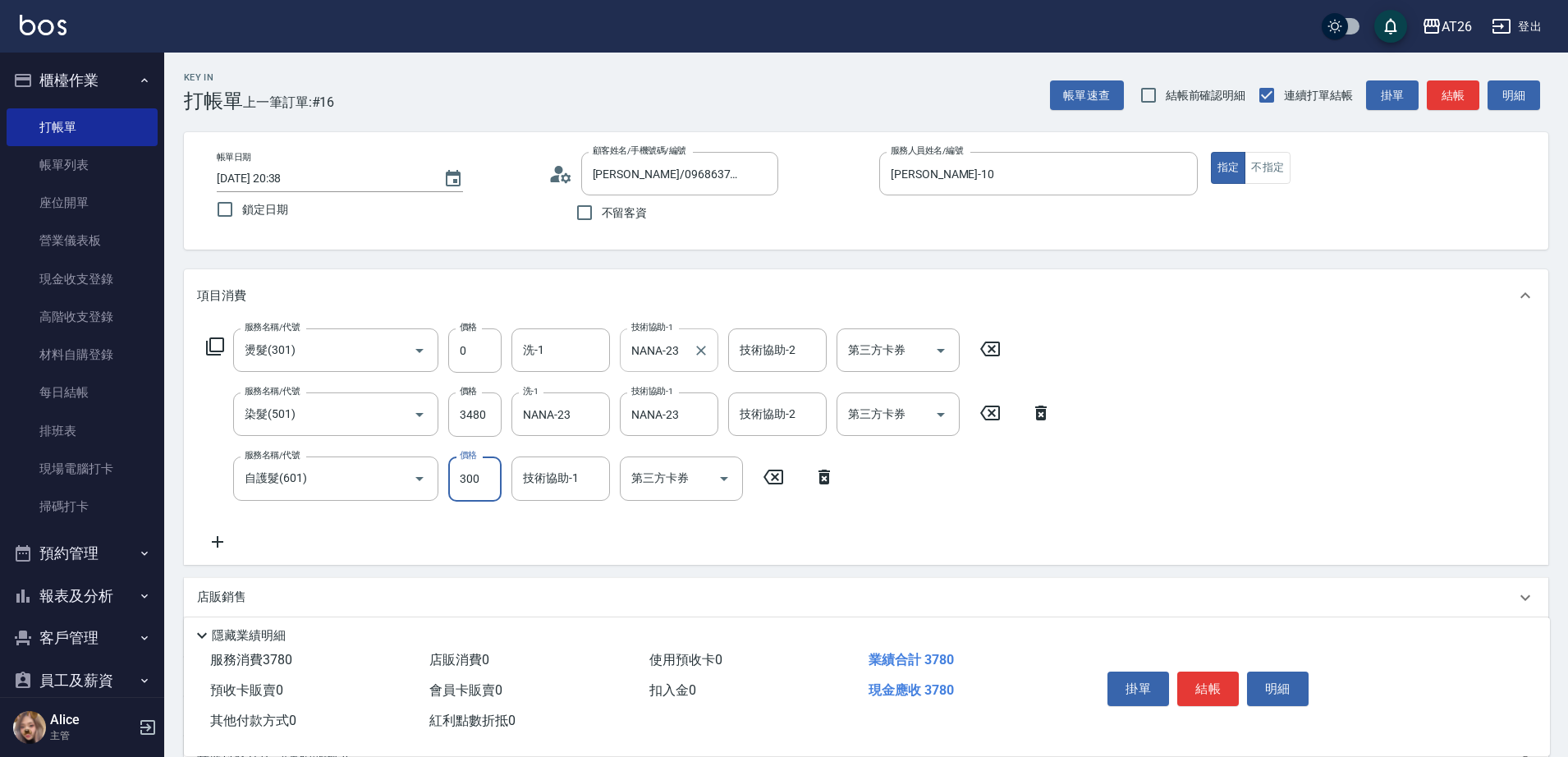
type input "2"
type input "340"
type input "25"
type input "350"
type input "250"
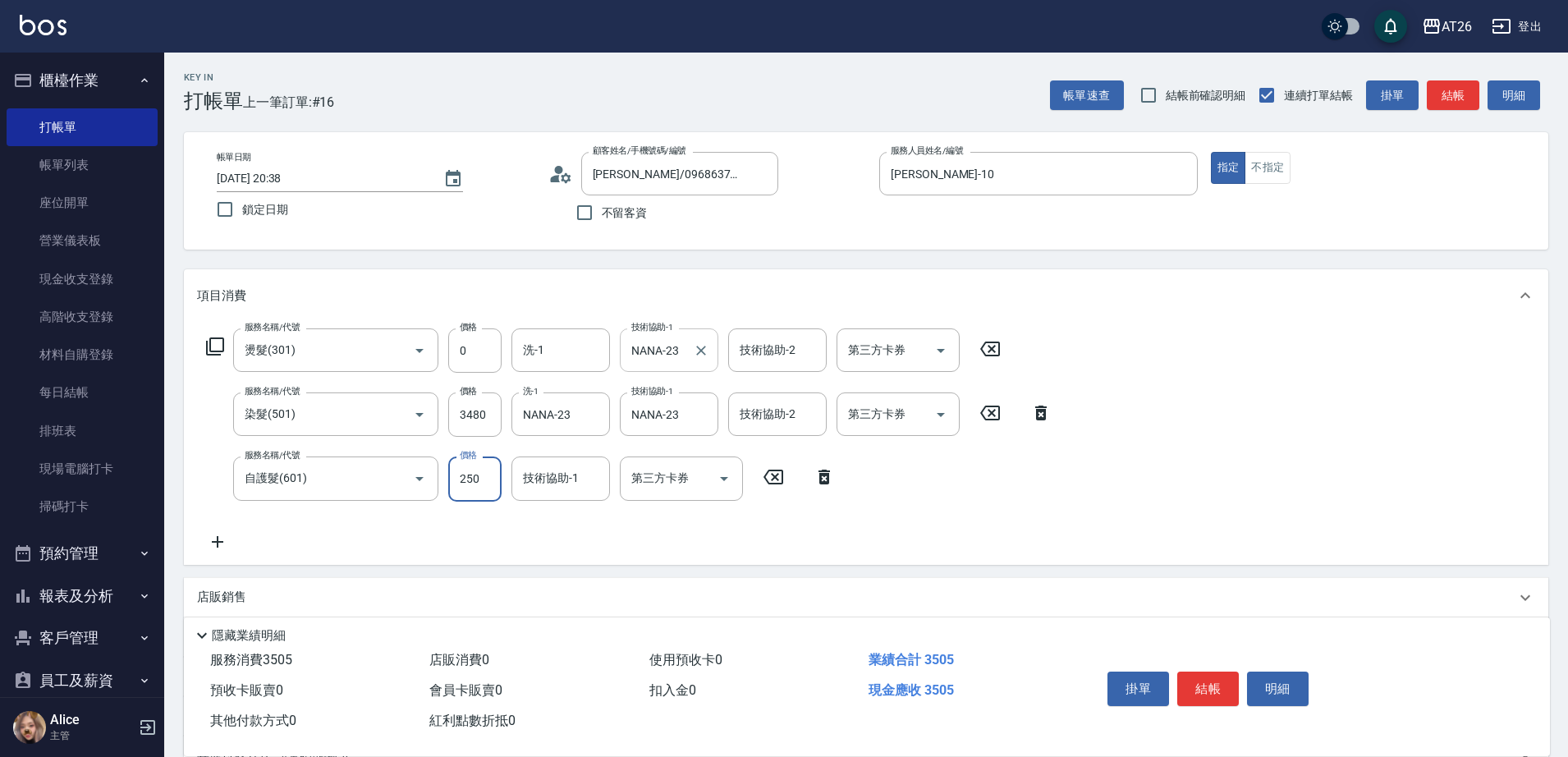
type input "590"
type input "2500"
type input "NANA-23"
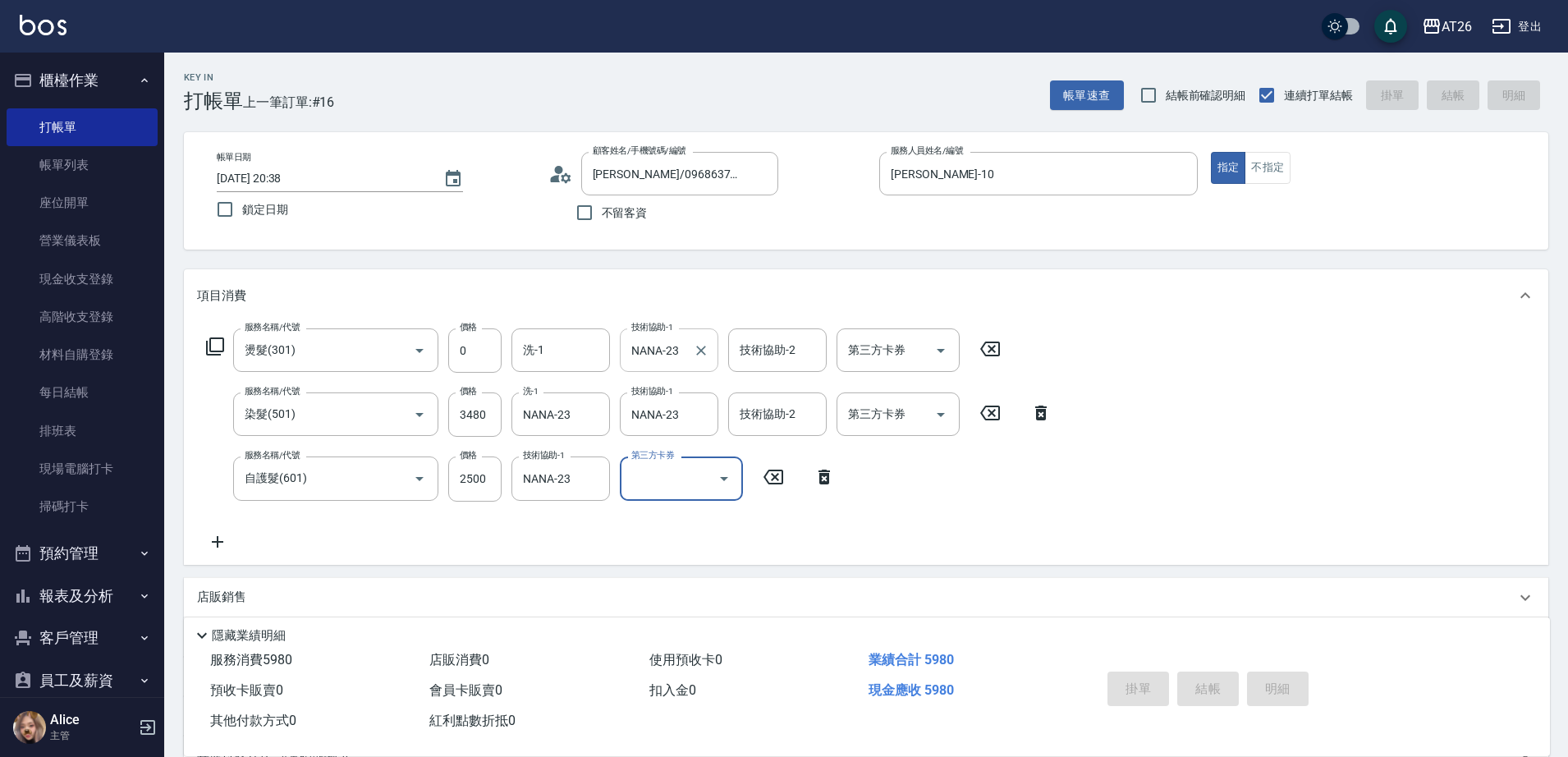
type input "2025/09/08 20:39"
type input "0"
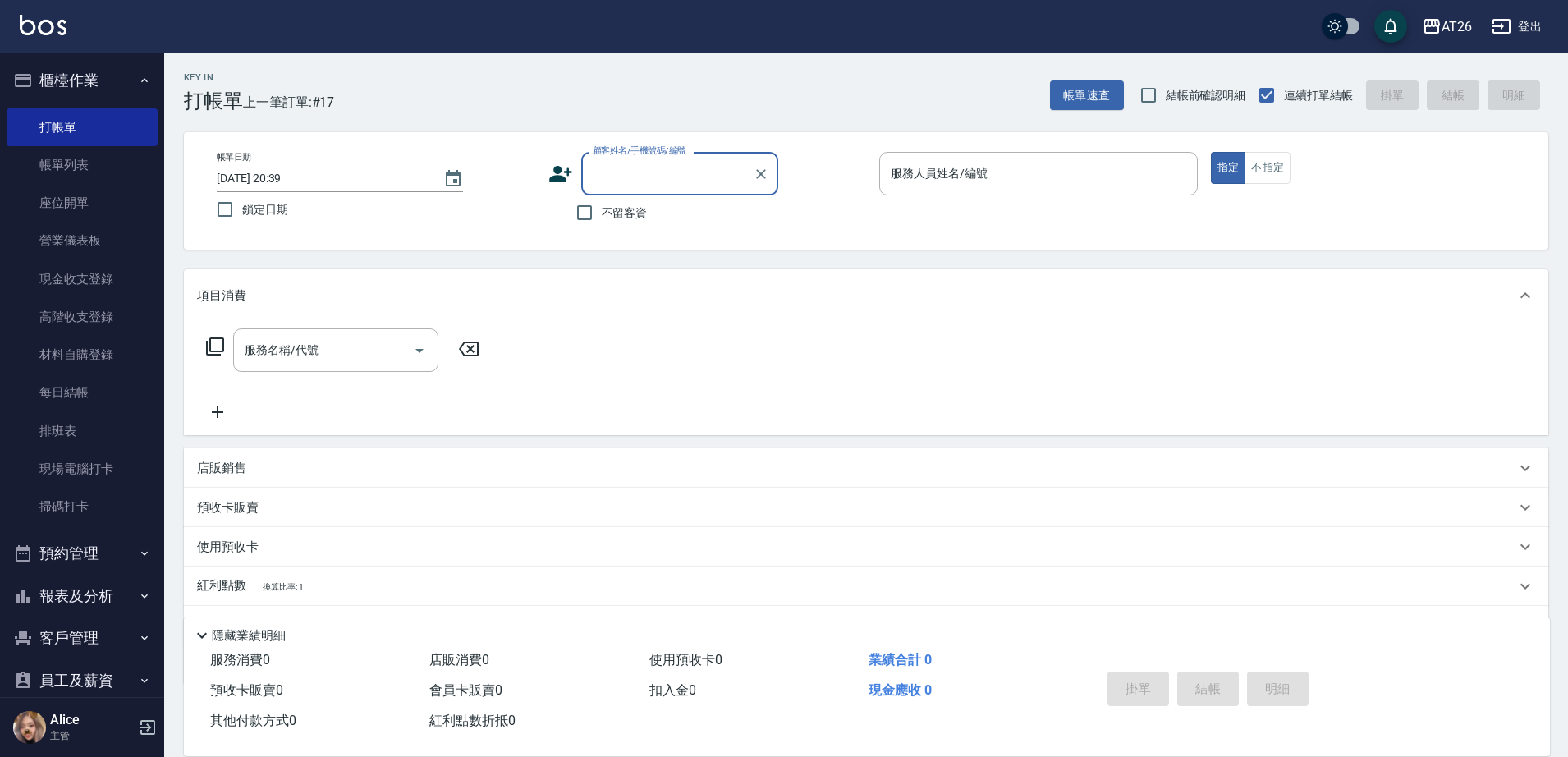
click at [643, 181] on input "顧客姓名/手機號碼/編號" at bounding box center [668, 174] width 157 height 29
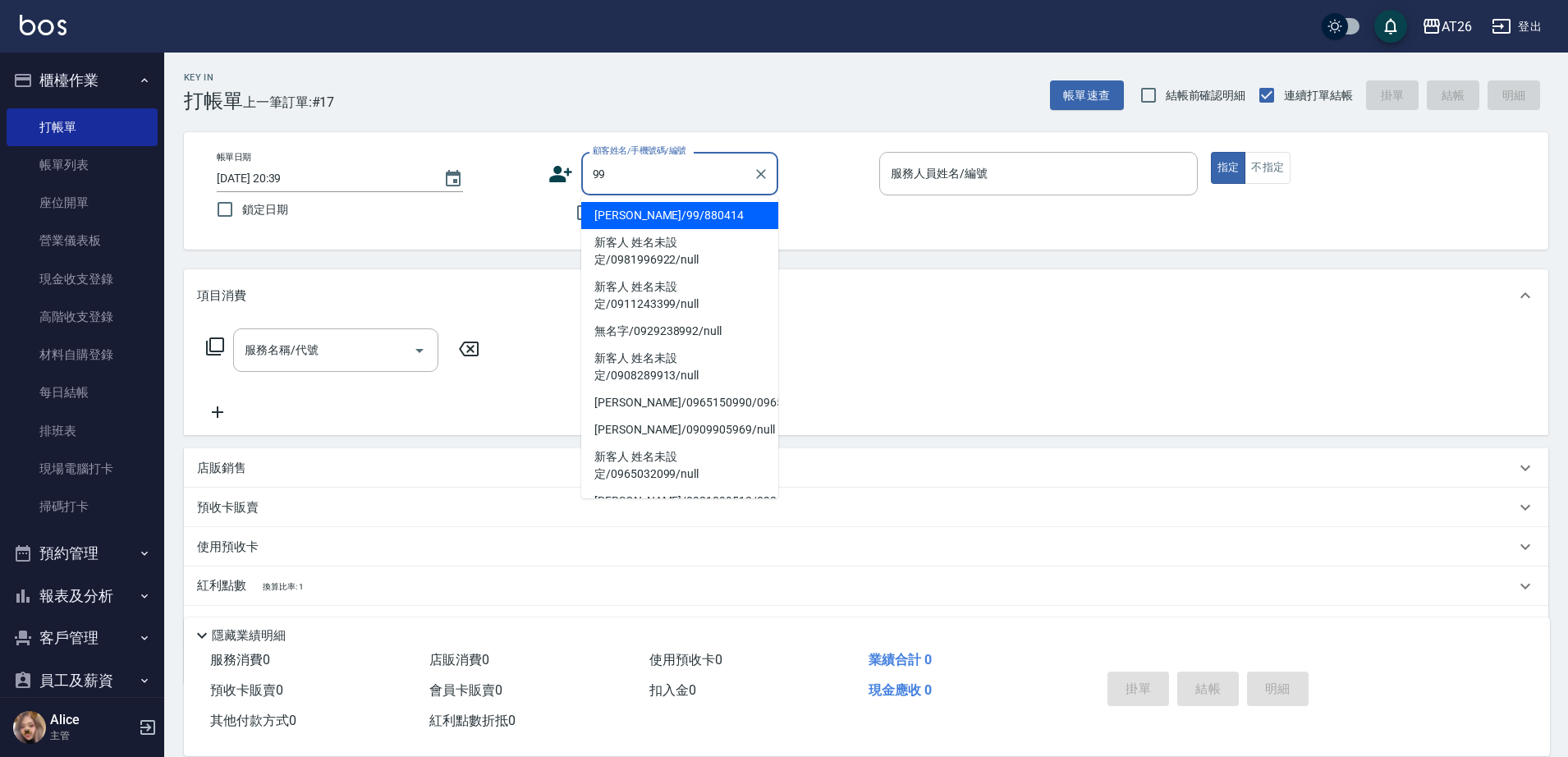
type input "吳昊軒/99/880414"
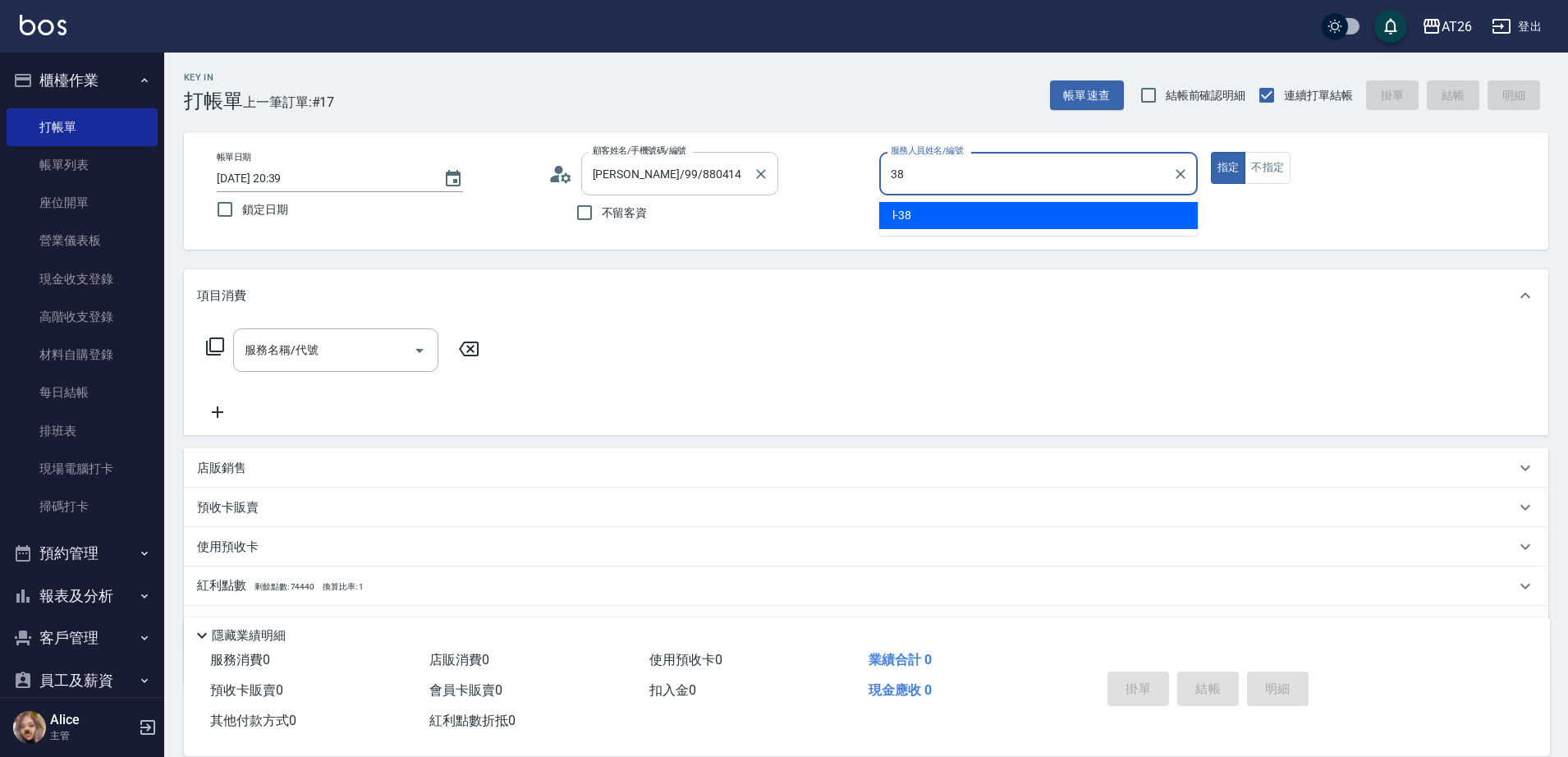
type input "l-38"
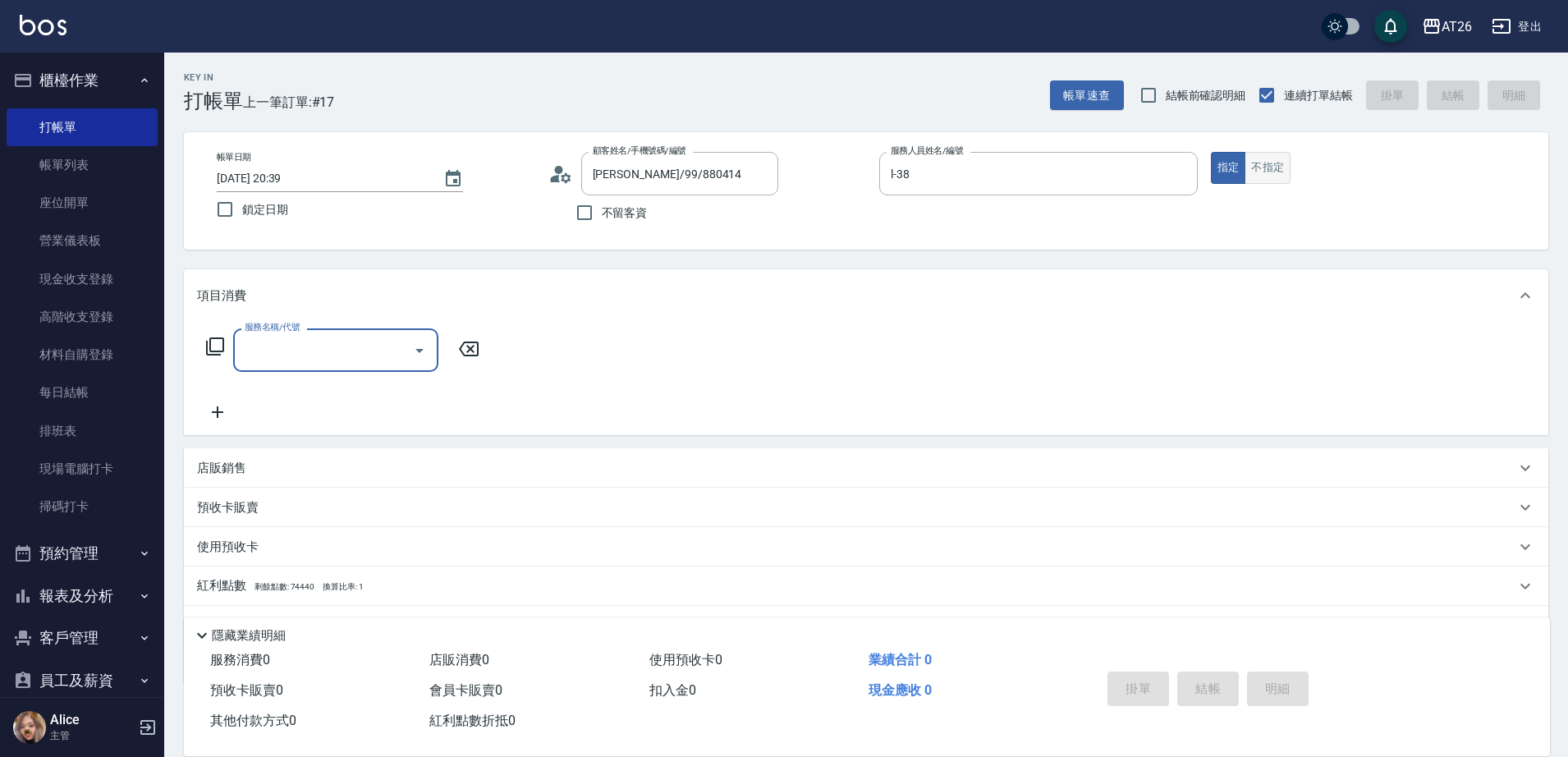
click at [1274, 166] on button "不指定" at bounding box center [1268, 168] width 46 height 32
click at [333, 333] on div "服務名稱/代號" at bounding box center [336, 350] width 205 height 44
type input "401"
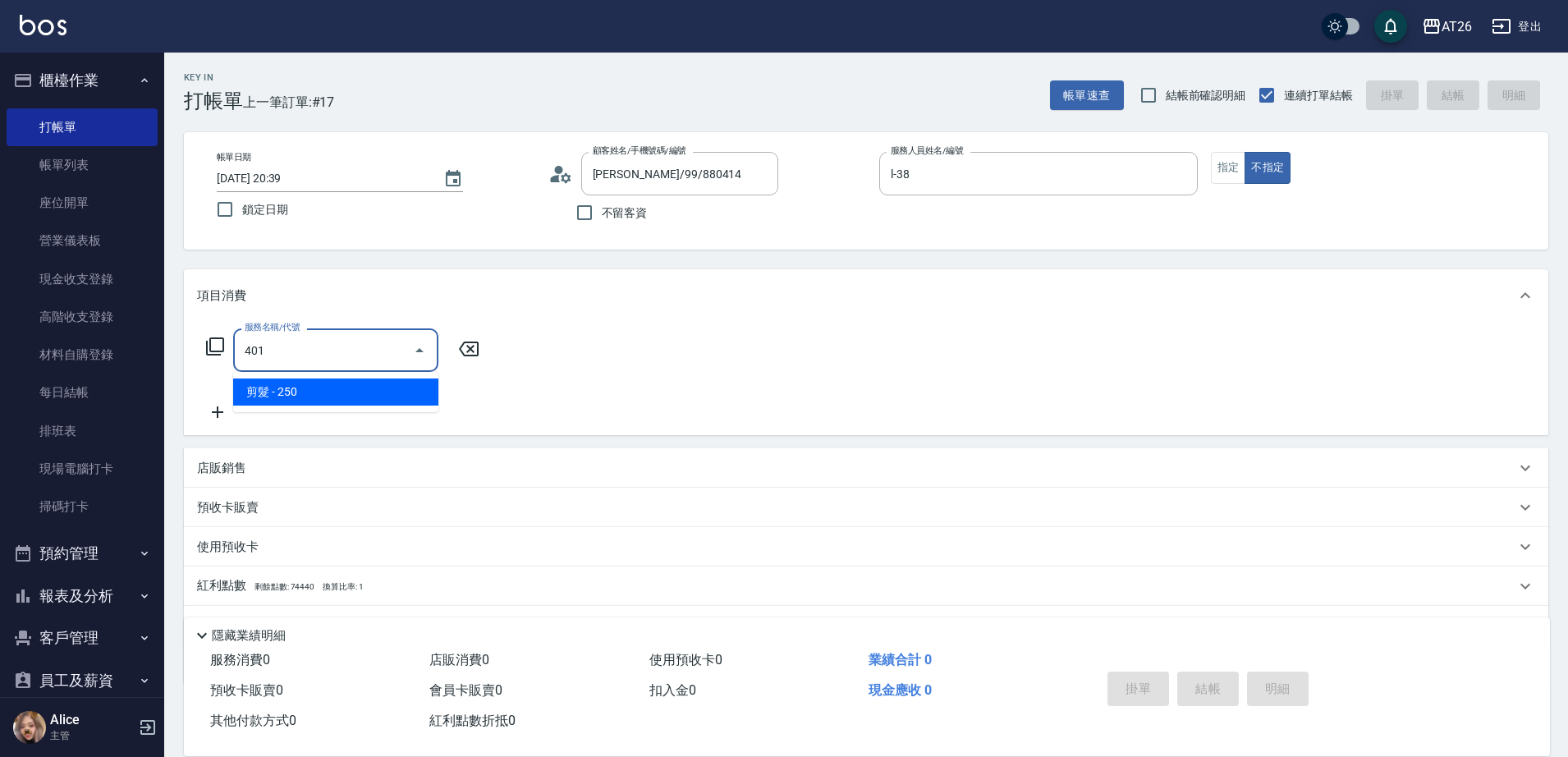
type input "20"
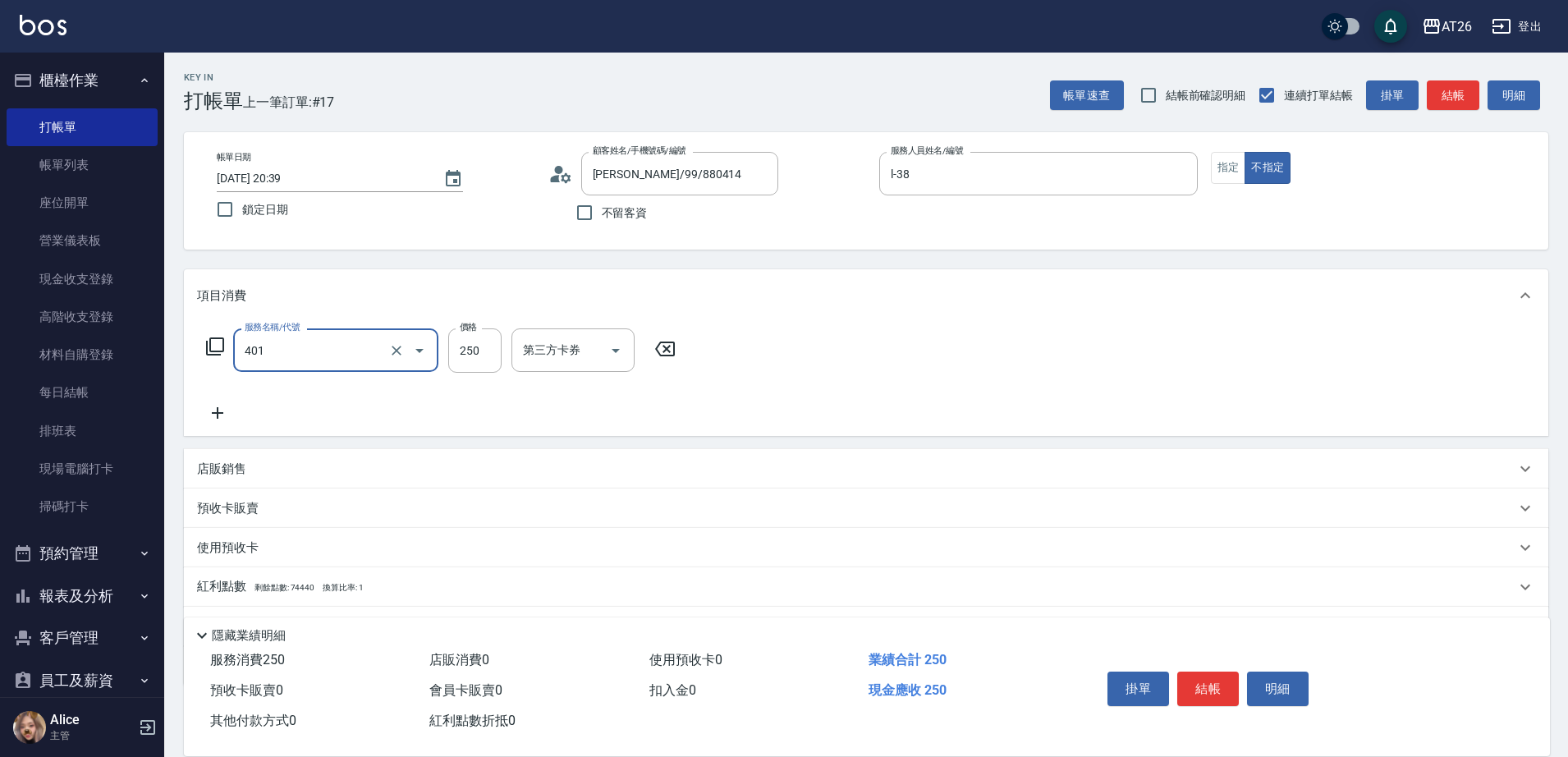
type input "剪髮(401)"
type input "4"
type input "0"
type input "400"
type input "40"
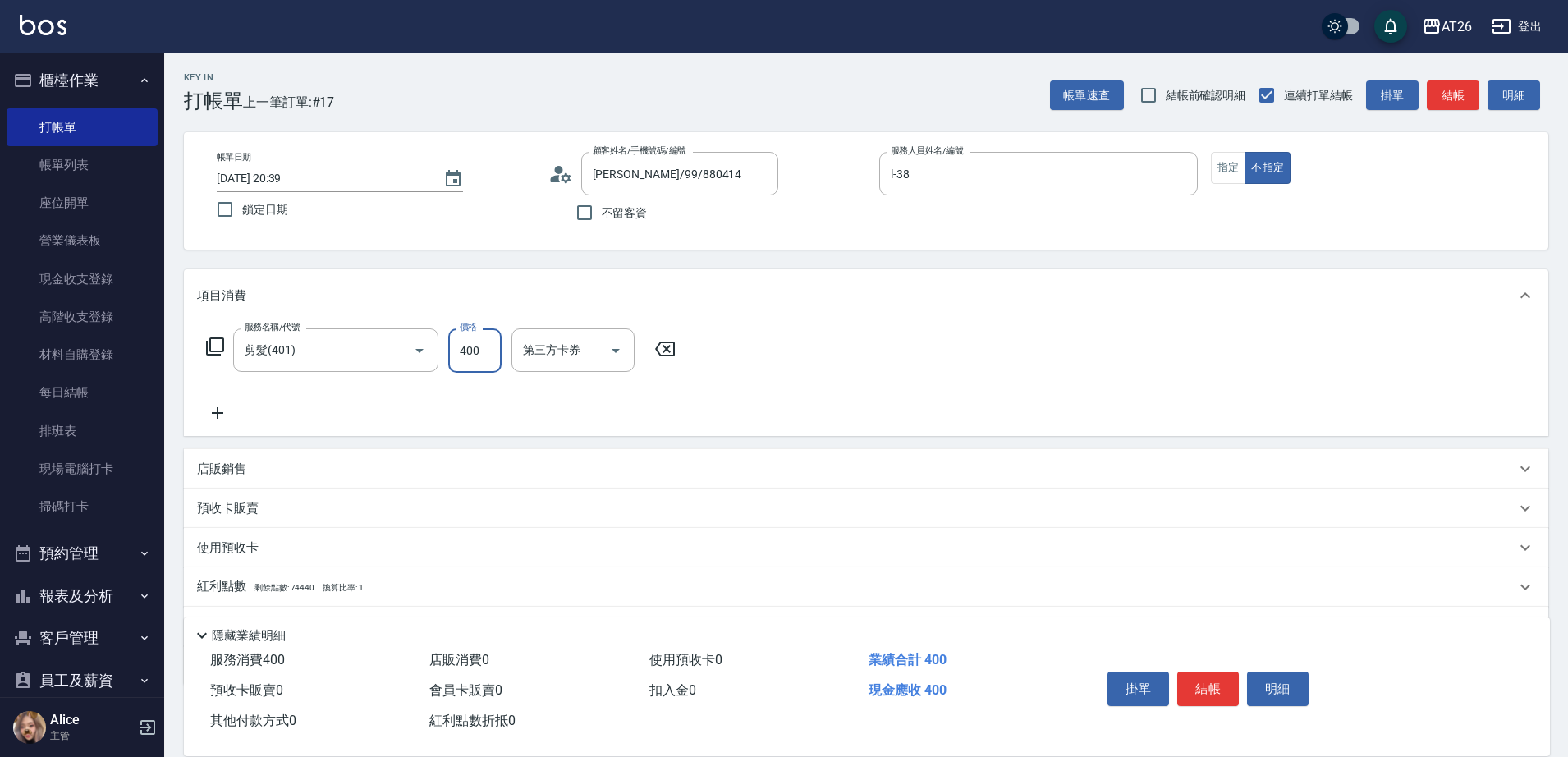
type input "40"
type input "0"
type input "33"
type input "30"
type input "3300"
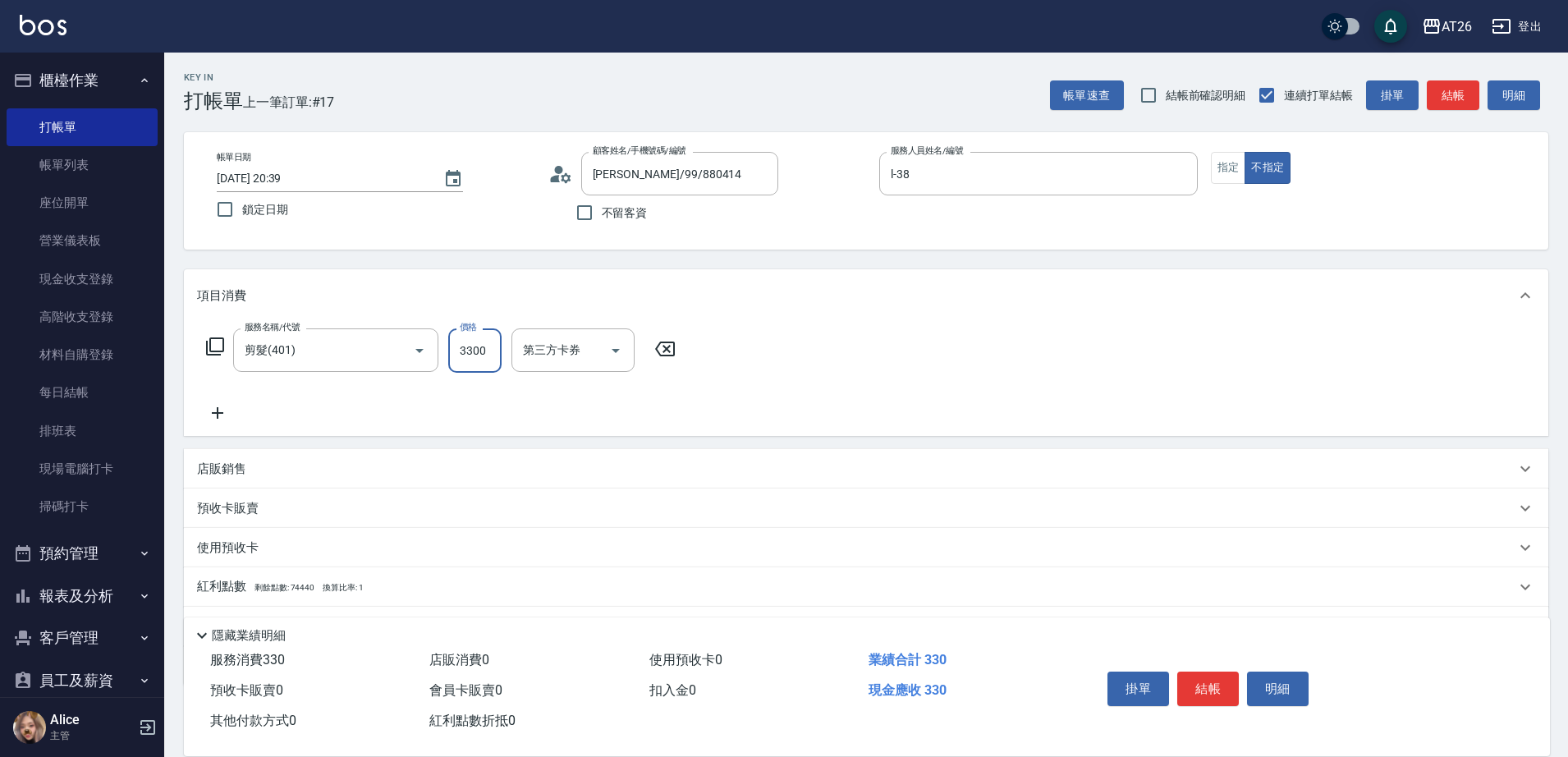
type input "330"
type input "30"
type input "33"
type input "0"
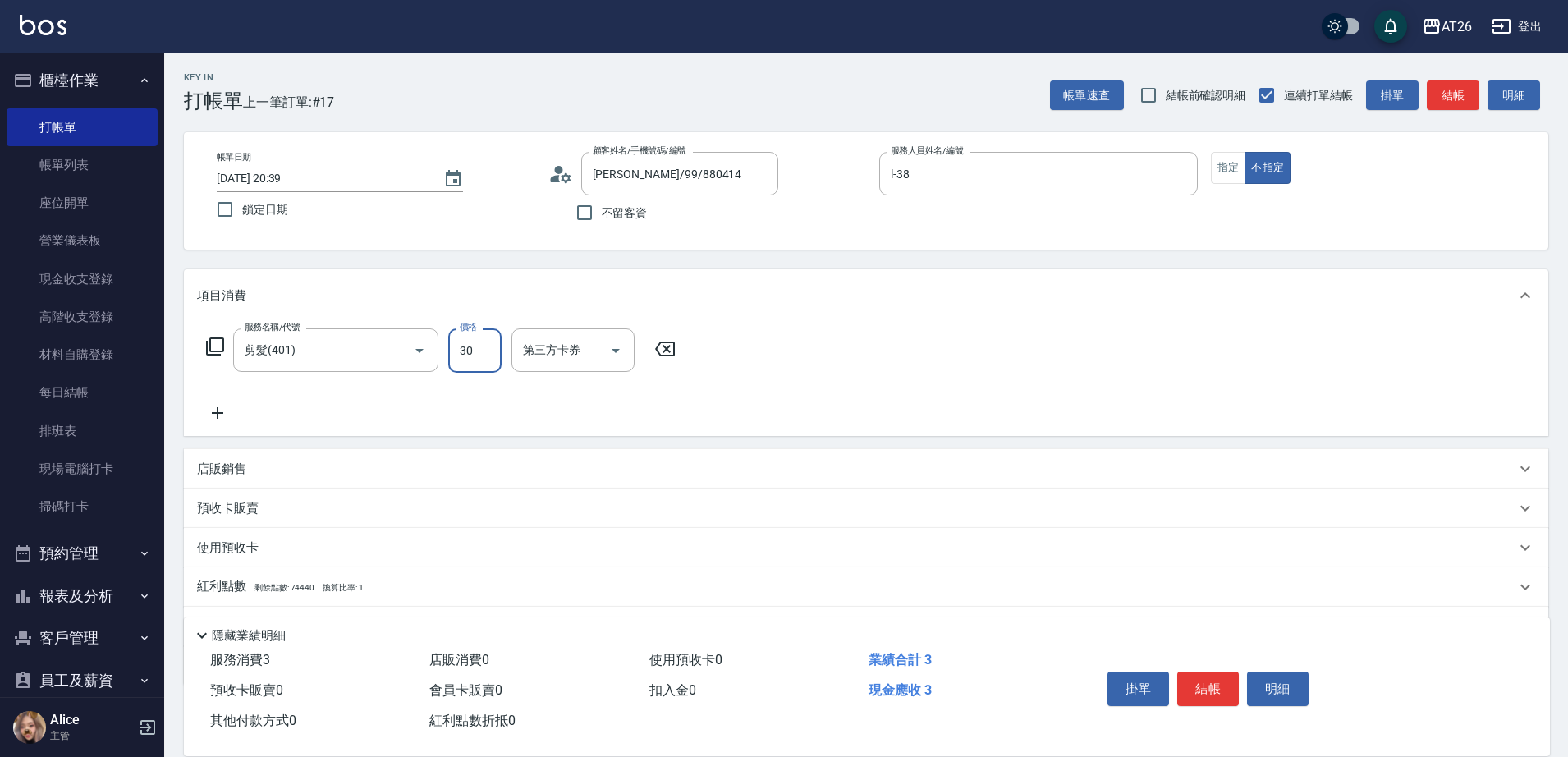
type input "300"
type input "30"
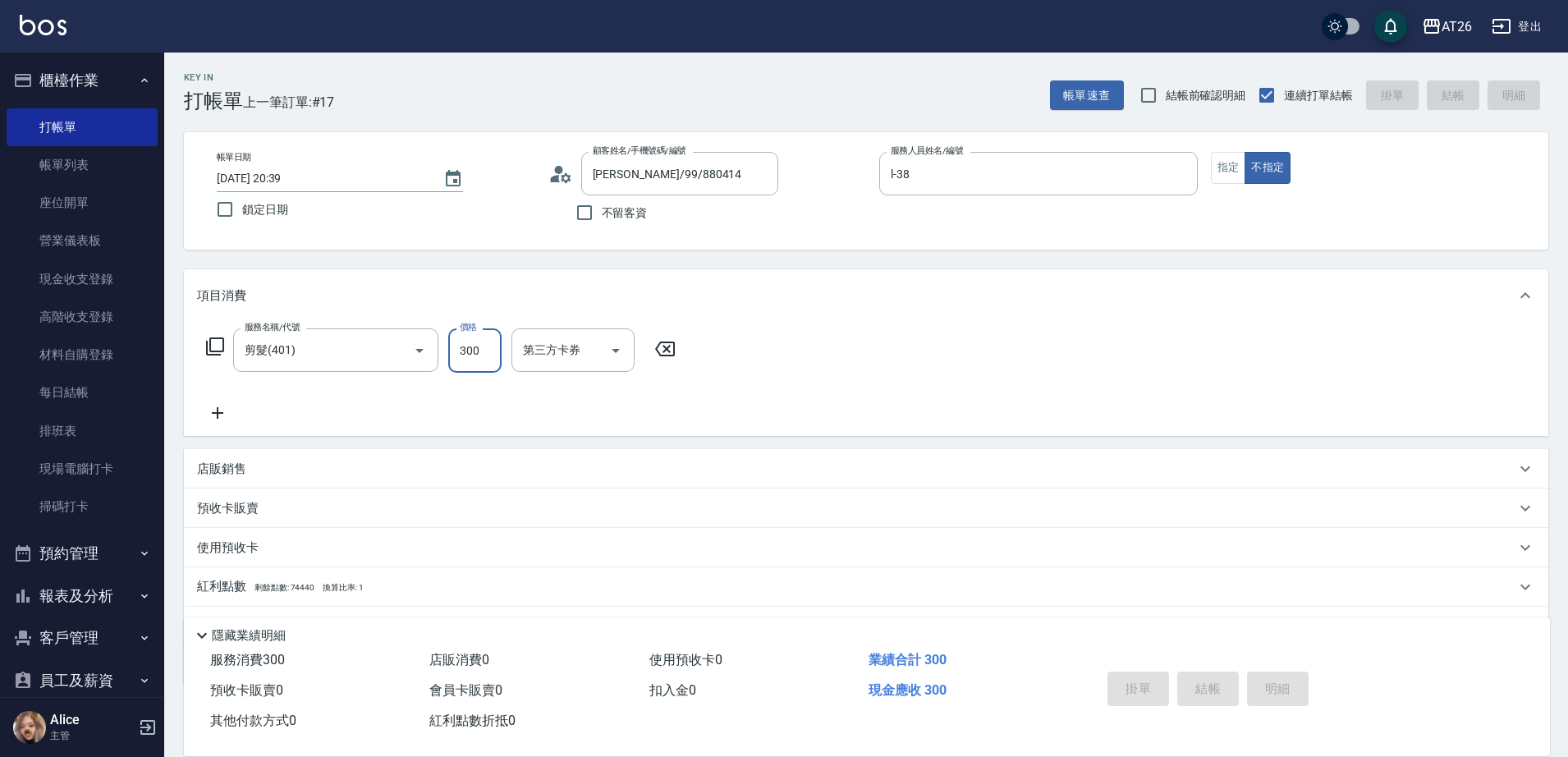
type input "2025/09/08 20:48"
type input "0"
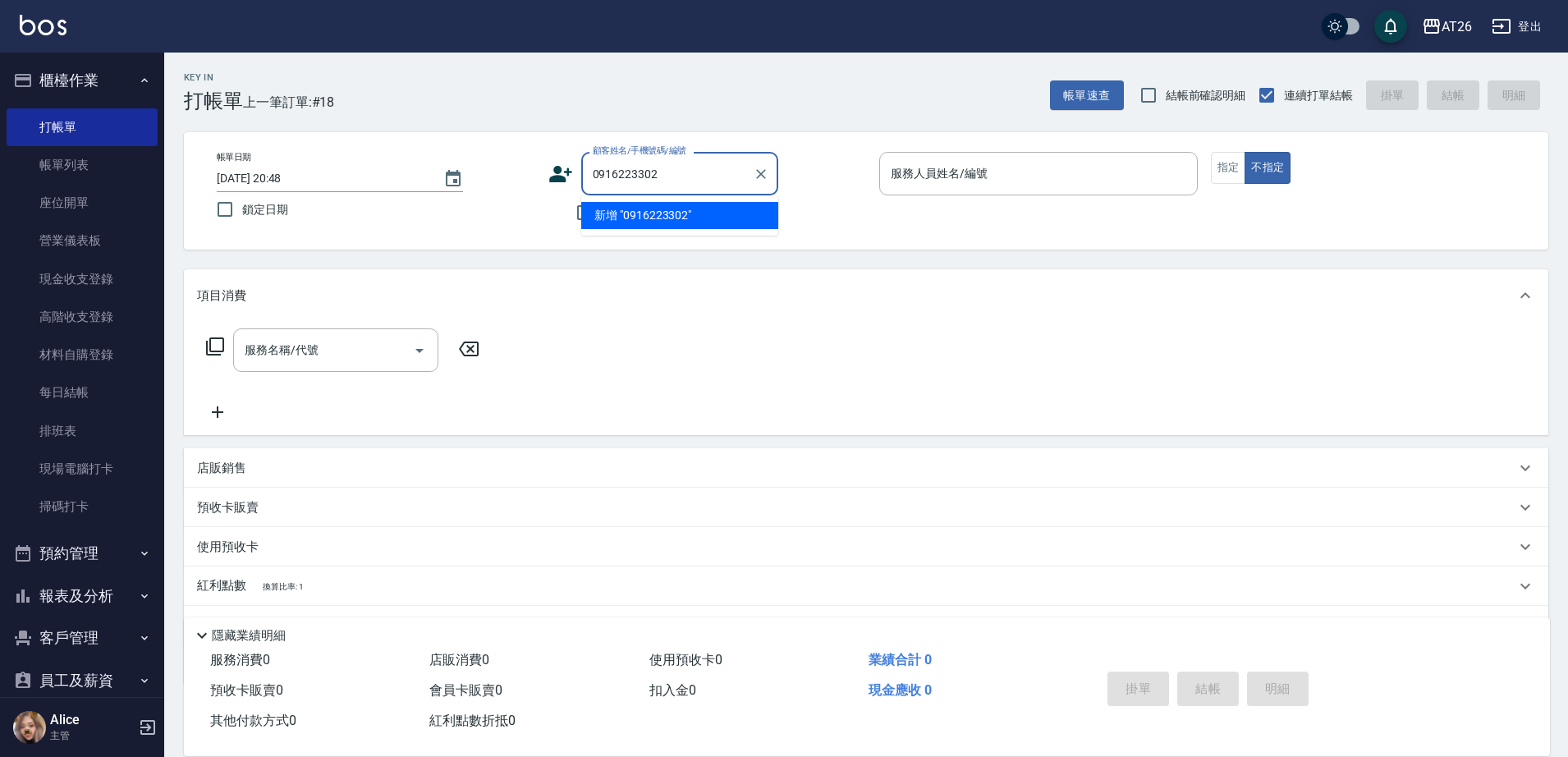
type input "0916223302"
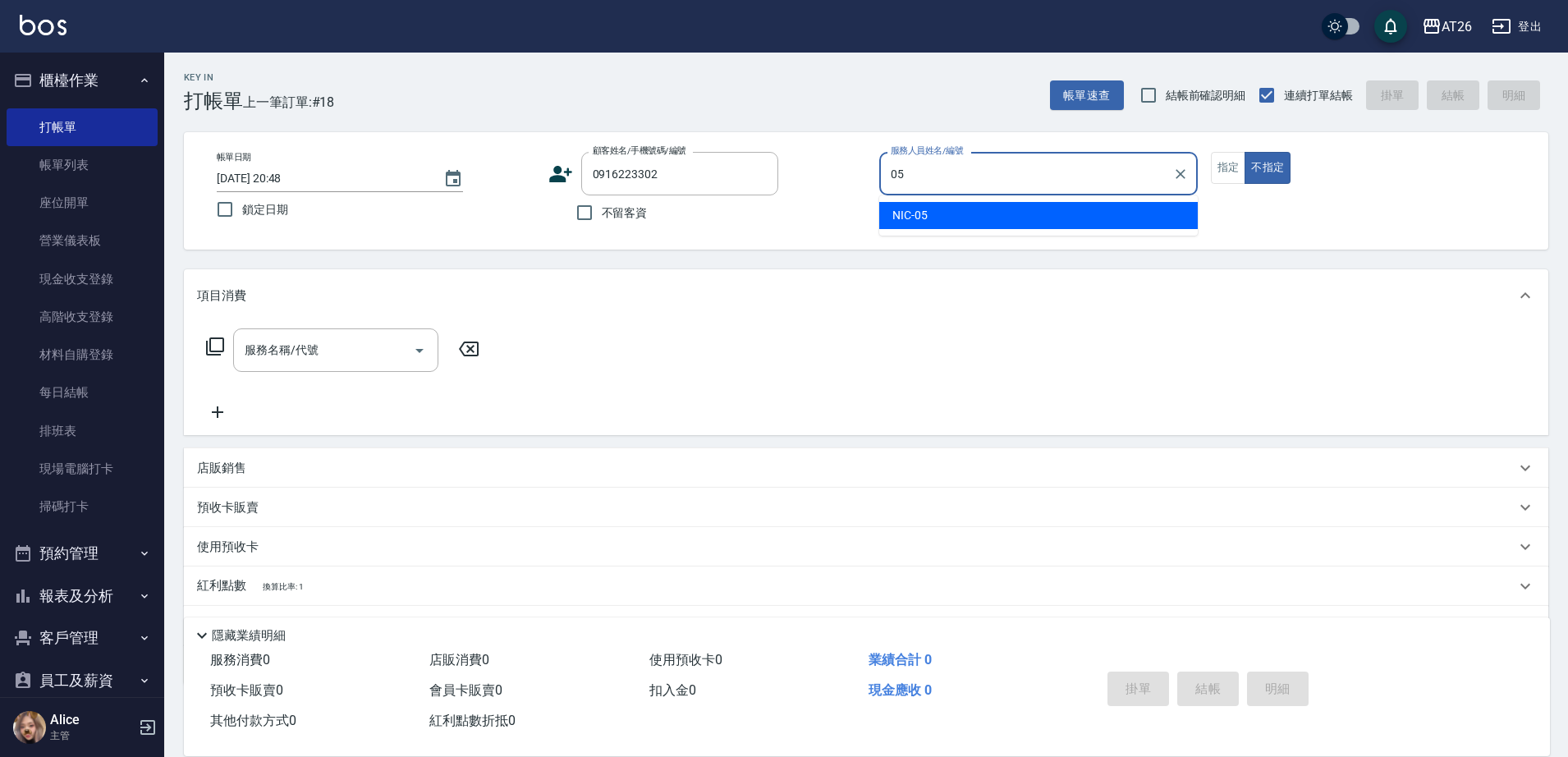
type input "NIC-05"
type button "false"
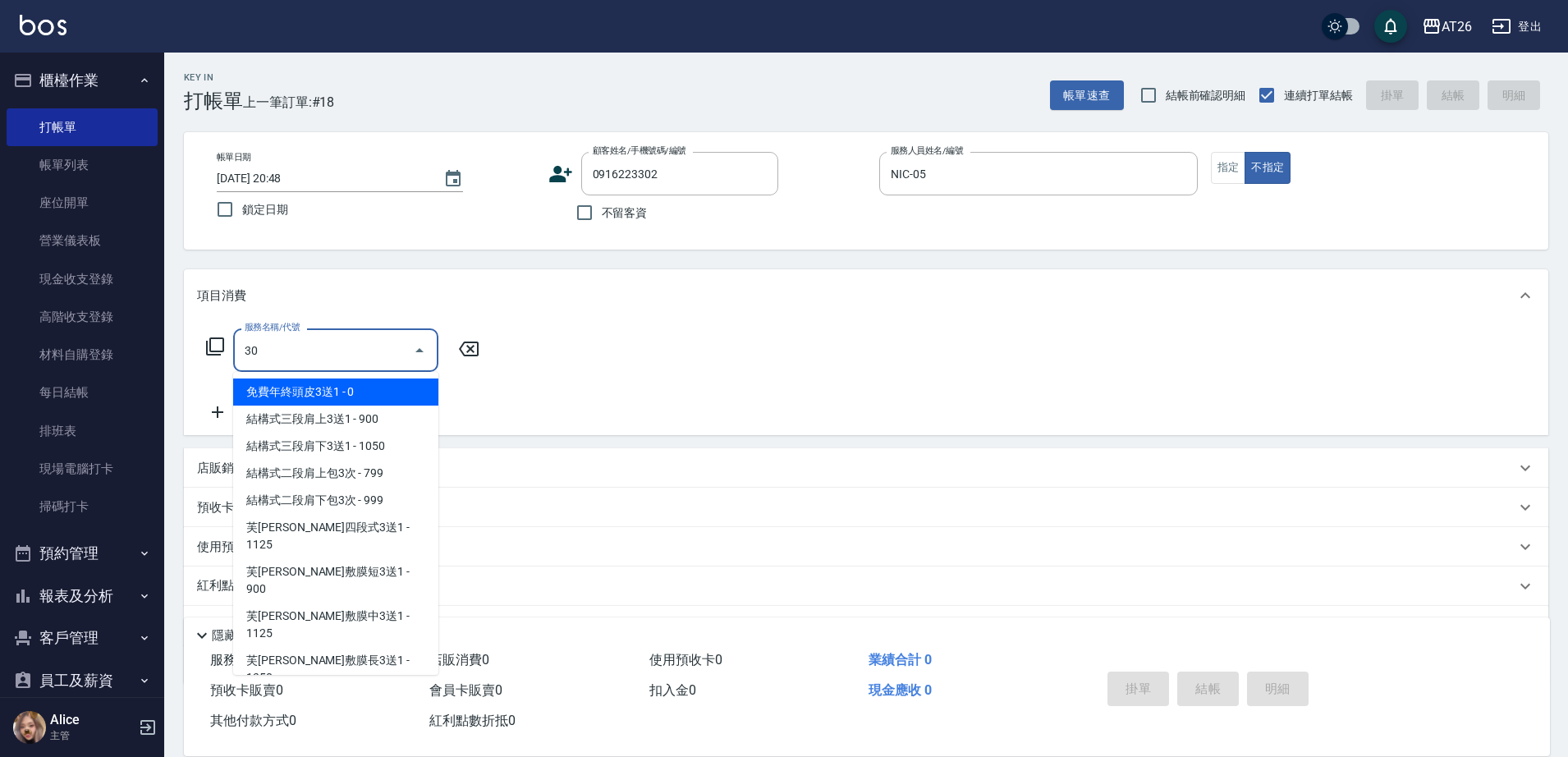
type input "301"
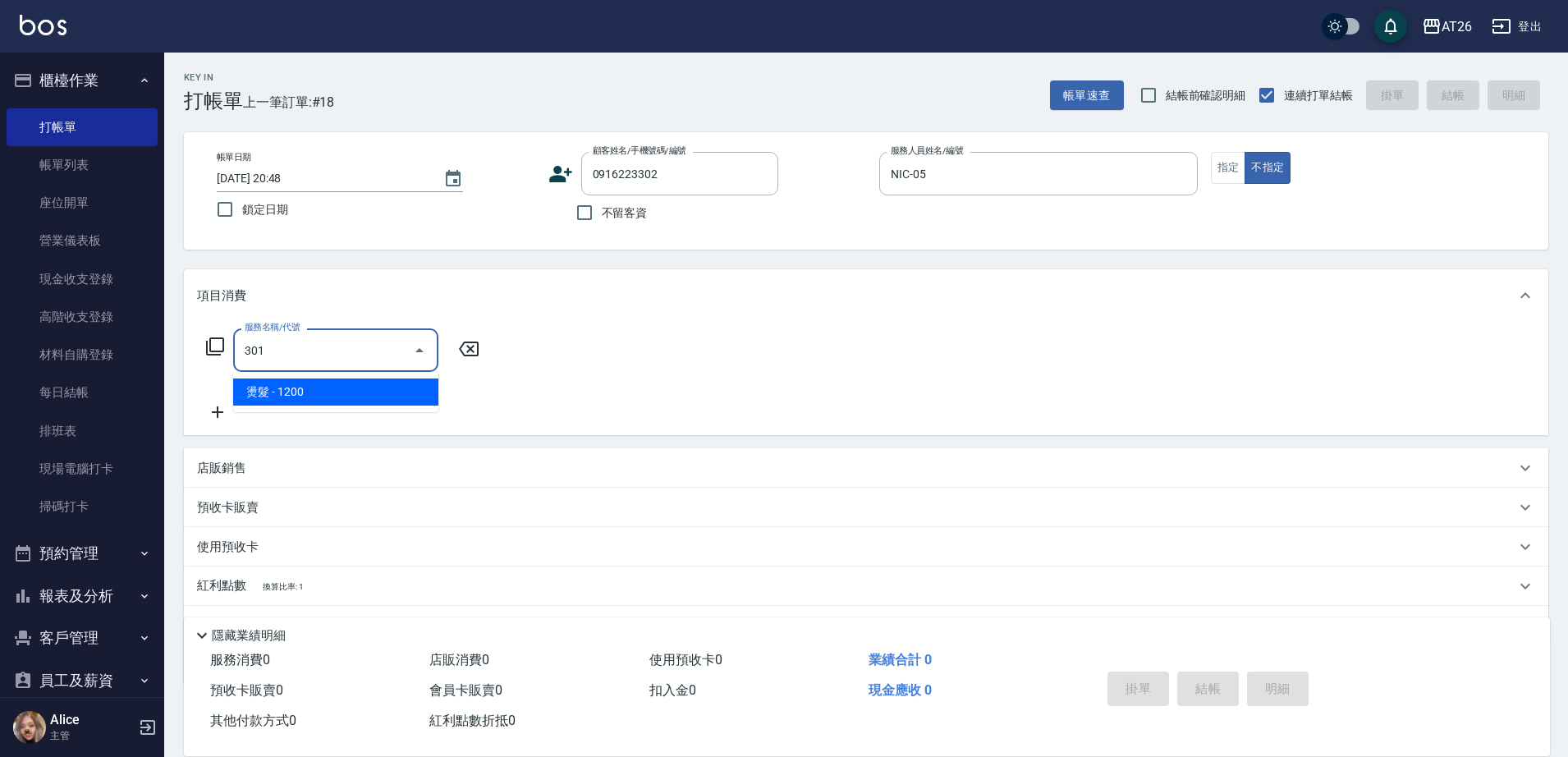
type input "120"
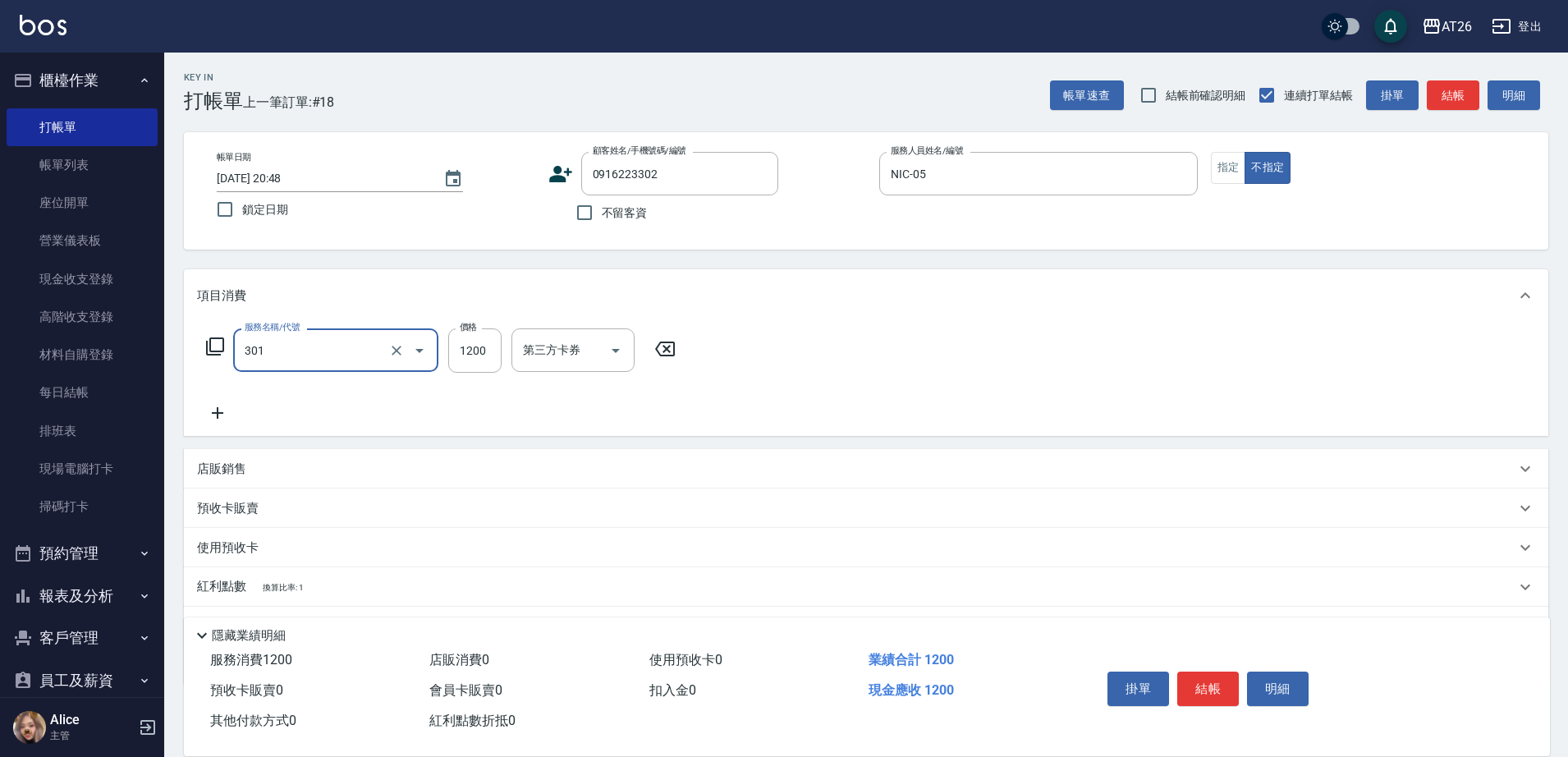
type input "燙髮(301)"
type input "2"
type input "0"
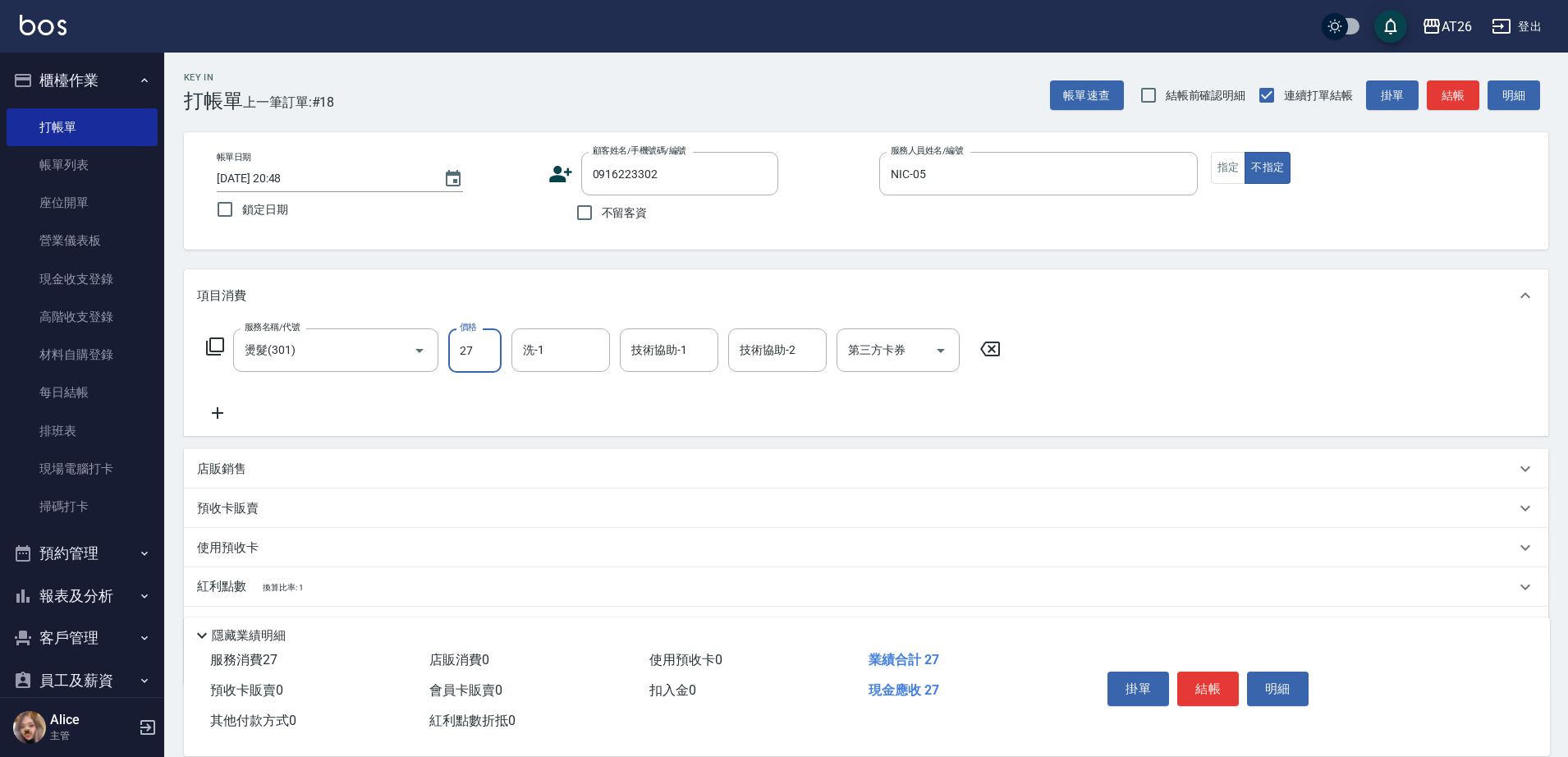
type input "270"
type input "20"
type input "2700"
type input "270"
type input "2700"
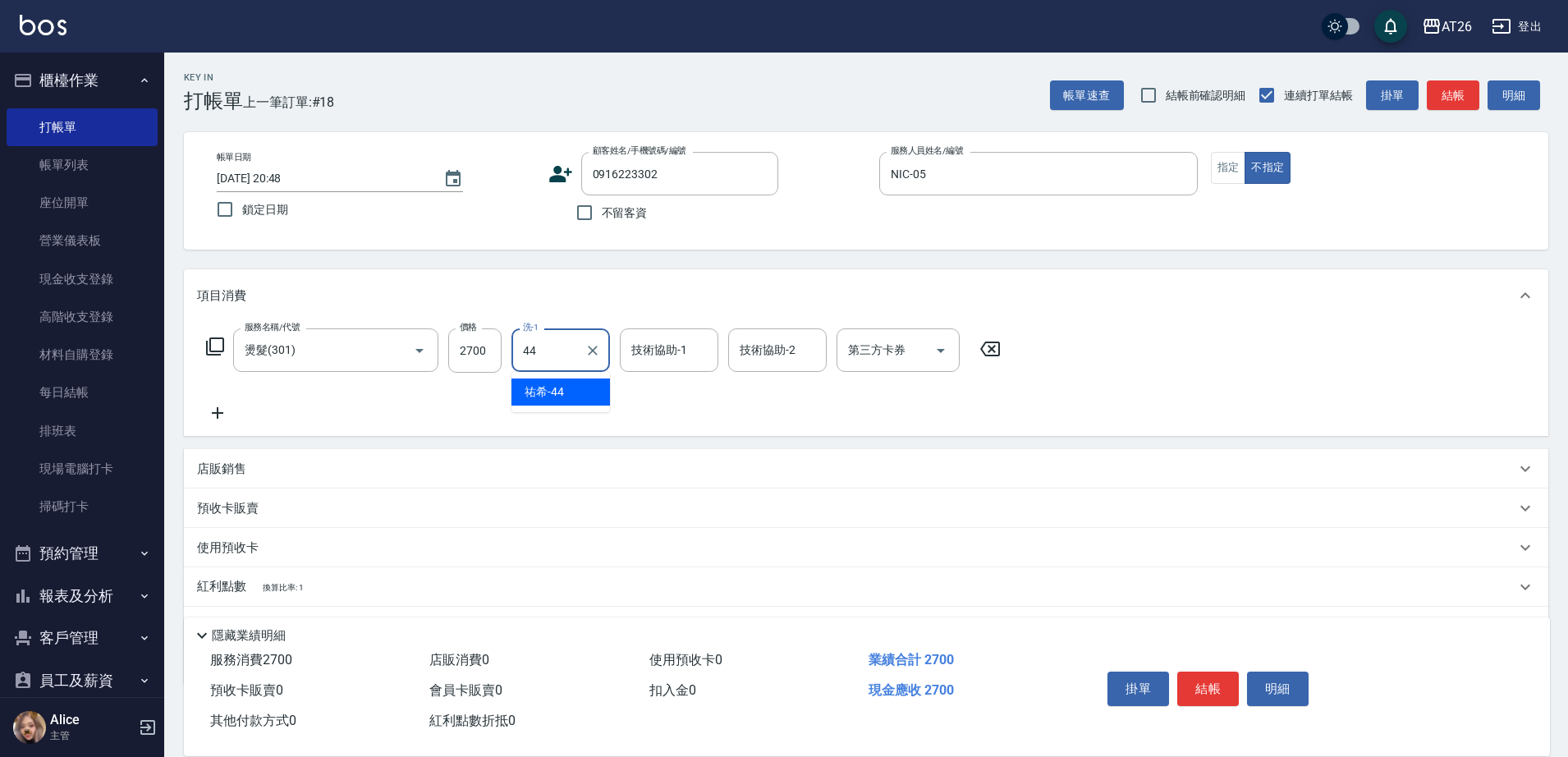
type input "祐希-44"
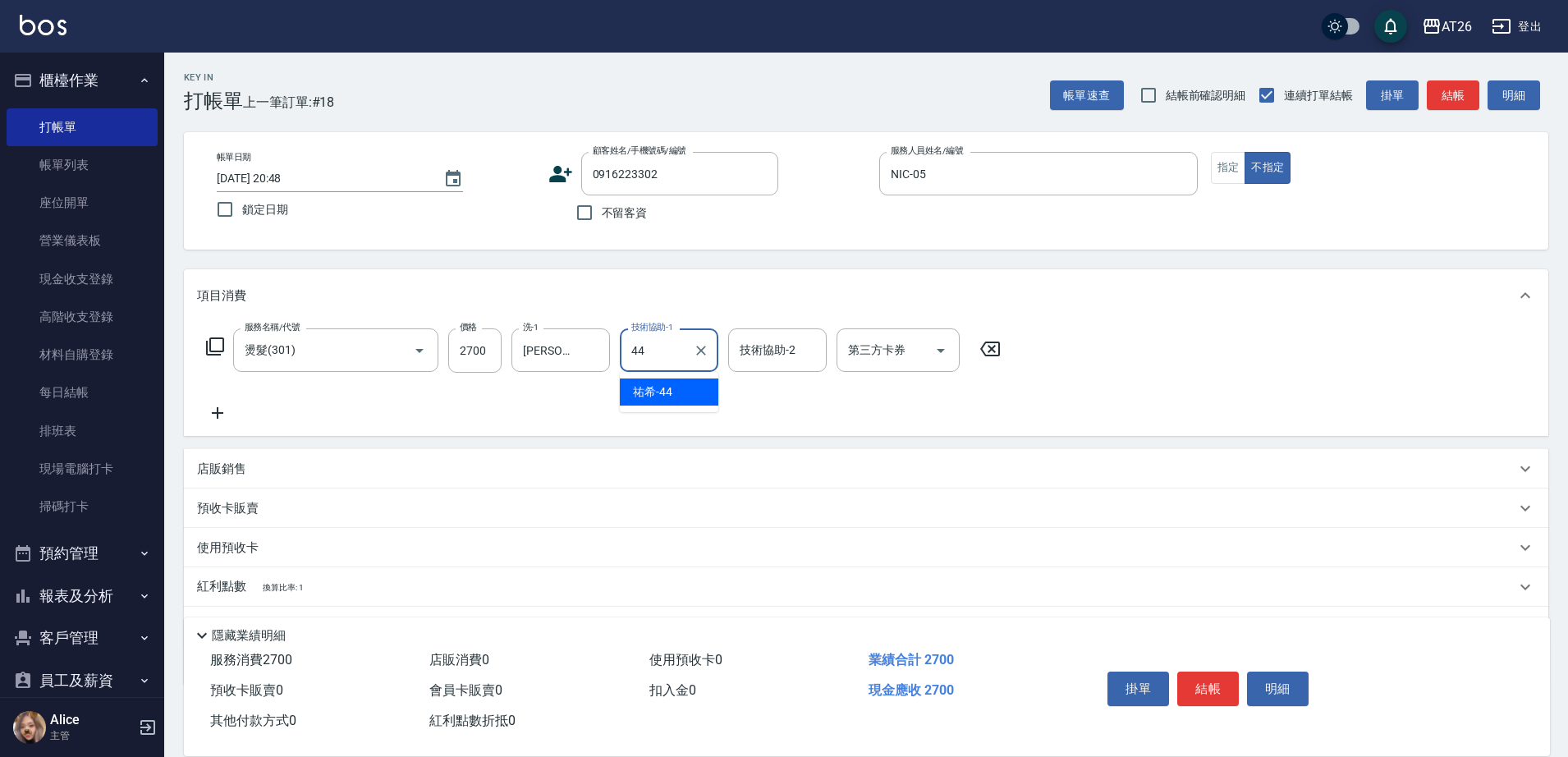
type input "祐希-44"
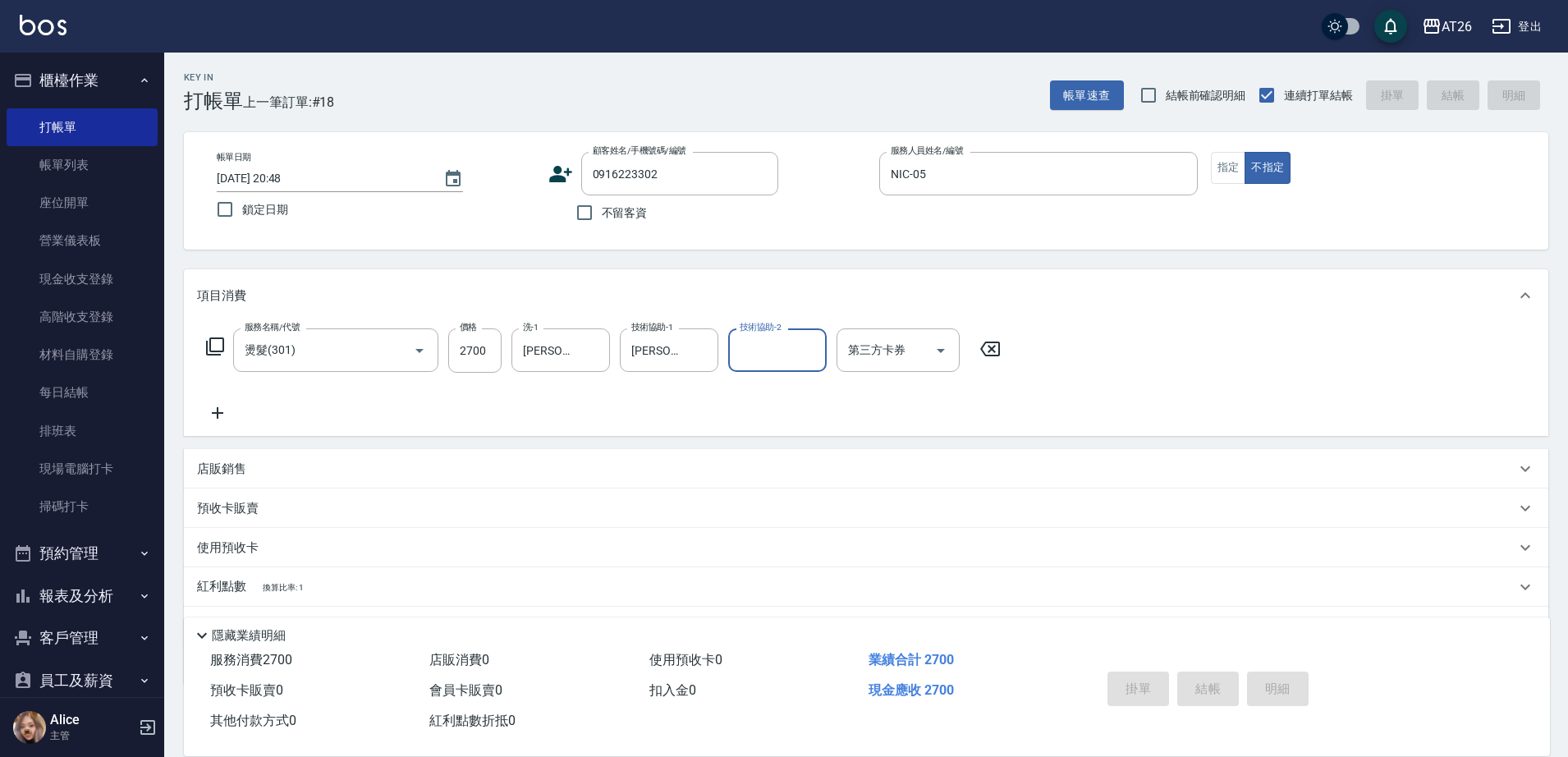
type input "0"
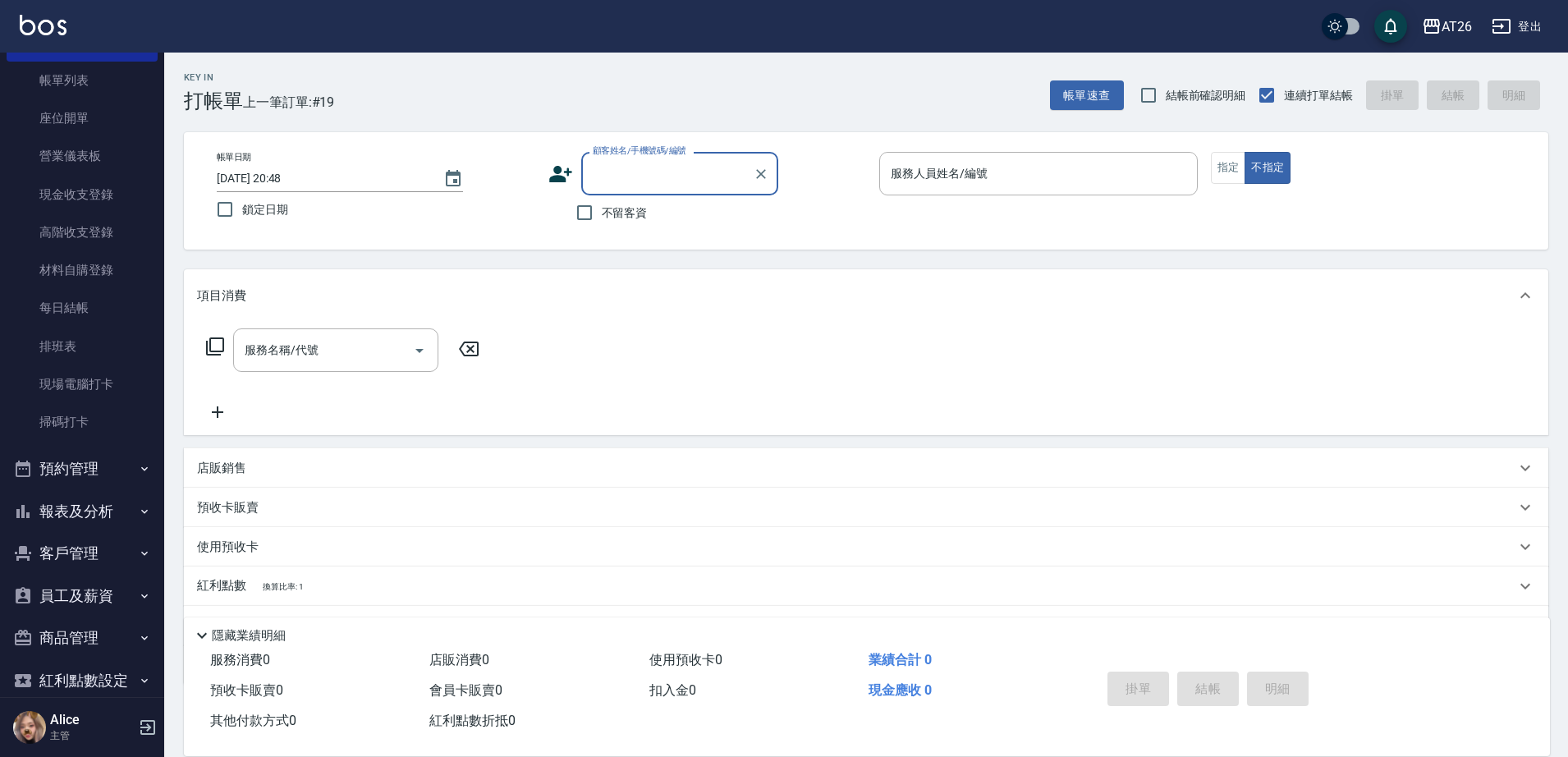
scroll to position [151, 0]
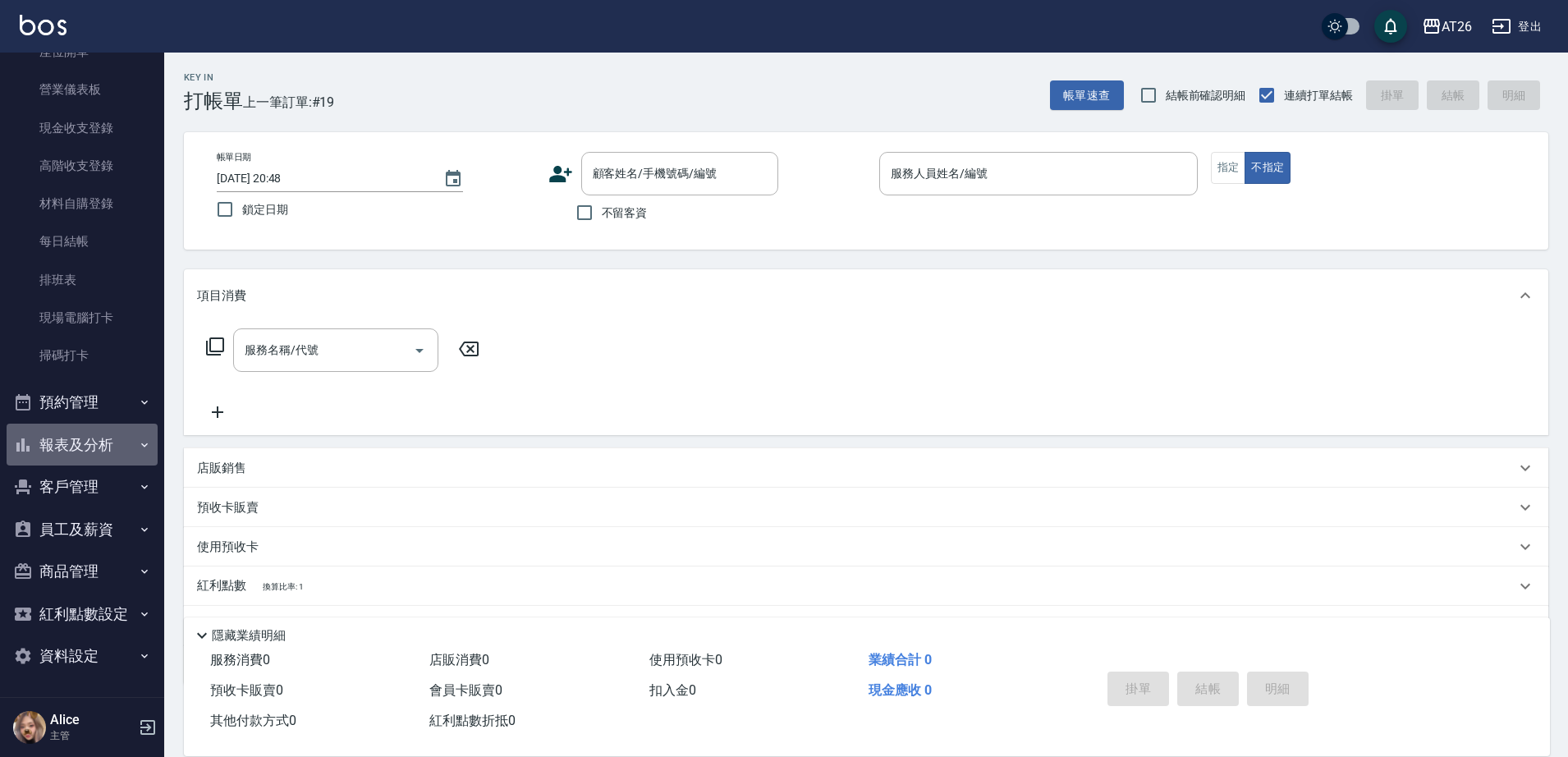
click at [95, 425] on button "報表及分析" at bounding box center [82, 446] width 151 height 43
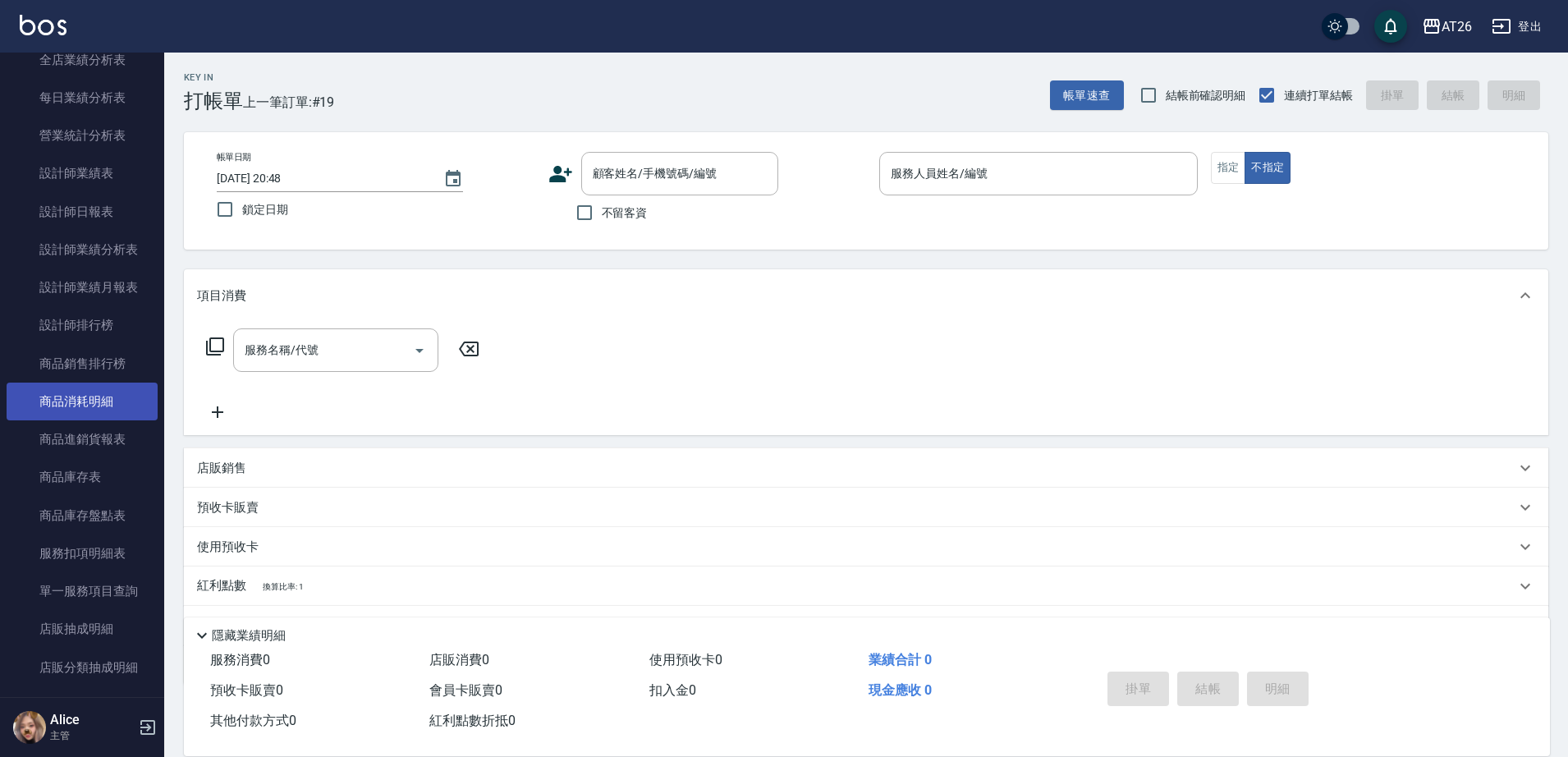
scroll to position [973, 0]
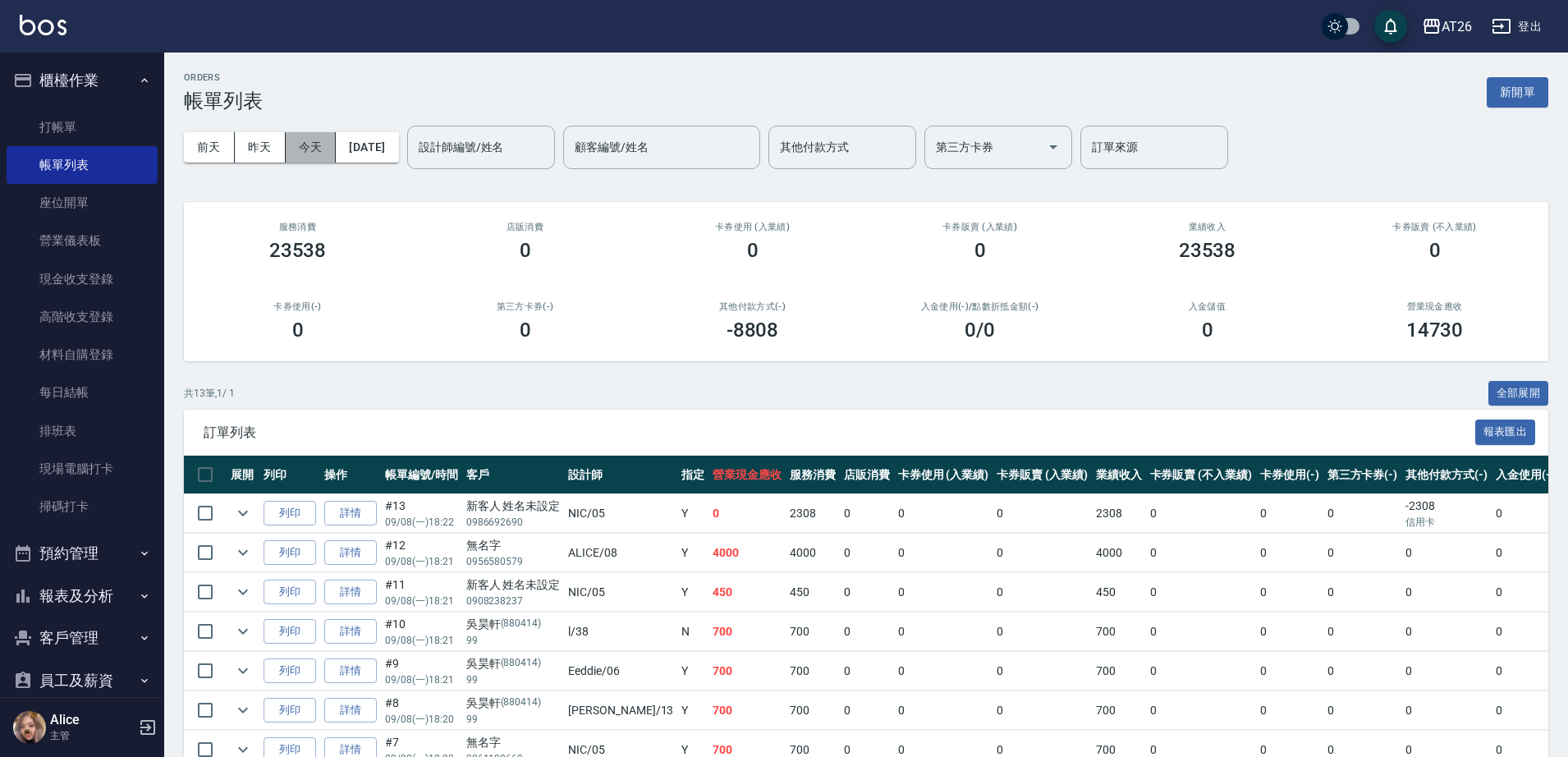
click at [330, 154] on button "今天" at bounding box center [311, 148] width 51 height 31
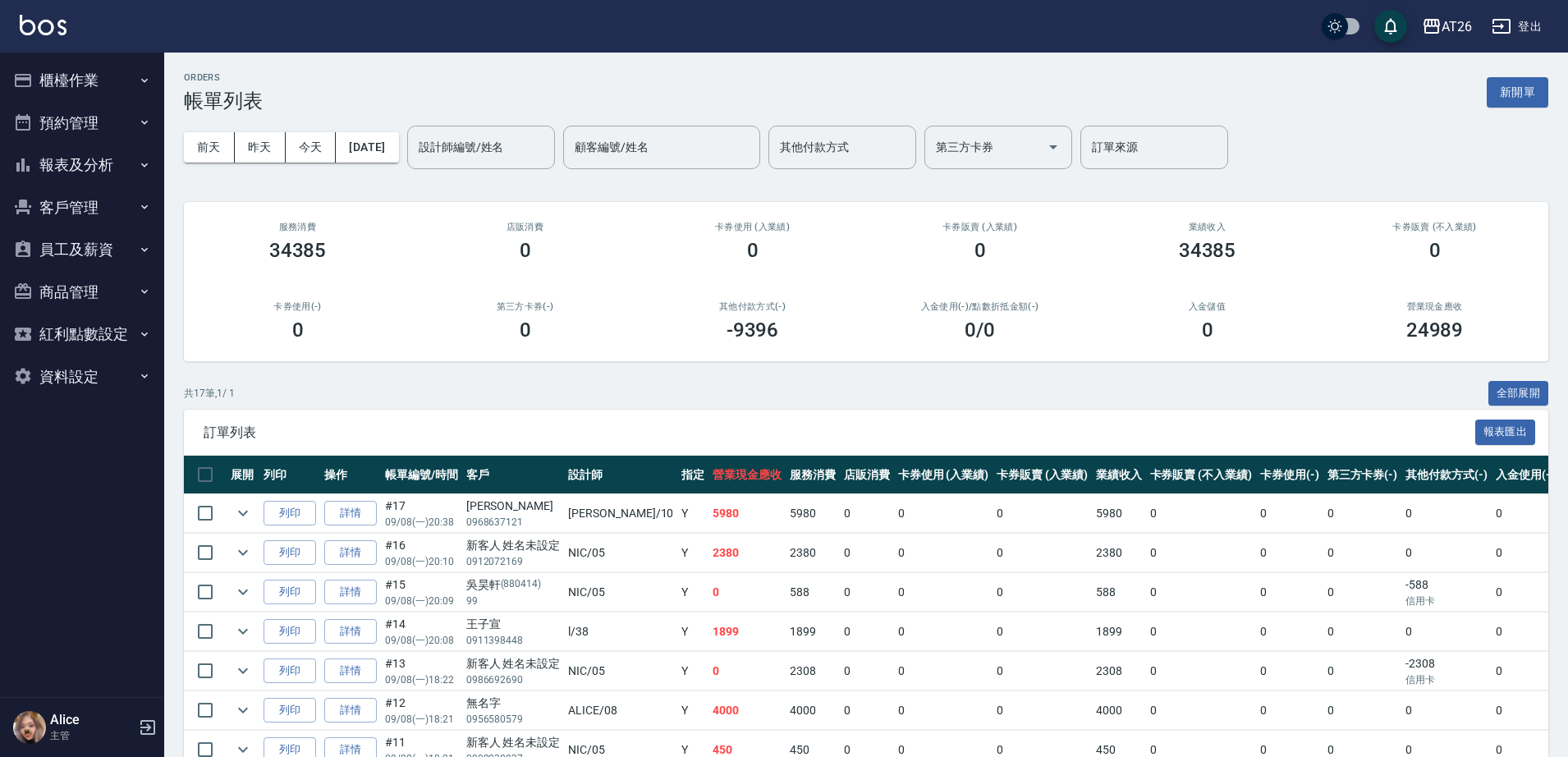
scroll to position [103, 0]
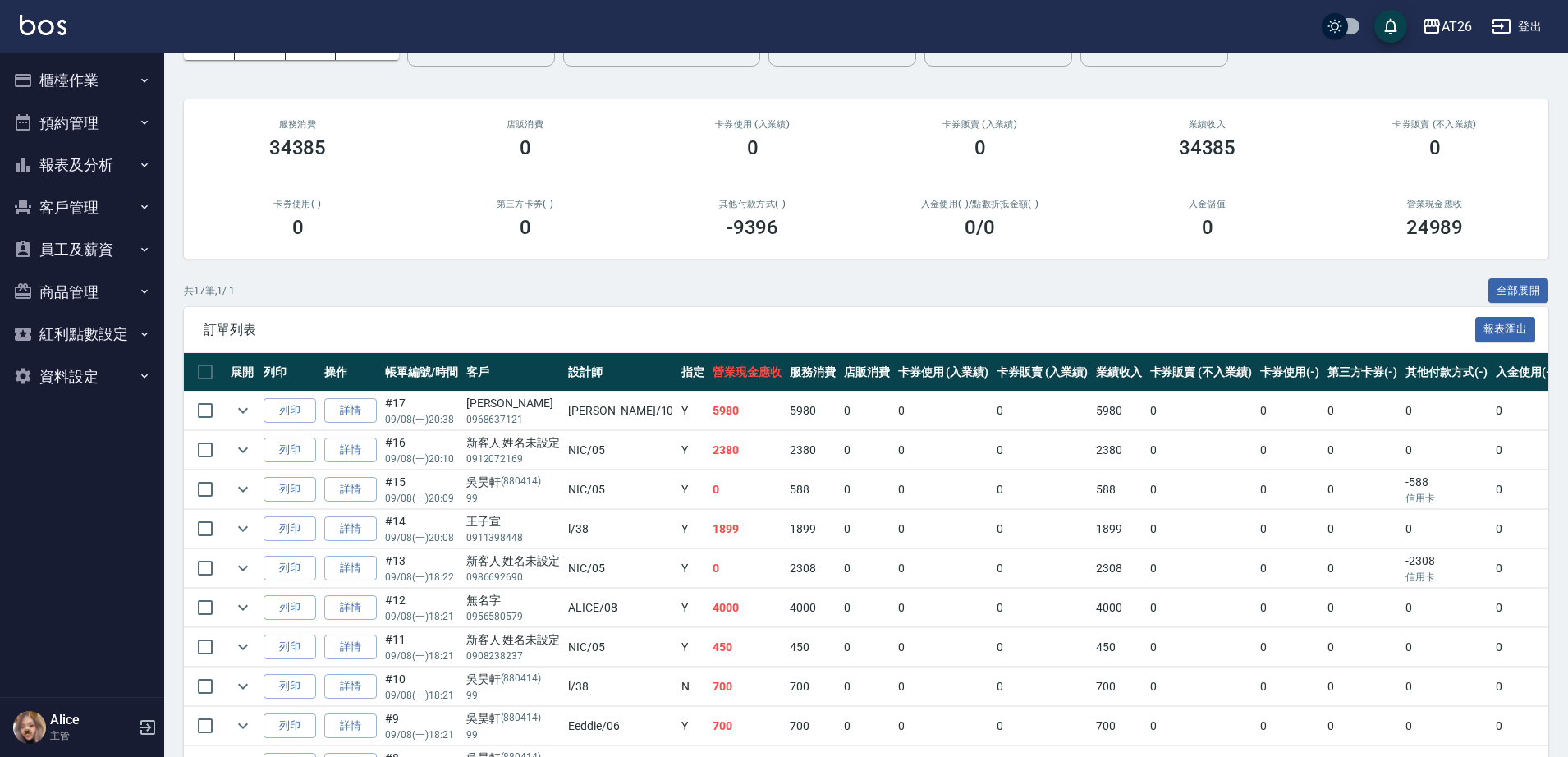
click at [80, 159] on button "報表及分析" at bounding box center [82, 165] width 151 height 43
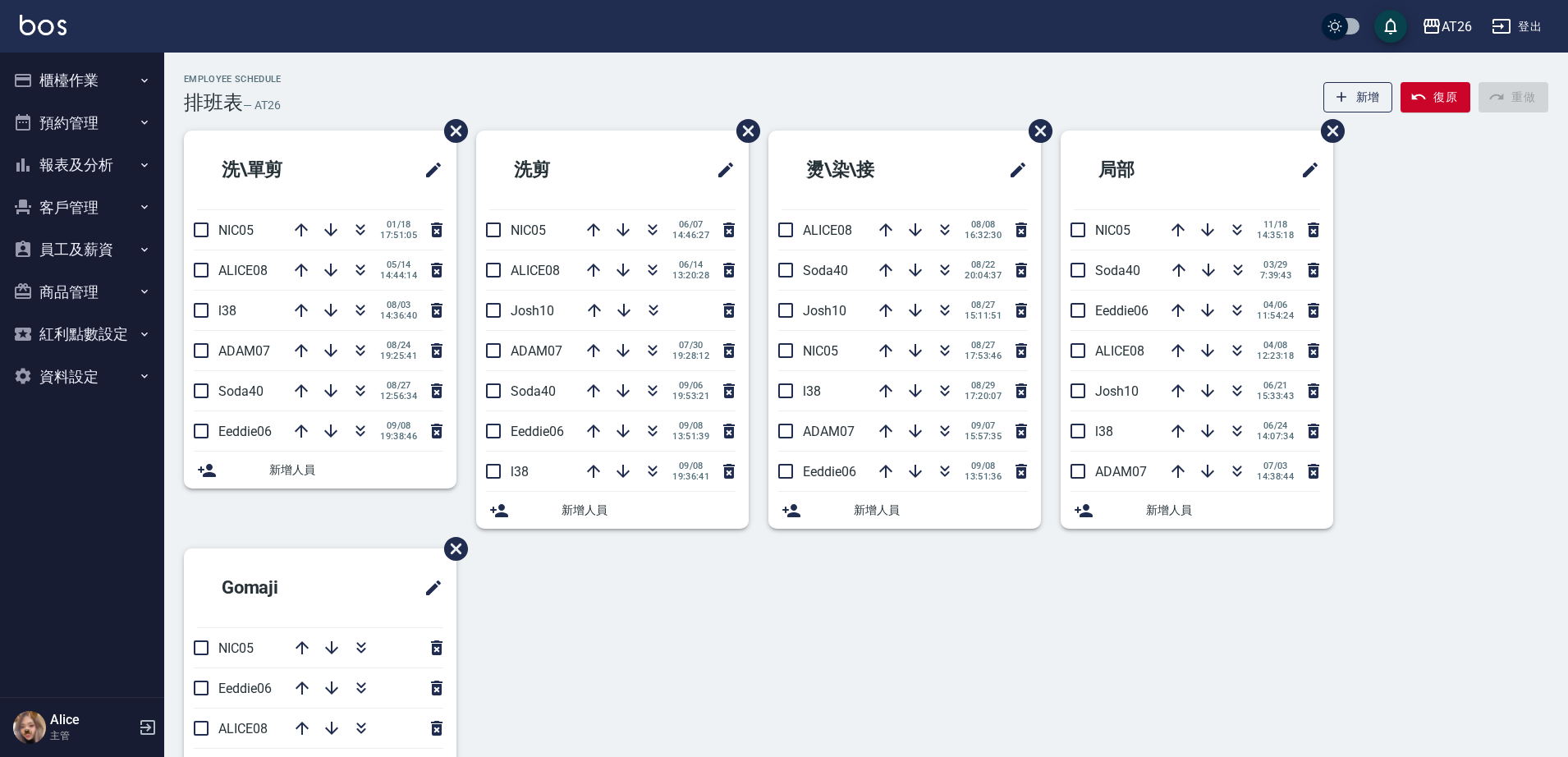
click at [52, 161] on button "報表及分析" at bounding box center [82, 165] width 151 height 43
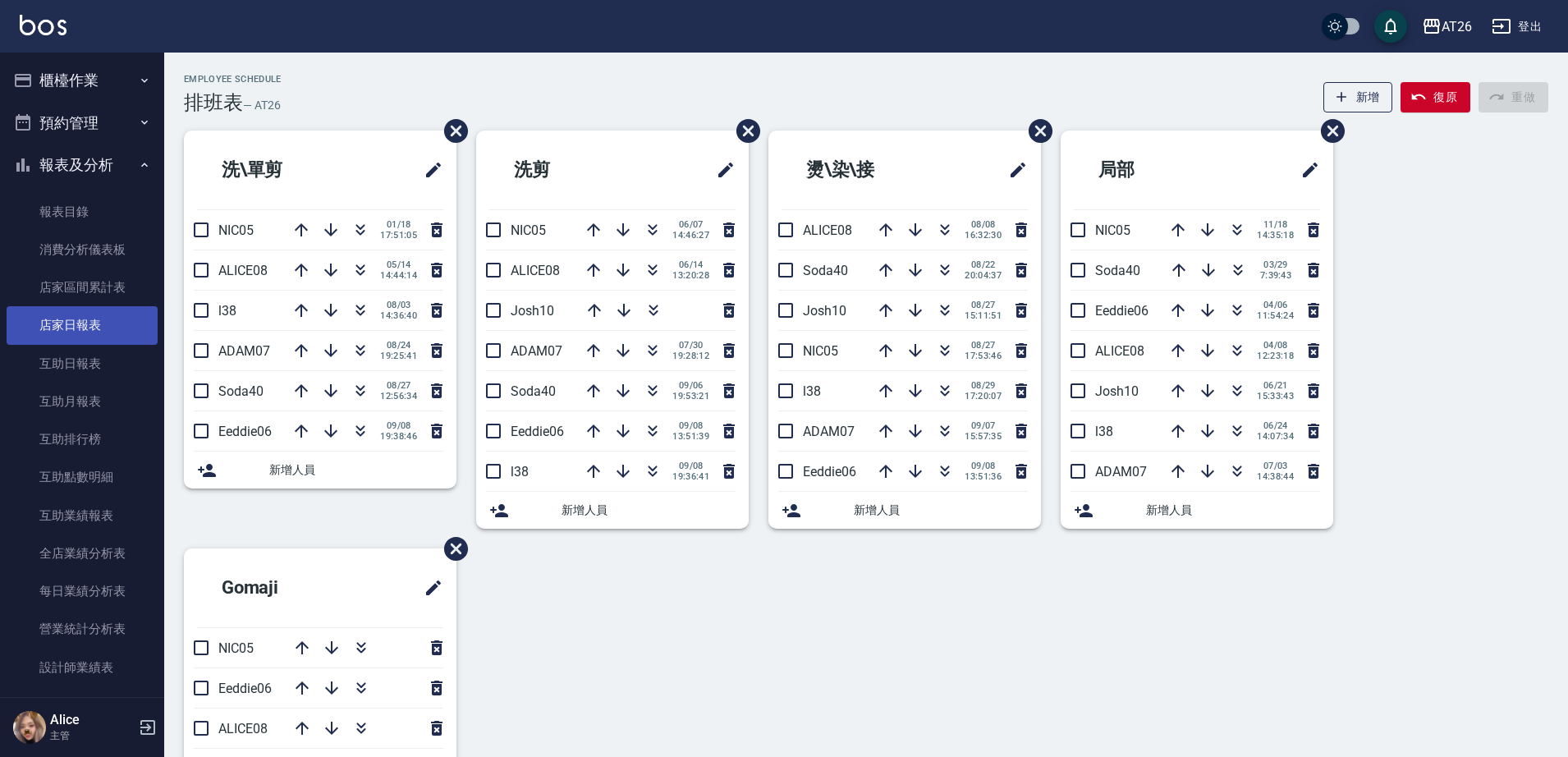
click at [93, 327] on link "店家日報表" at bounding box center [82, 325] width 151 height 38
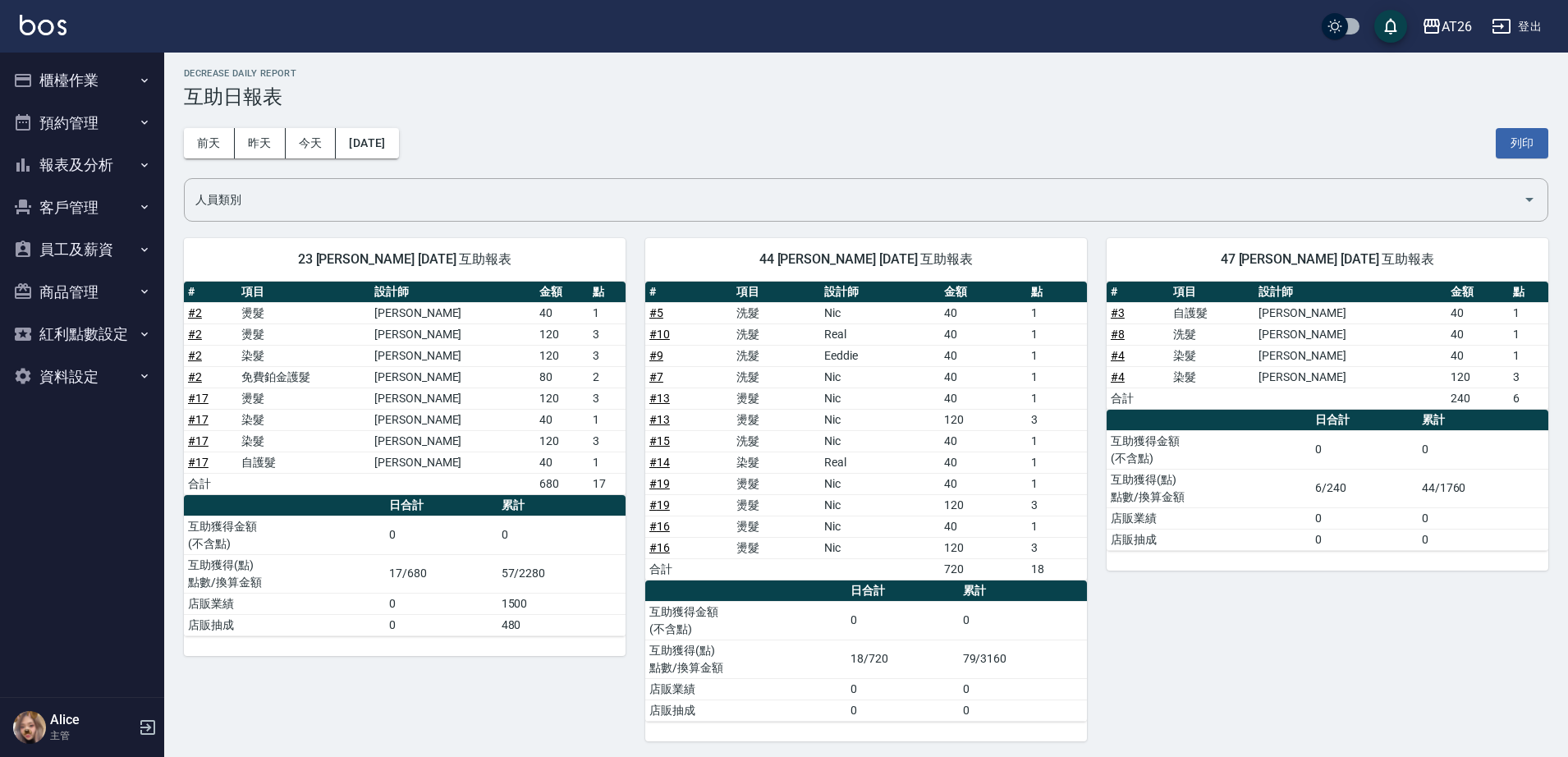
scroll to position [9, 0]
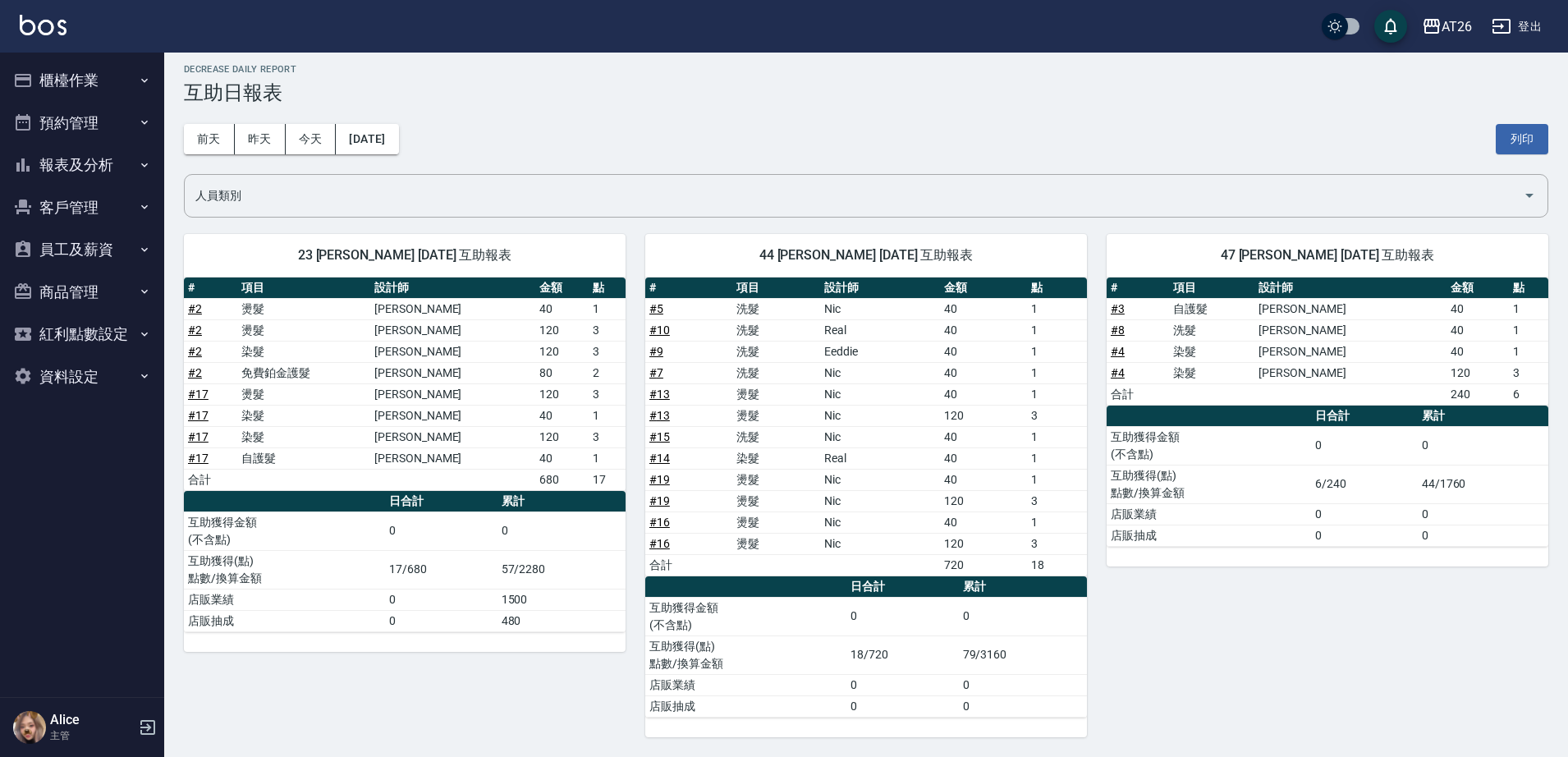
click at [1298, 624] on div "47 Tammy Tammy [DATE] 互助報表 # 項目 設計師 金額 點 # 3 自護髮 小綾 40 1 # 8 洗髮 [PERSON_NAME] 4…" at bounding box center [1318, 476] width 462 height 523
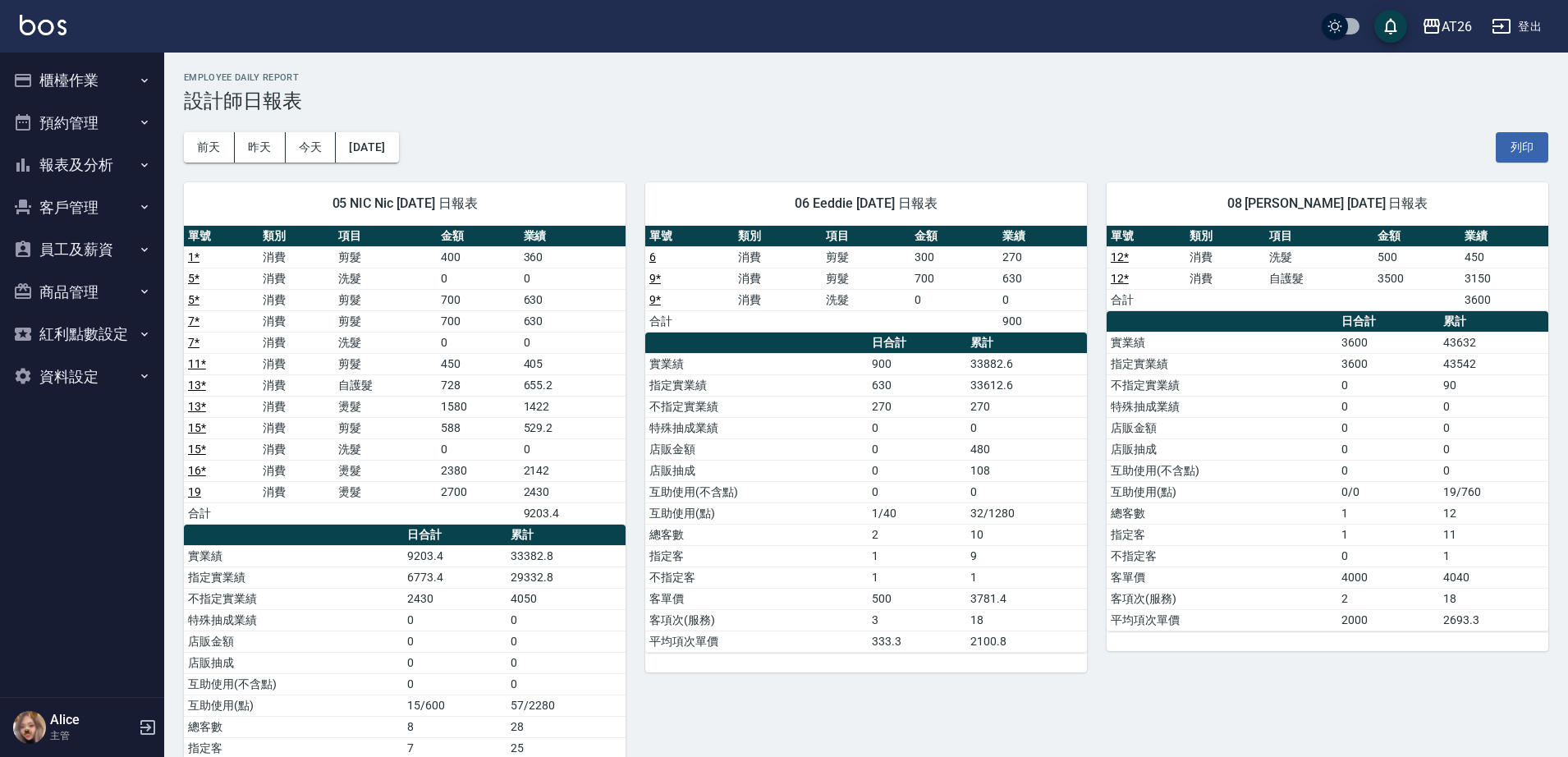
click at [567, 102] on h3 "設計師日報表" at bounding box center [866, 101] width 1365 height 23
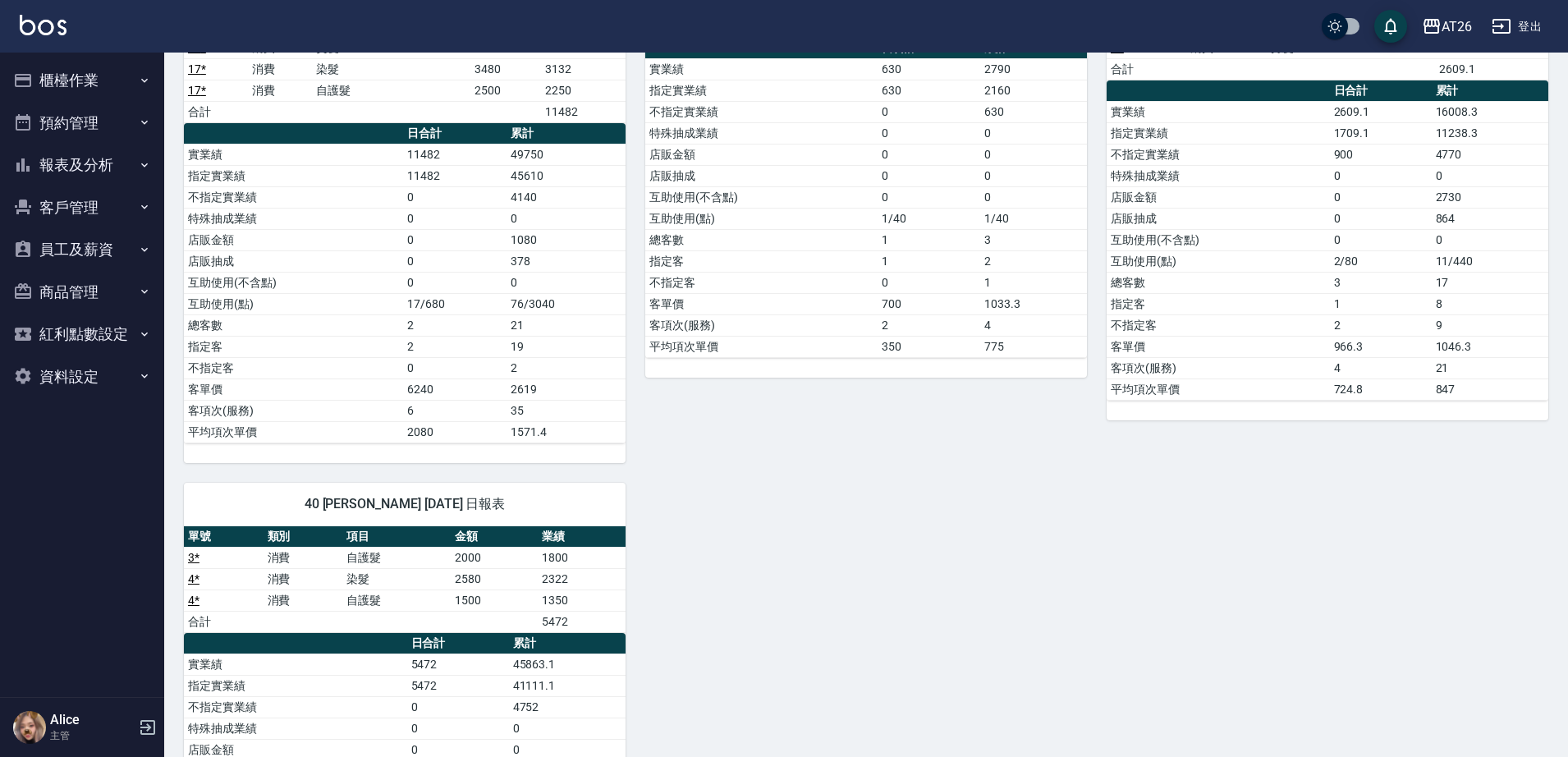
scroll to position [1212, 0]
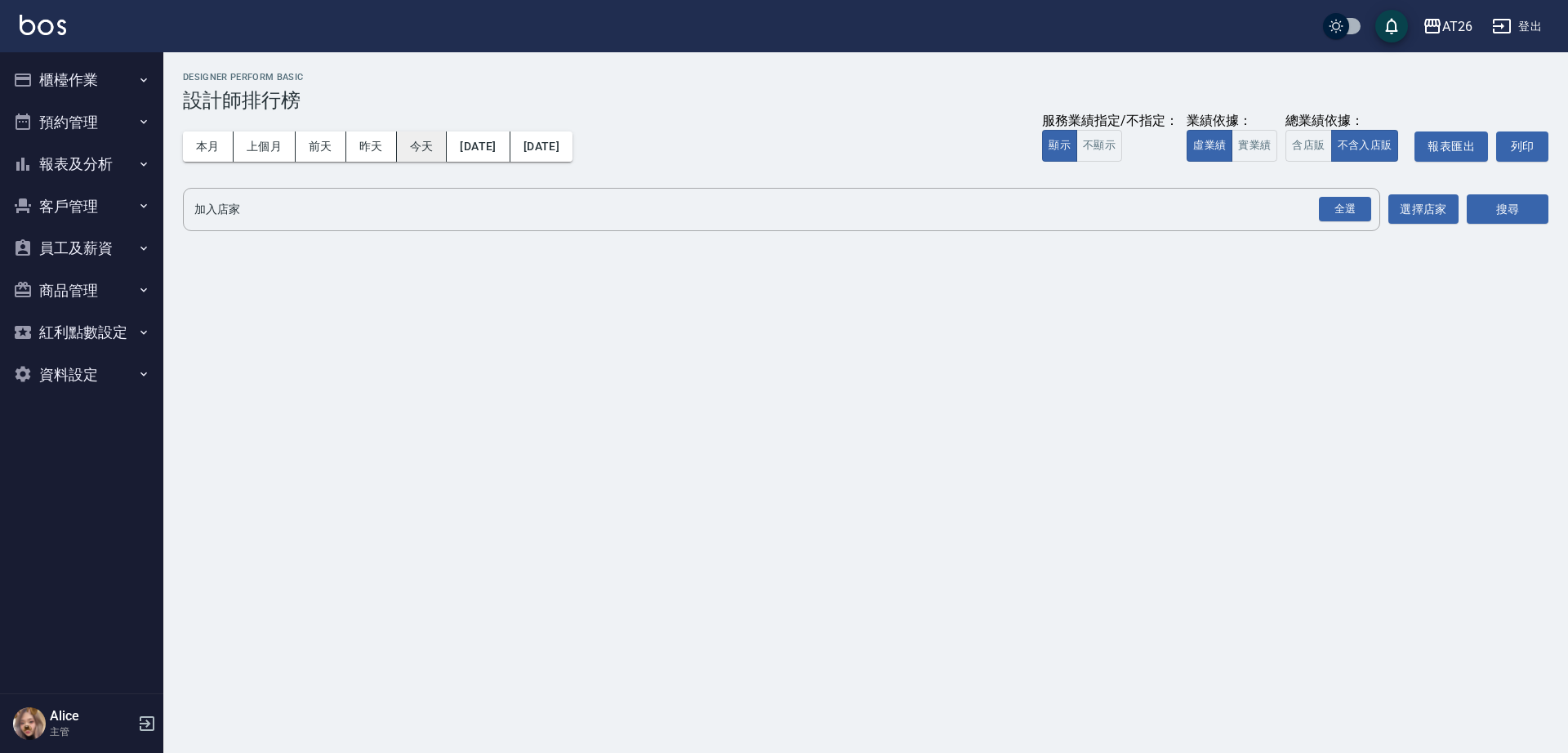
click at [405, 140] on button "今天" at bounding box center [423, 147] width 51 height 31
click at [1247, 136] on button "實業績" at bounding box center [1254, 145] width 46 height 31
click at [1327, 200] on div "全選" at bounding box center [1344, 209] width 52 height 26
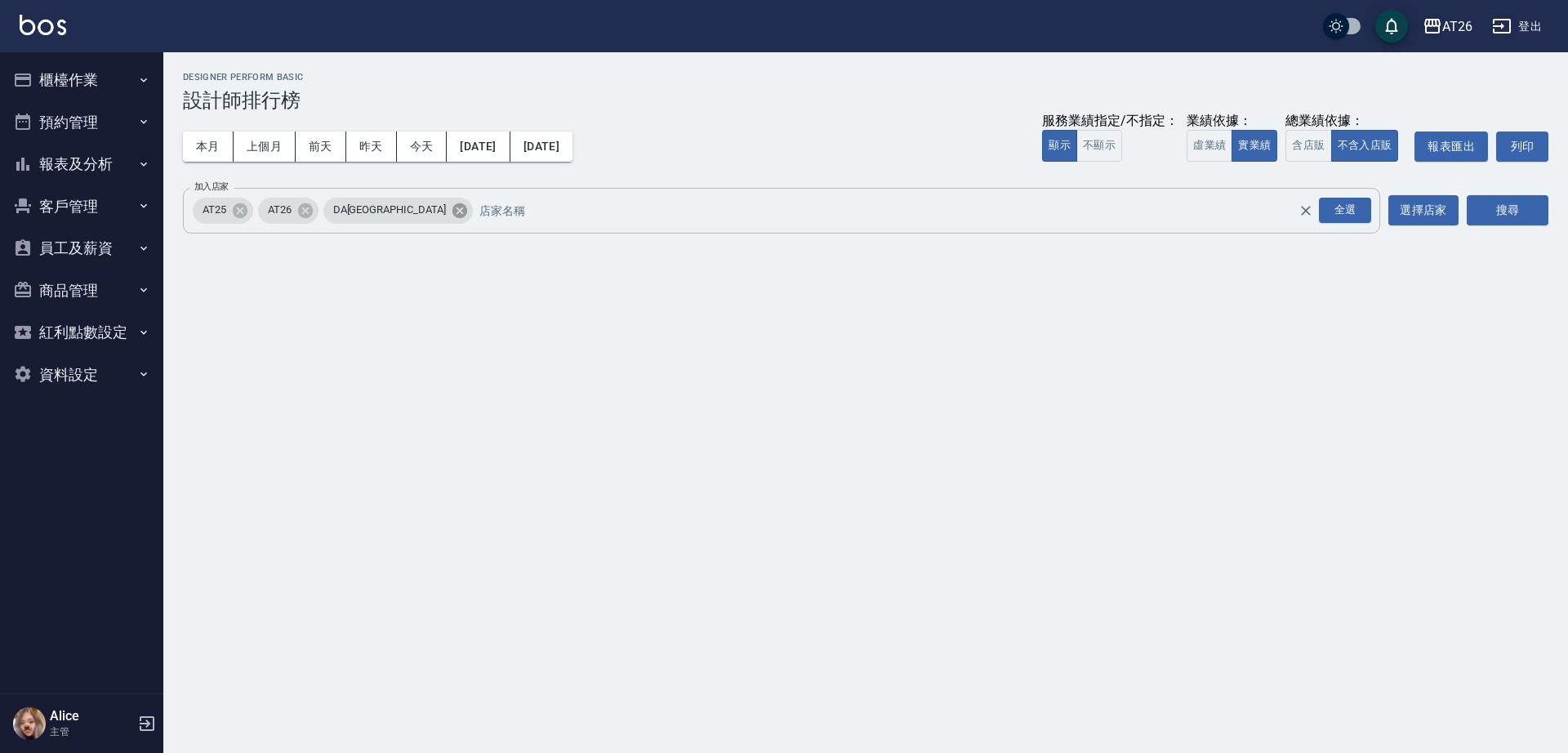
click at [452, 217] on icon at bounding box center [459, 209] width 14 height 14
click at [250, 216] on div "AT25" at bounding box center [223, 210] width 60 height 26
click at [238, 208] on icon at bounding box center [240, 210] width 18 height 18
click at [1551, 217] on div "AT26 [DATE] - [DATE] 設計師排行榜 列印時間： [DATE][PHONE_NUMBER]:58 Designer Perform Basi…" at bounding box center [866, 156] width 1405 height 208
click at [1536, 213] on button "搜尋" at bounding box center [1508, 211] width 82 height 31
